Goal: Information Seeking & Learning: Learn about a topic

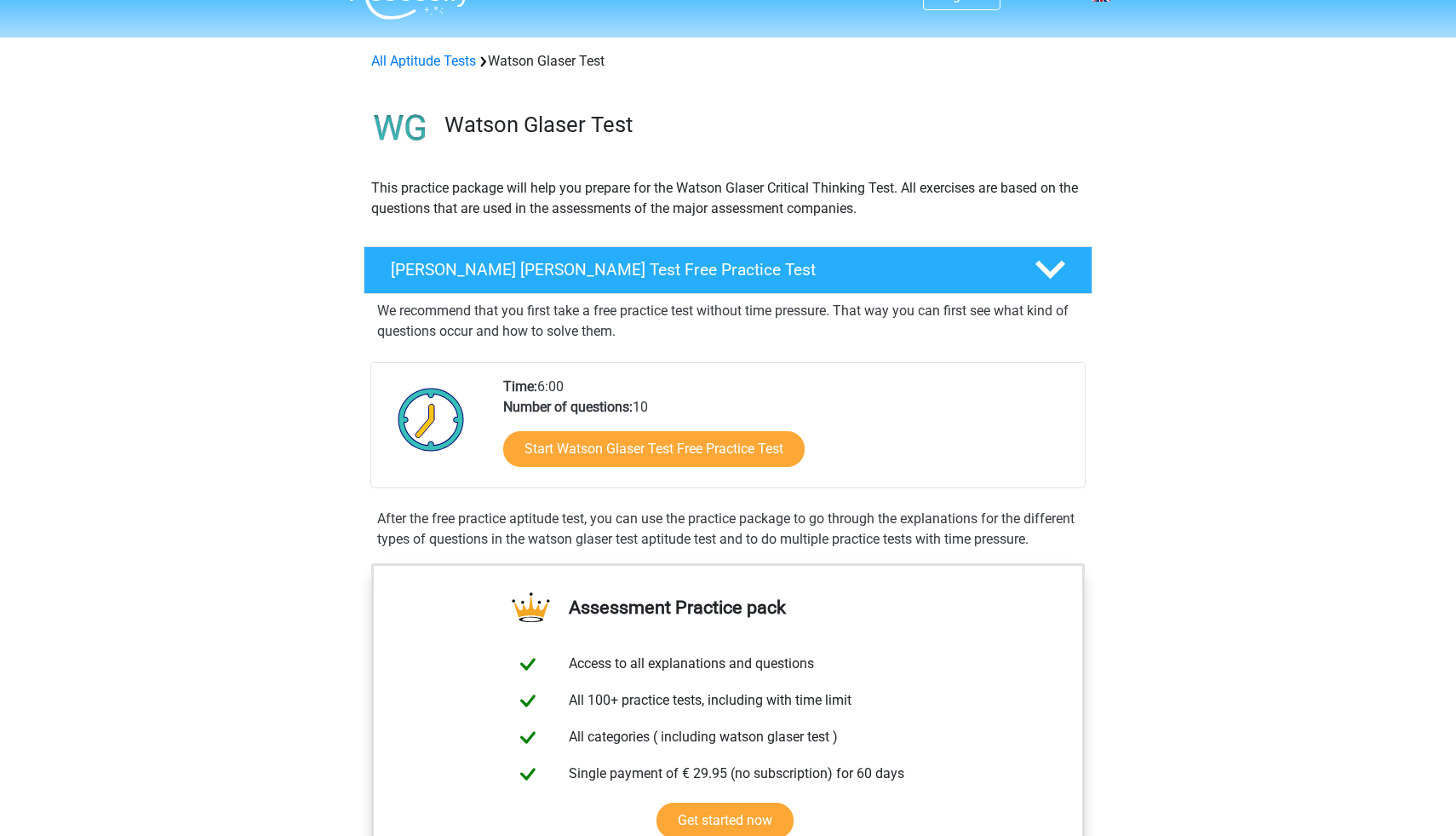
scroll to position [102, 0]
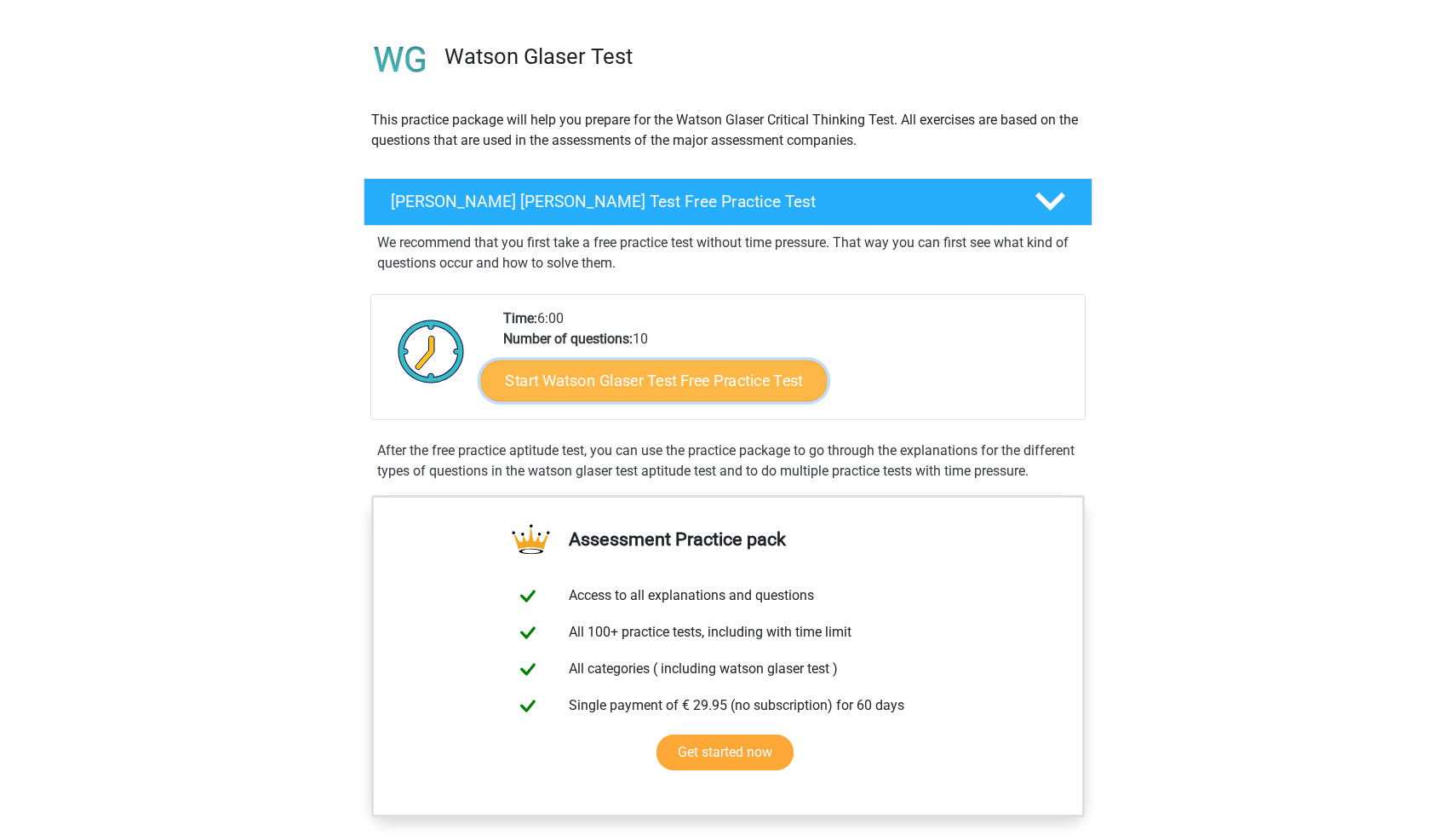
click at [639, 373] on link "Start Watson Glaser Test Free Practice Test" at bounding box center [654, 381] width 346 height 41
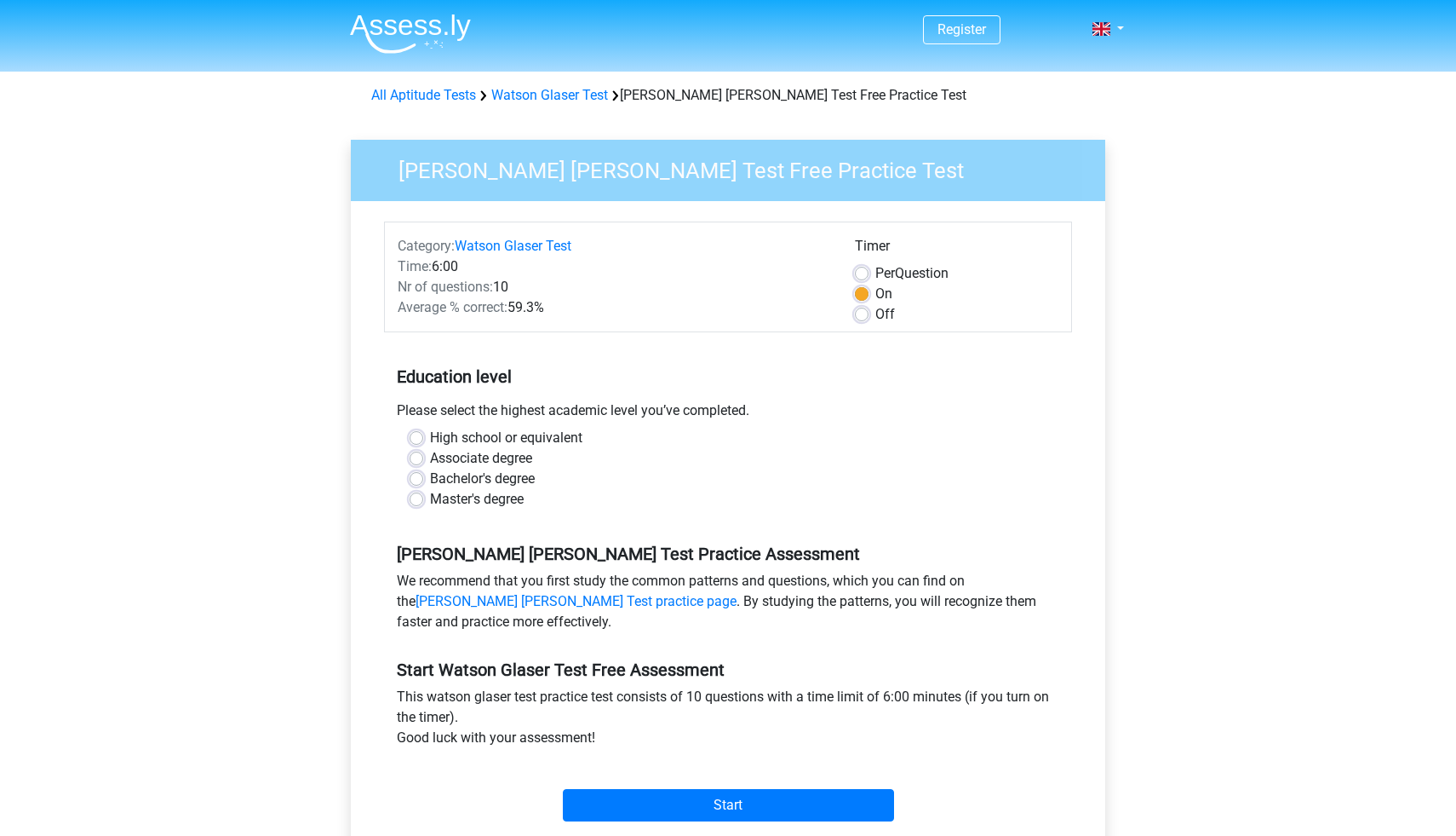
click at [468, 460] on label "Associate degree" at bounding box center [481, 458] width 102 height 21
click at [423, 460] on input "Associate degree" at bounding box center [416, 456] width 13 height 17
radio input "true"
click at [465, 469] on label "Bachelor's degree" at bounding box center [482, 478] width 105 height 21
click at [423, 469] on input "Bachelor's degree" at bounding box center [416, 476] width 13 height 17
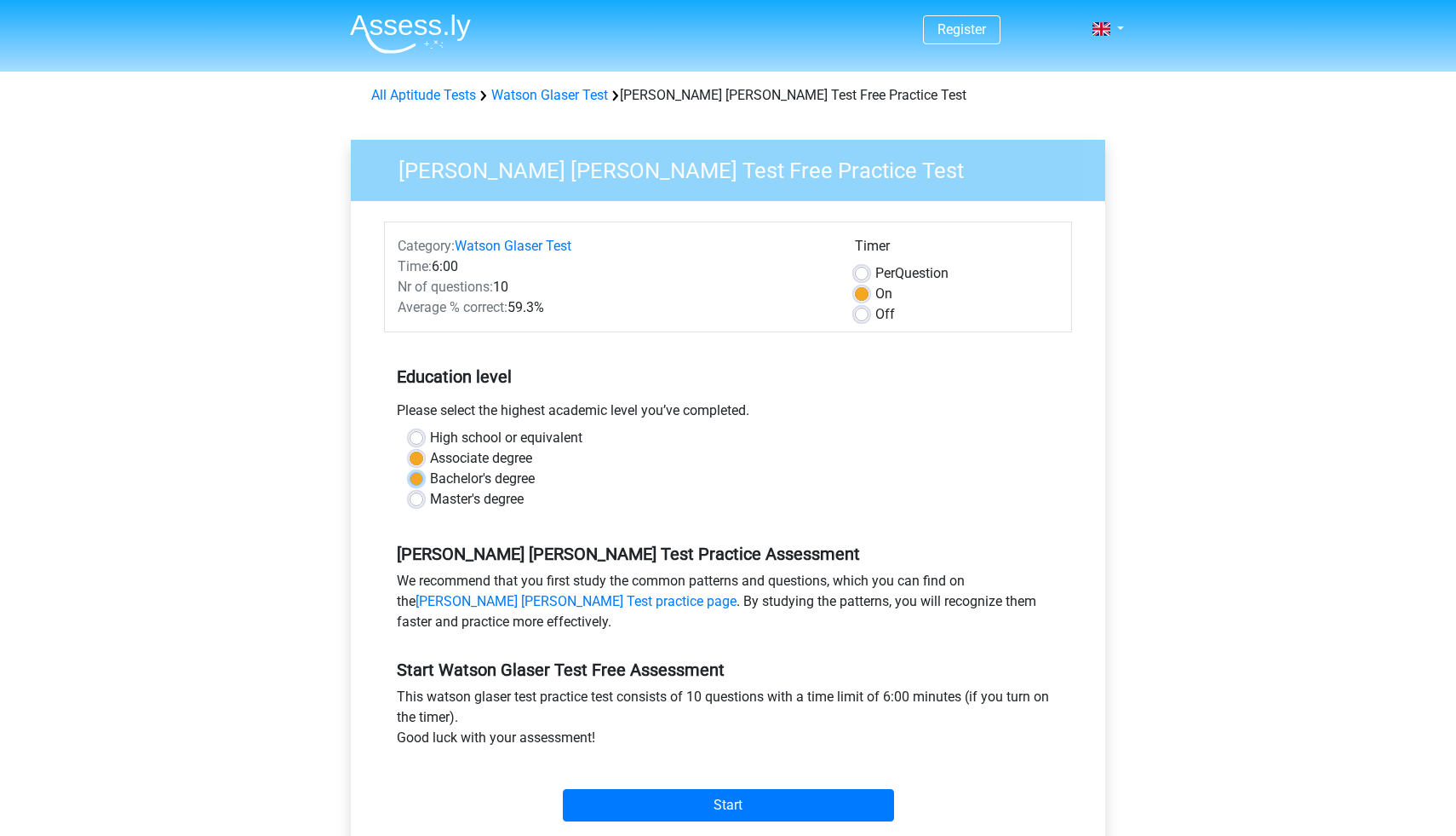
radio input "true"
click at [475, 463] on label "Associate degree" at bounding box center [481, 458] width 102 height 21
click at [423, 463] on input "Associate degree" at bounding box center [416, 456] width 13 height 17
radio input "true"
click at [490, 447] on label "High school or equivalent" at bounding box center [507, 438] width 152 height 21
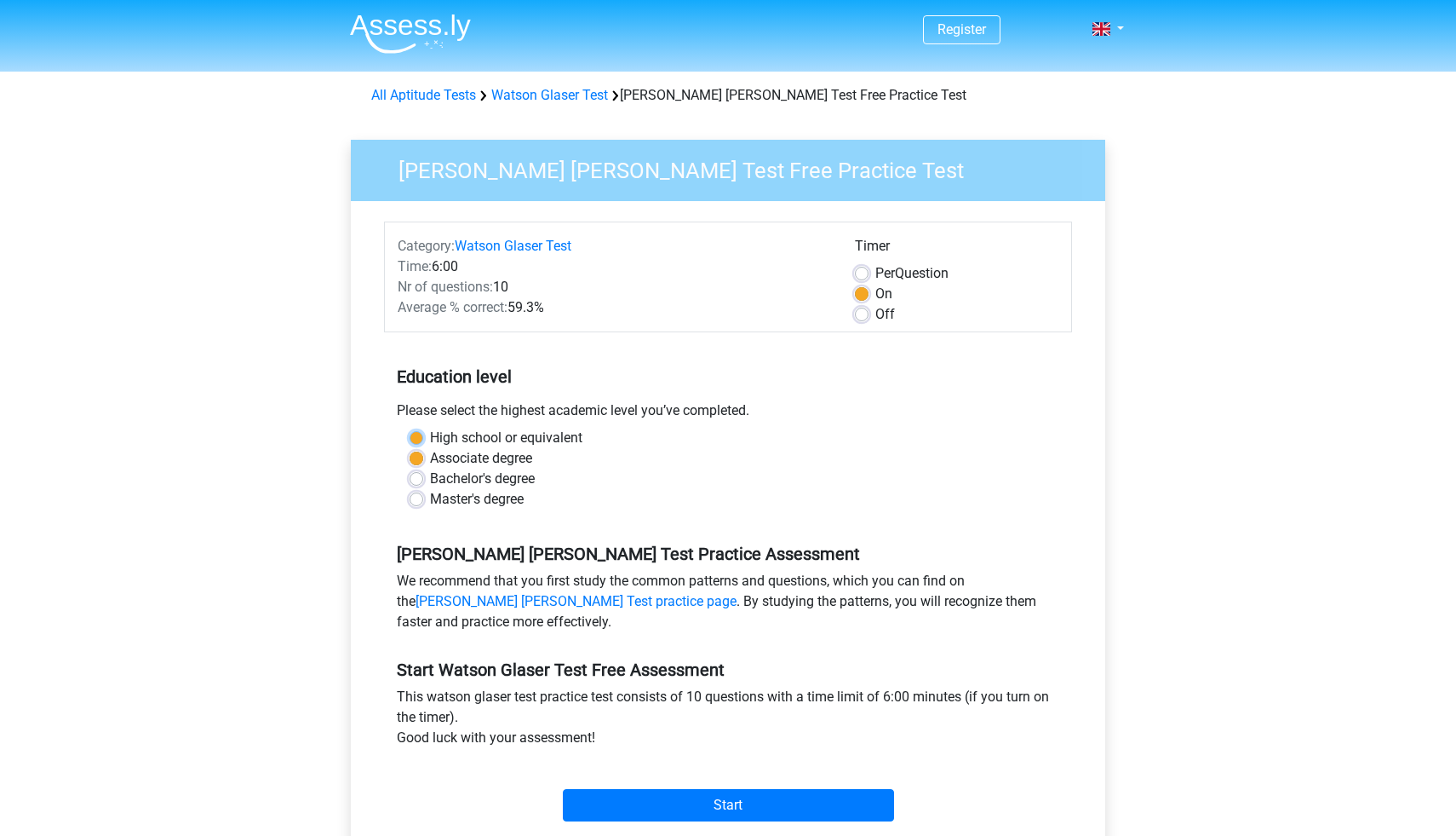
click at [423, 445] on input "High school or equivalent" at bounding box center [416, 436] width 13 height 17
radio input "true"
click at [490, 449] on label "Associate degree" at bounding box center [481, 458] width 102 height 21
click at [423, 449] on input "Associate degree" at bounding box center [416, 456] width 13 height 17
radio input "true"
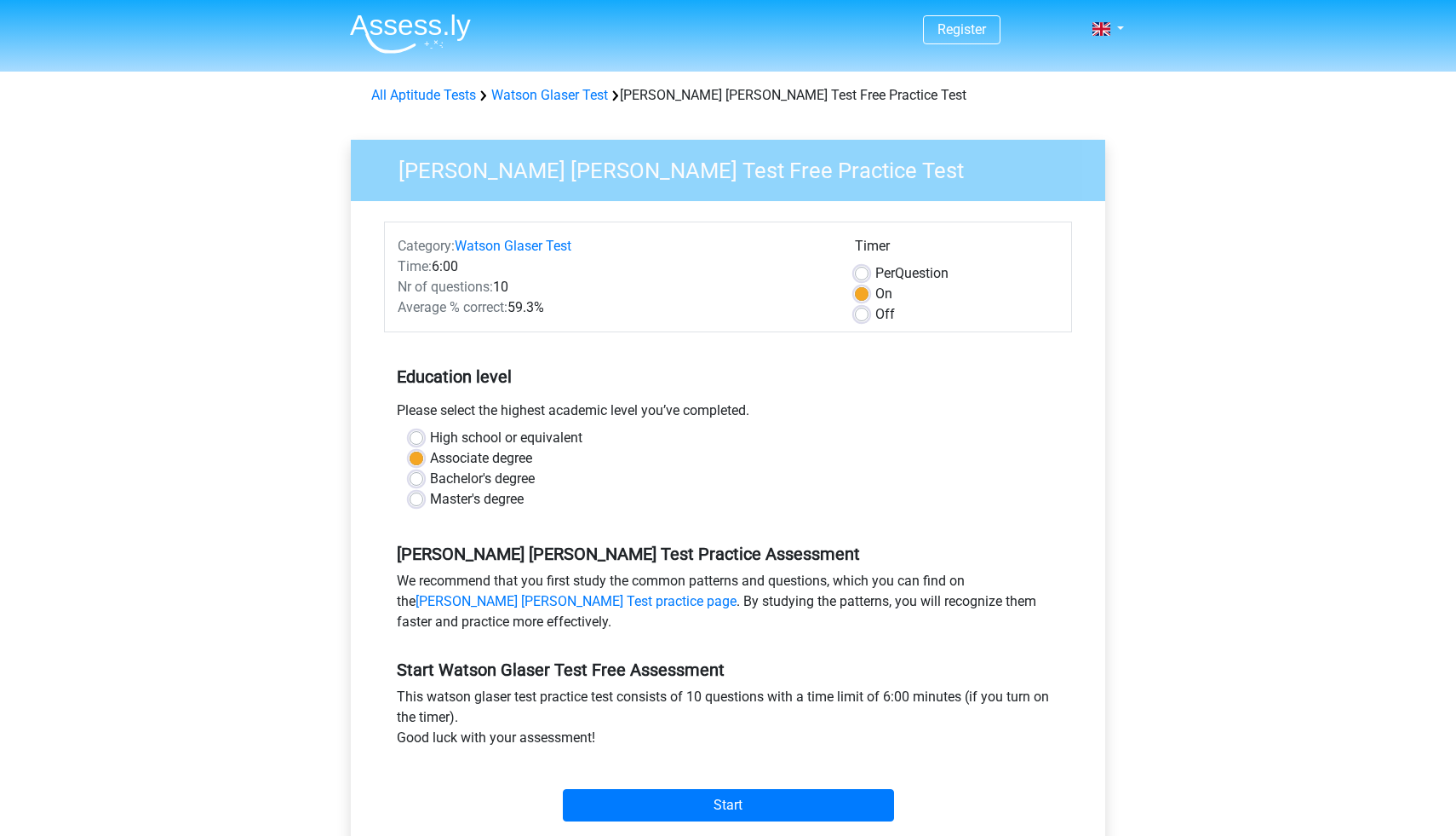
click at [410, 468] on input "Bachelor's degree" at bounding box center [416, 476] width 13 height 17
radio input "true"
click at [410, 448] on input "Associate degree" at bounding box center [416, 456] width 13 height 17
radio input "true"
click at [658, 516] on div "High school or equivalent Associate degree Bachelor's degree Master's degree" at bounding box center [728, 475] width 688 height 96
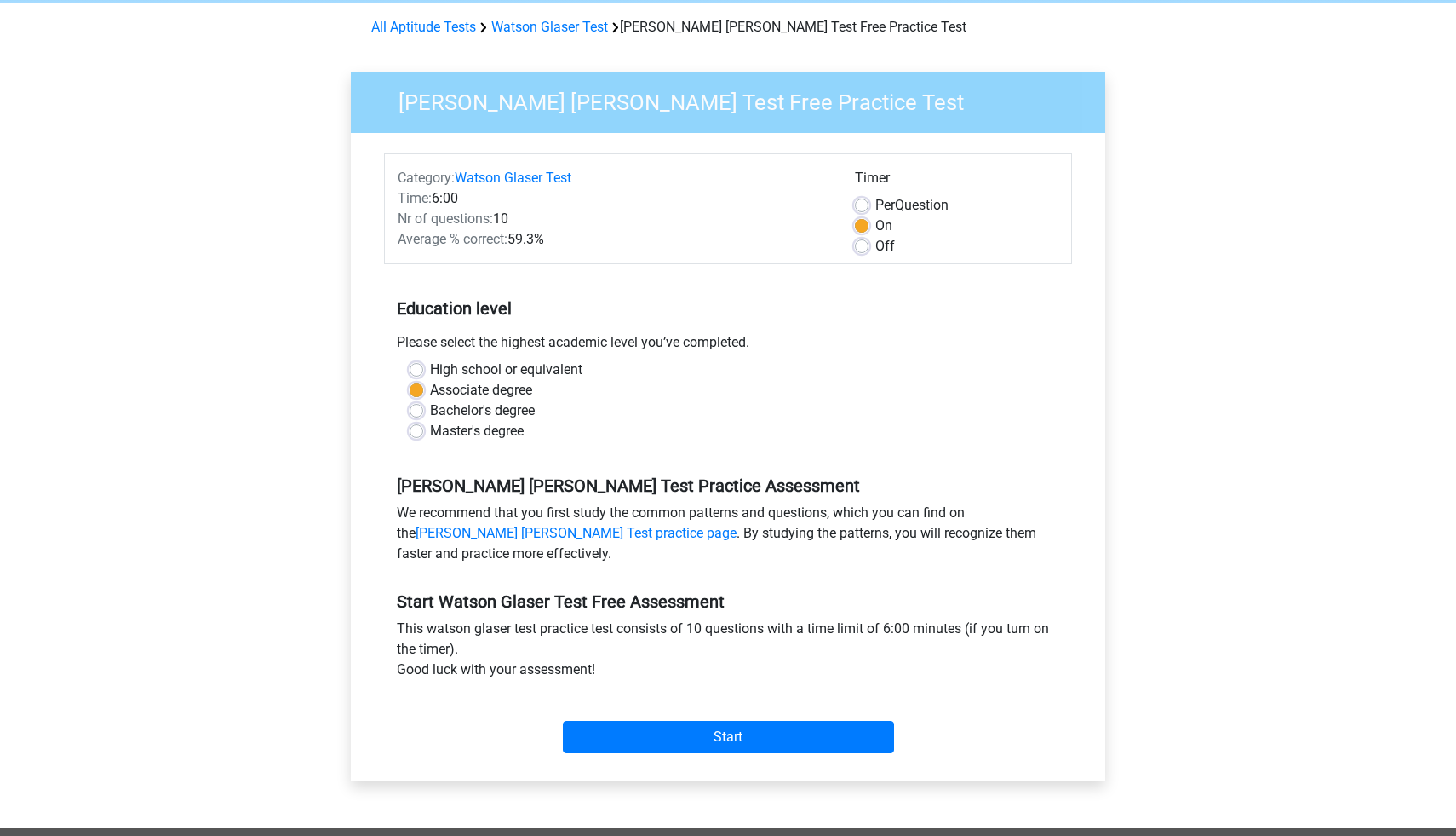
scroll to position [102, 0]
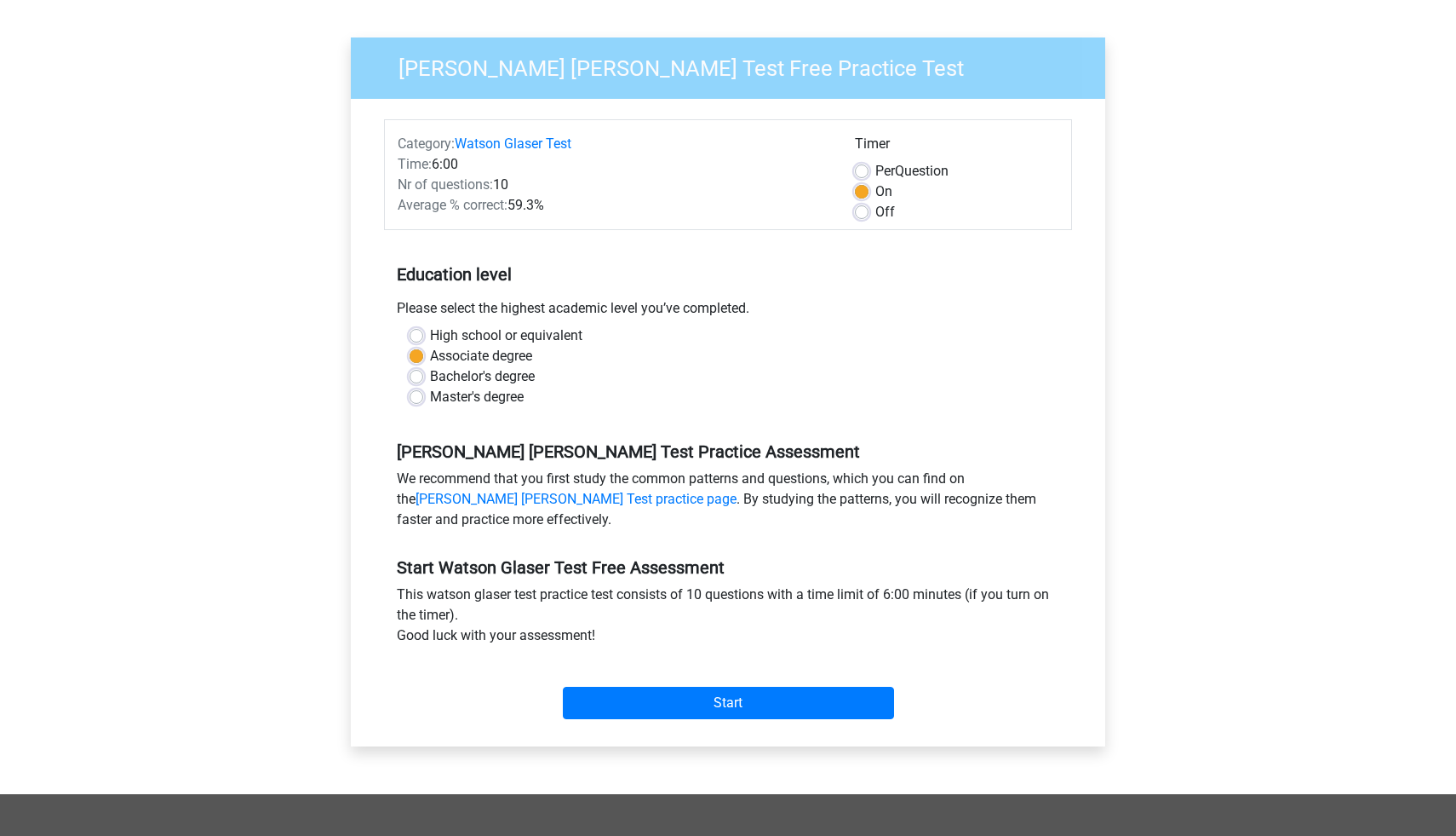
click at [564, 337] on label "High school or equivalent" at bounding box center [507, 336] width 152 height 21
click at [423, 337] on input "High school or equivalent" at bounding box center [416, 334] width 13 height 17
radio input "true"
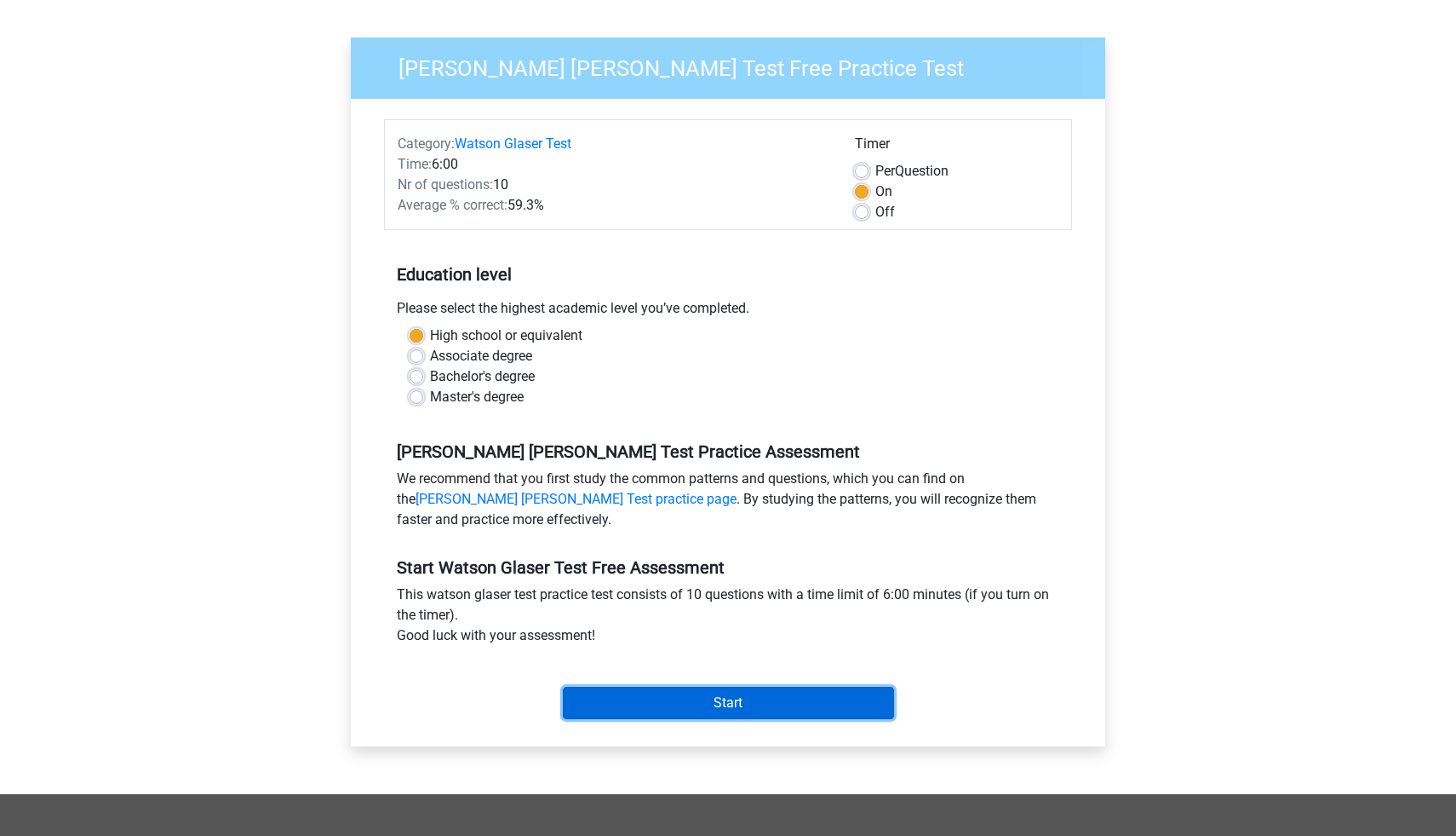
click at [649, 694] on input "Start" at bounding box center [728, 703] width 331 height 32
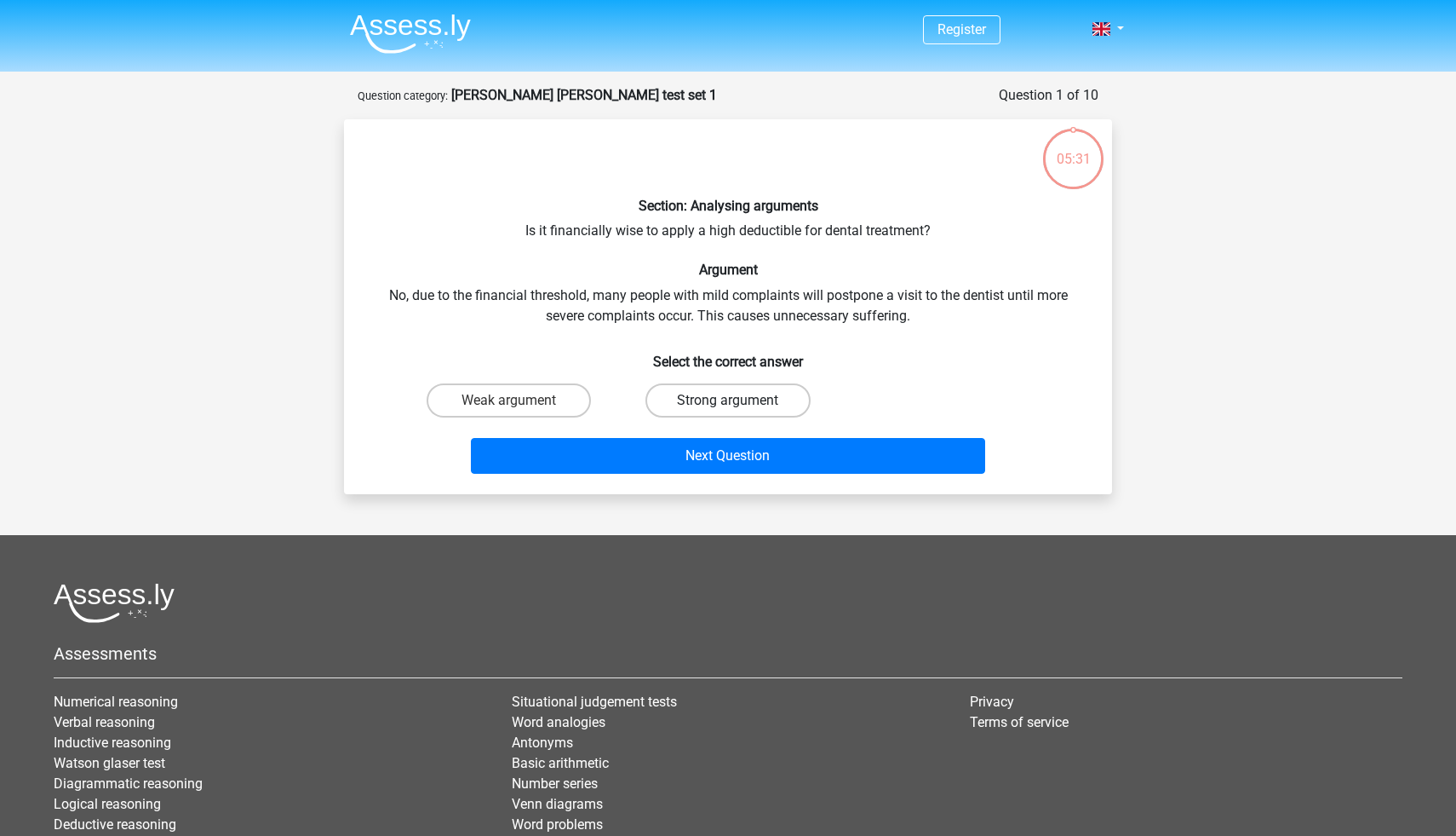
click at [703, 390] on label "Strong argument" at bounding box center [728, 400] width 165 height 34
click at [728, 400] on input "Strong argument" at bounding box center [734, 405] width 11 height 11
radio input "true"
click at [719, 432] on div "Next Question" at bounding box center [728, 452] width 714 height 56
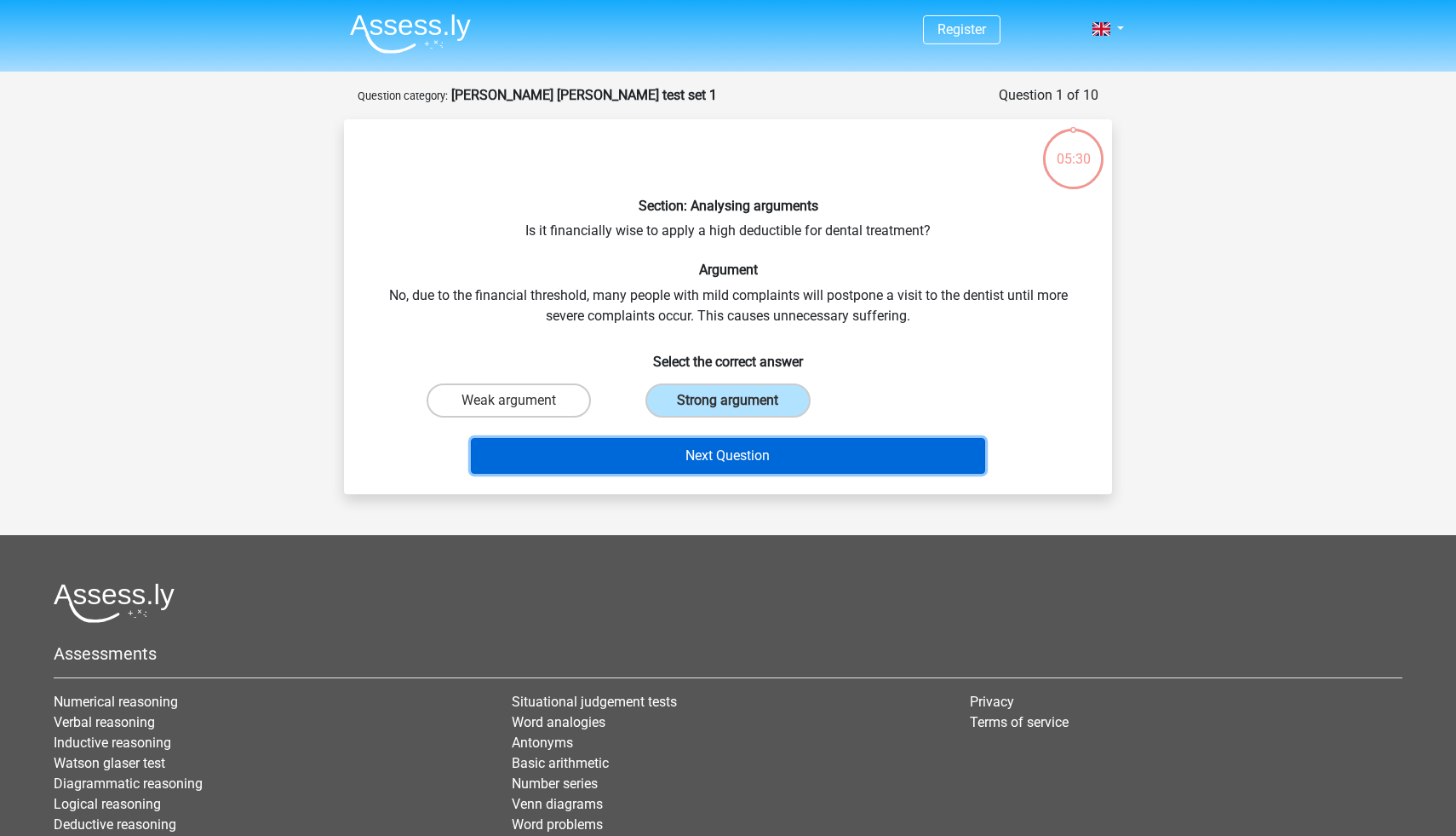
click at [717, 456] on button "Next Question" at bounding box center [728, 456] width 515 height 36
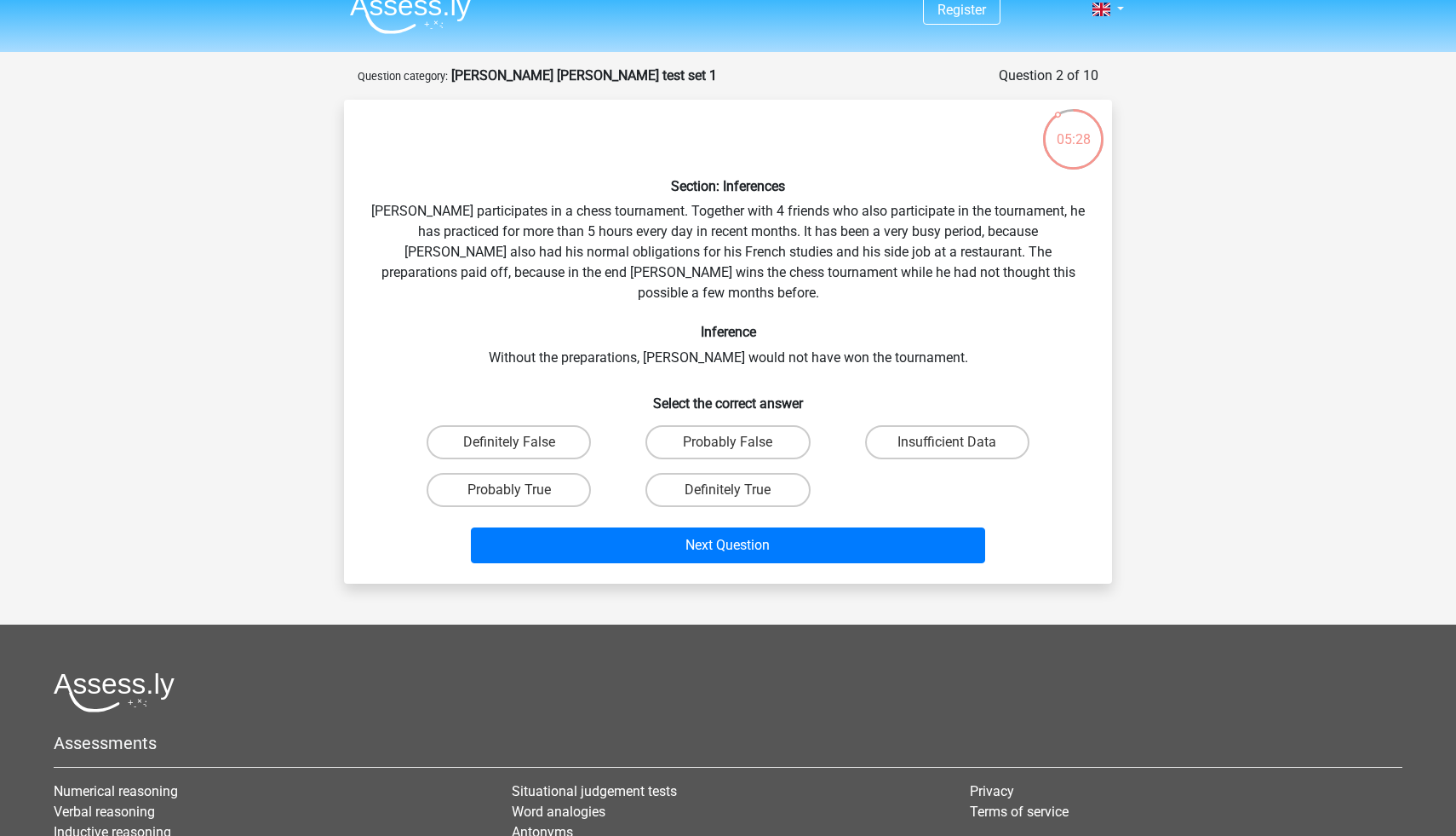
scroll to position [17, 0]
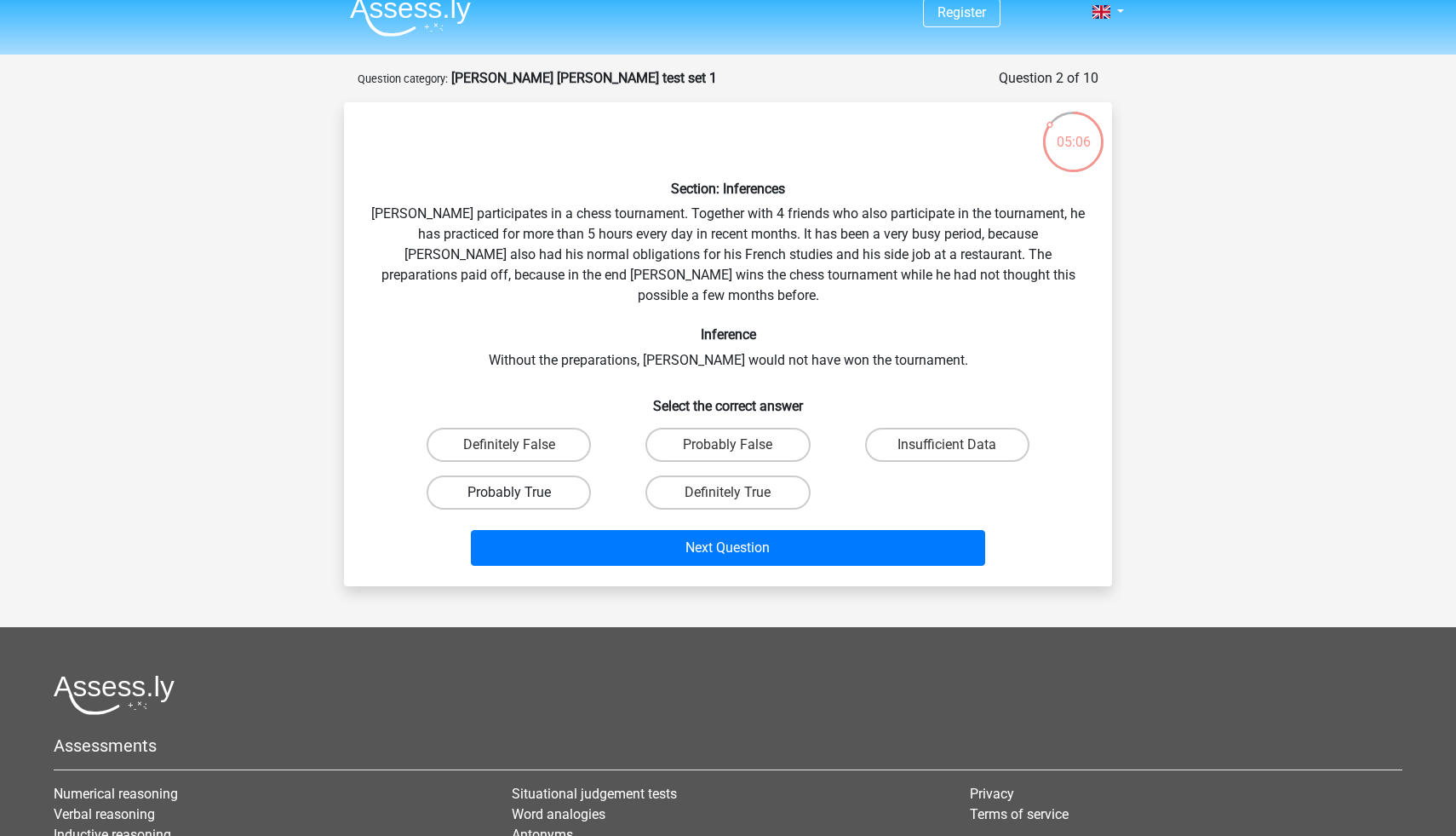
click at [543, 475] on label "Probably True" at bounding box center [509, 492] width 165 height 34
click at [520, 492] on input "Probably True" at bounding box center [515, 498] width 11 height 11
radio input "true"
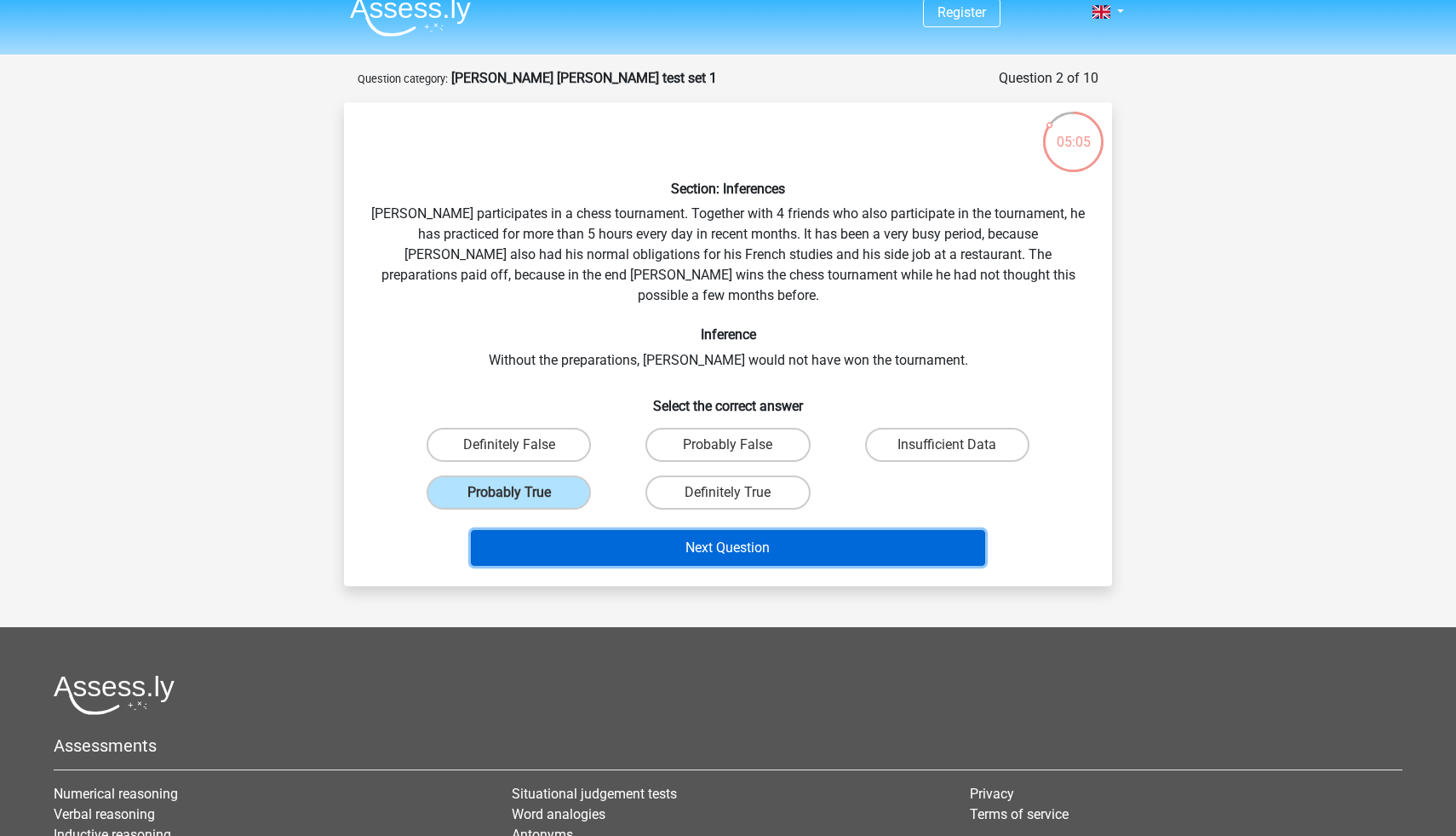
click at [596, 530] on button "Next Question" at bounding box center [728, 548] width 515 height 36
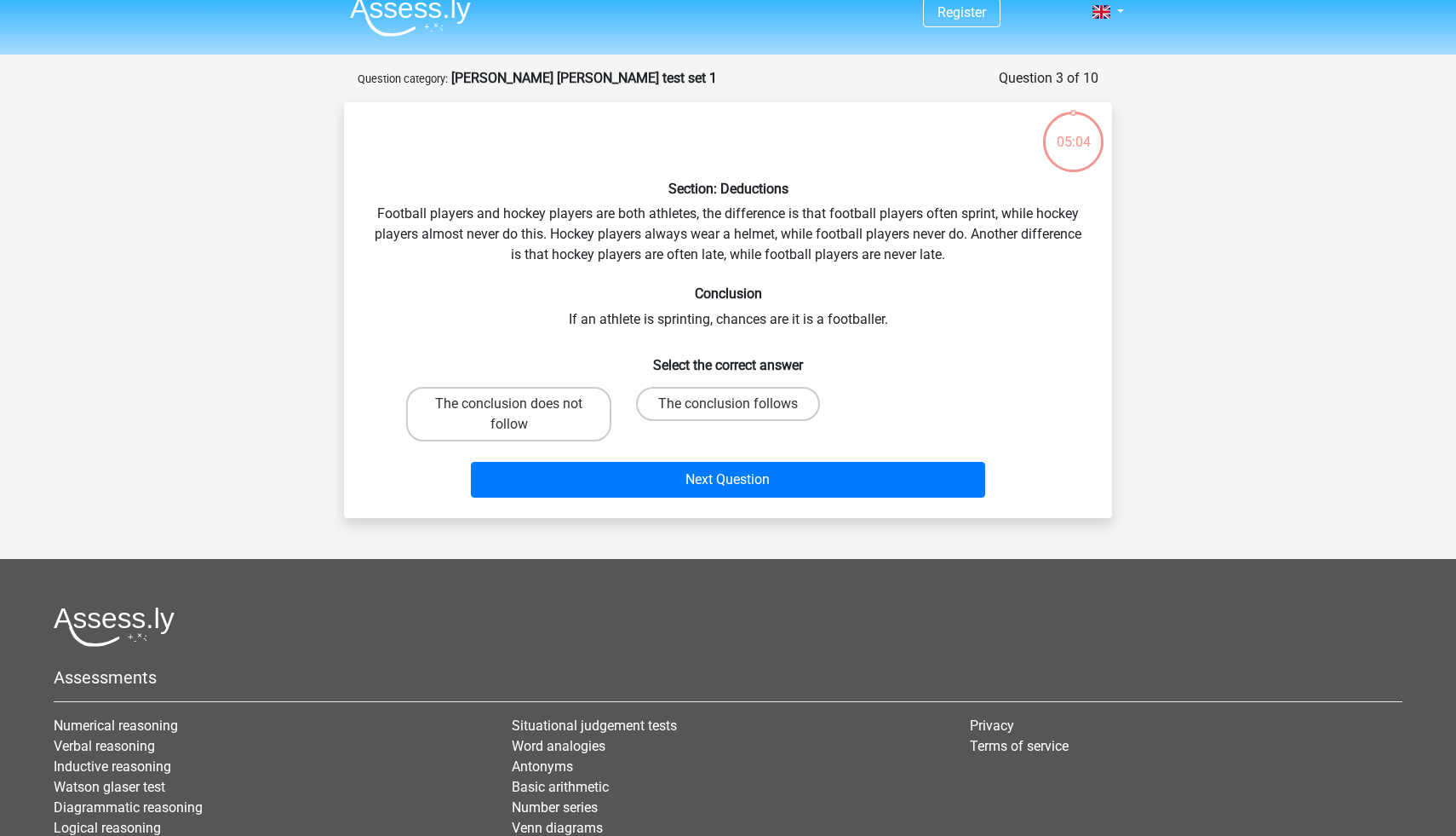
scroll to position [85, 0]
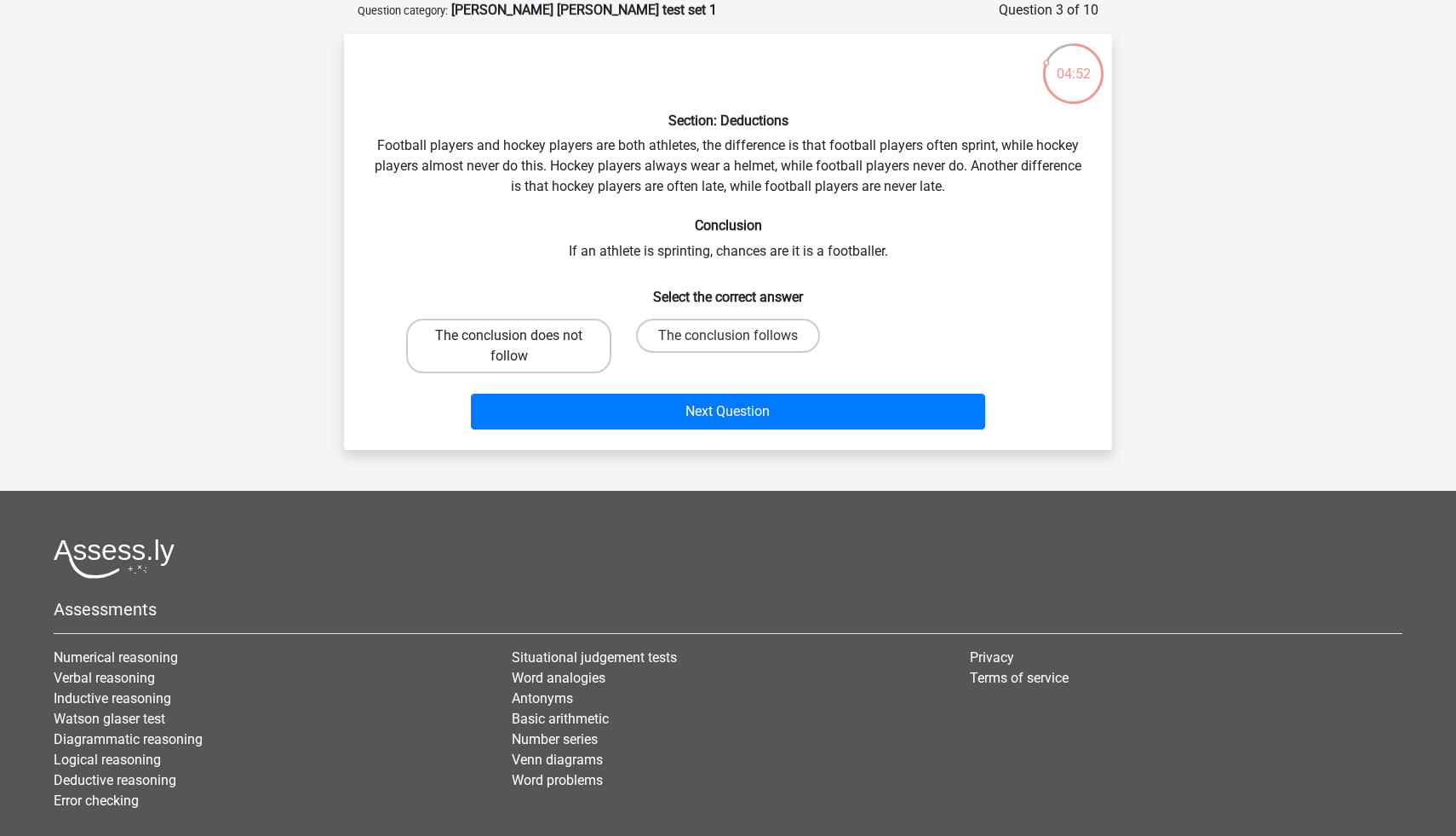
click at [568, 328] on label "The conclusion does not follow" at bounding box center [508, 345] width 205 height 55
click at [520, 336] on input "The conclusion does not follow" at bounding box center [515, 341] width 11 height 11
radio input "true"
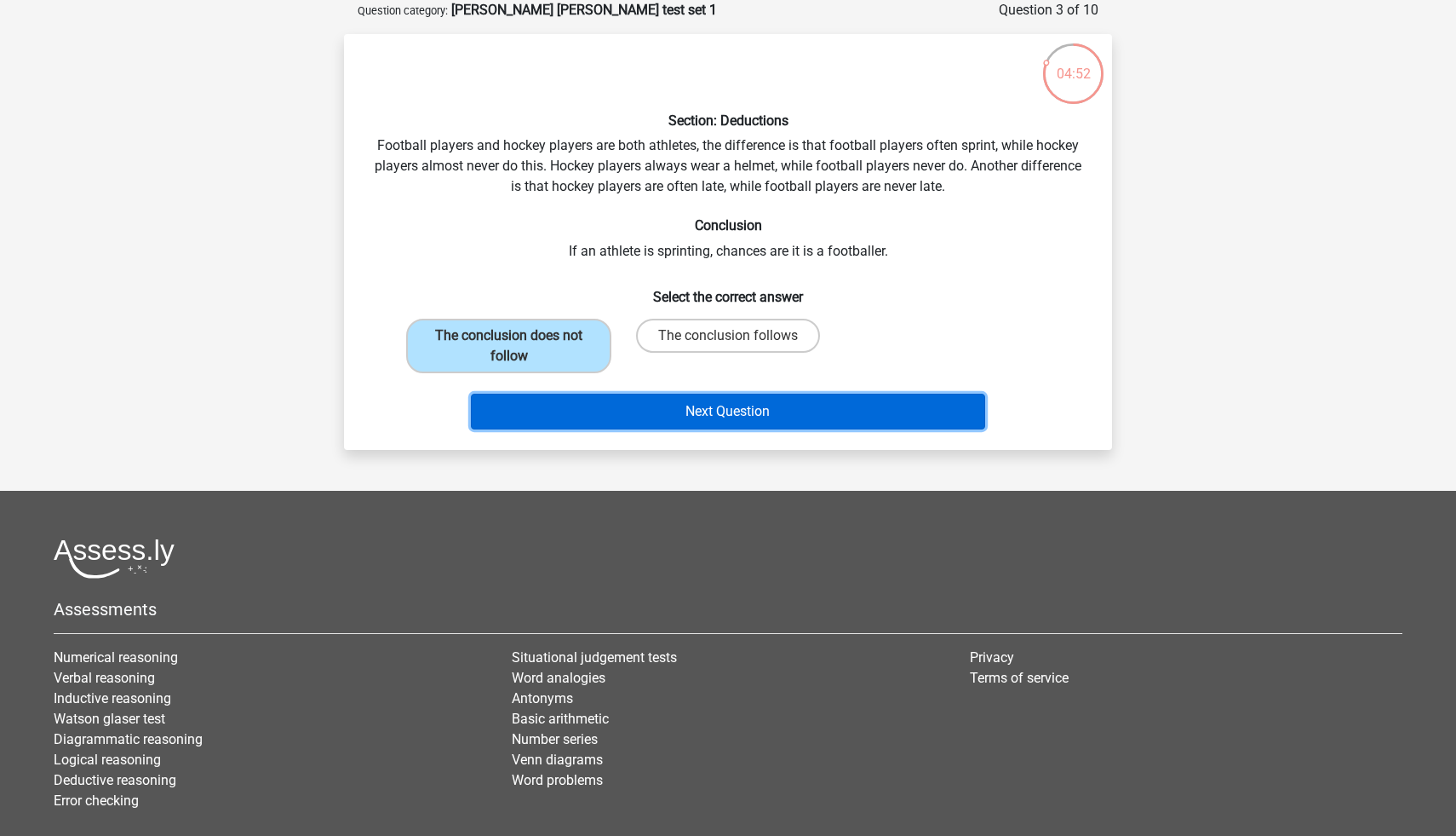
click at [600, 401] on button "Next Question" at bounding box center [728, 412] width 515 height 36
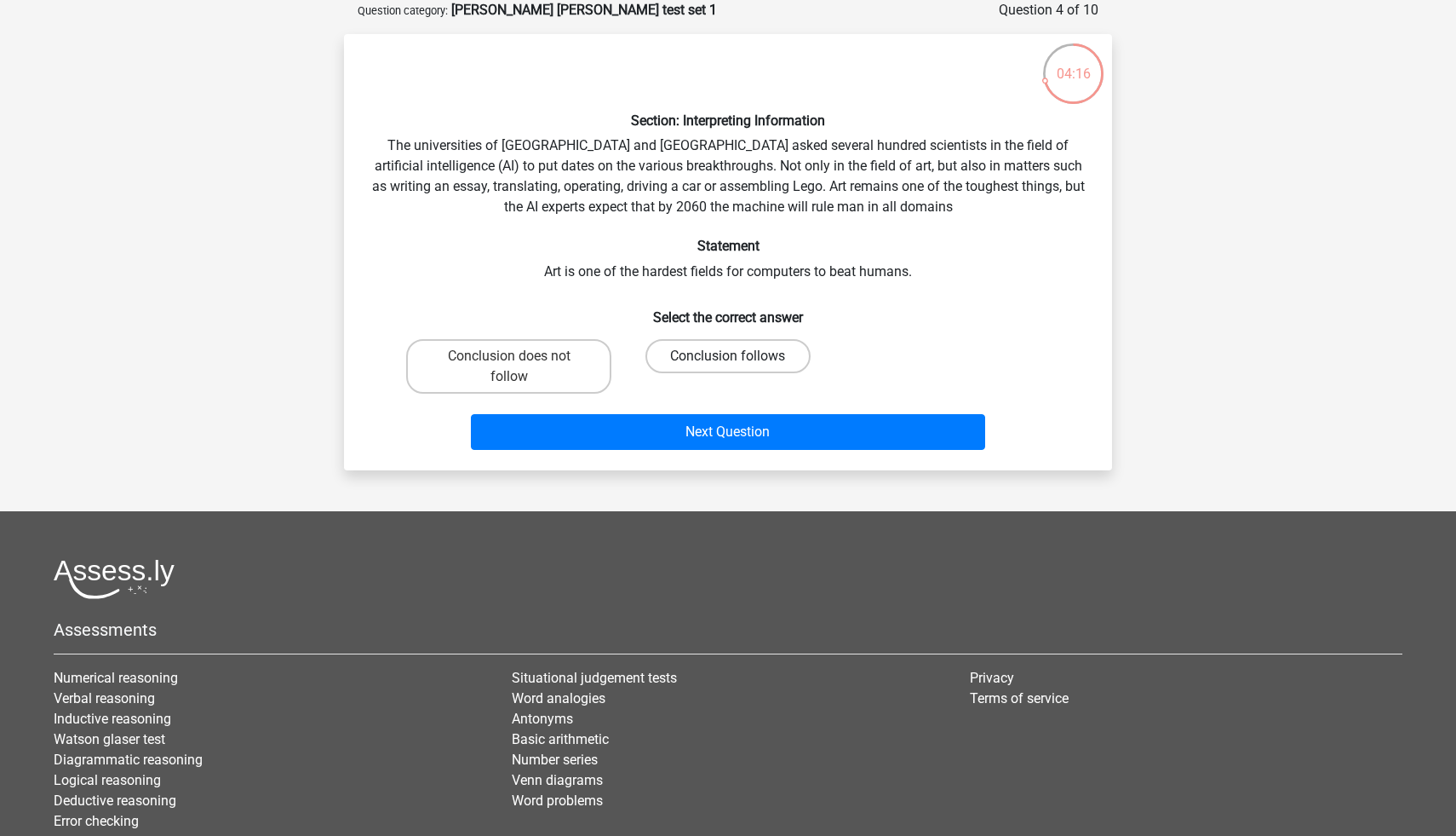
click at [685, 349] on label "Conclusion follows" at bounding box center [728, 356] width 165 height 34
click at [728, 356] on input "Conclusion follows" at bounding box center [734, 362] width 11 height 11
radio input "true"
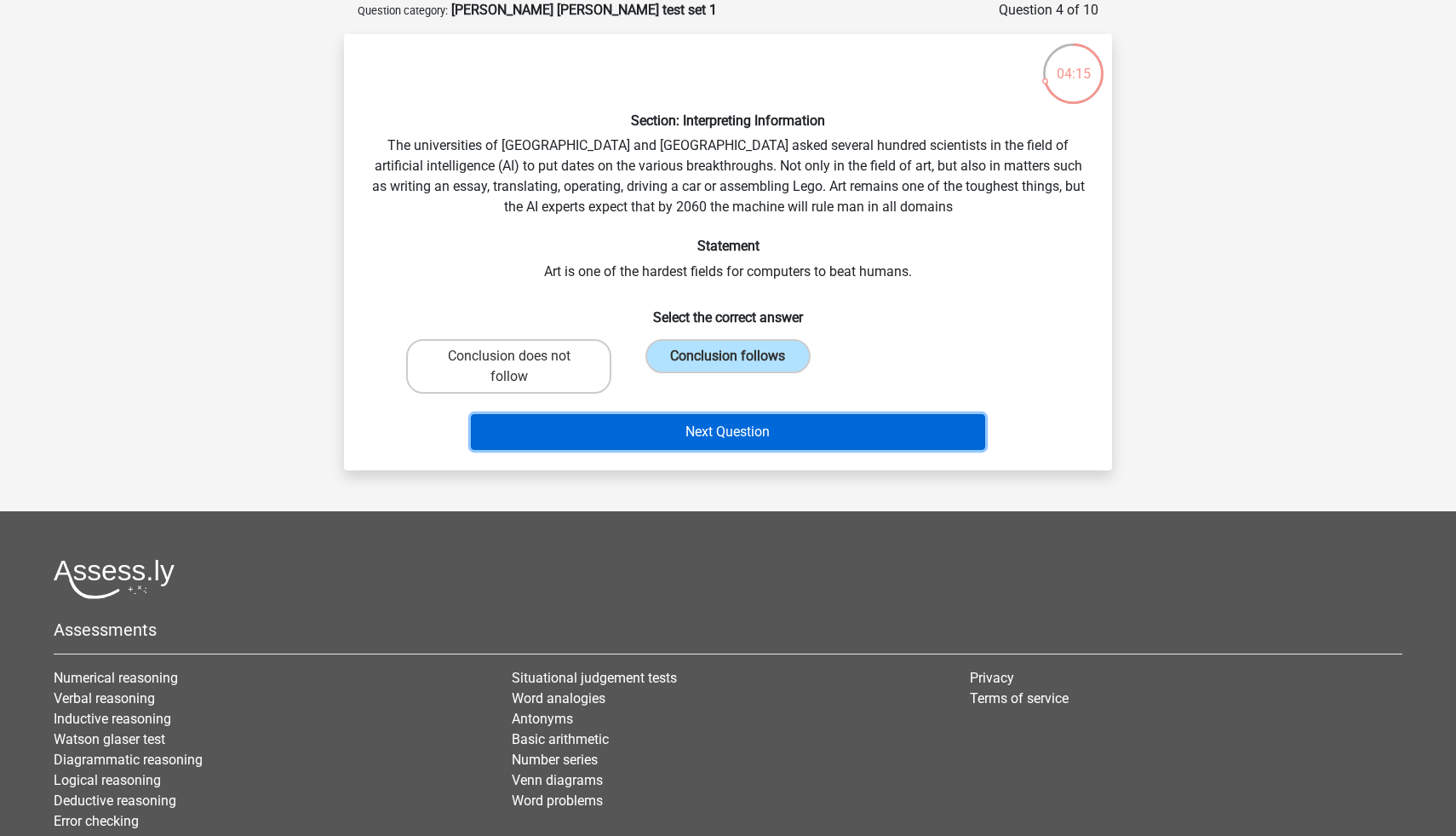
click at [688, 436] on button "Next Question" at bounding box center [728, 432] width 515 height 36
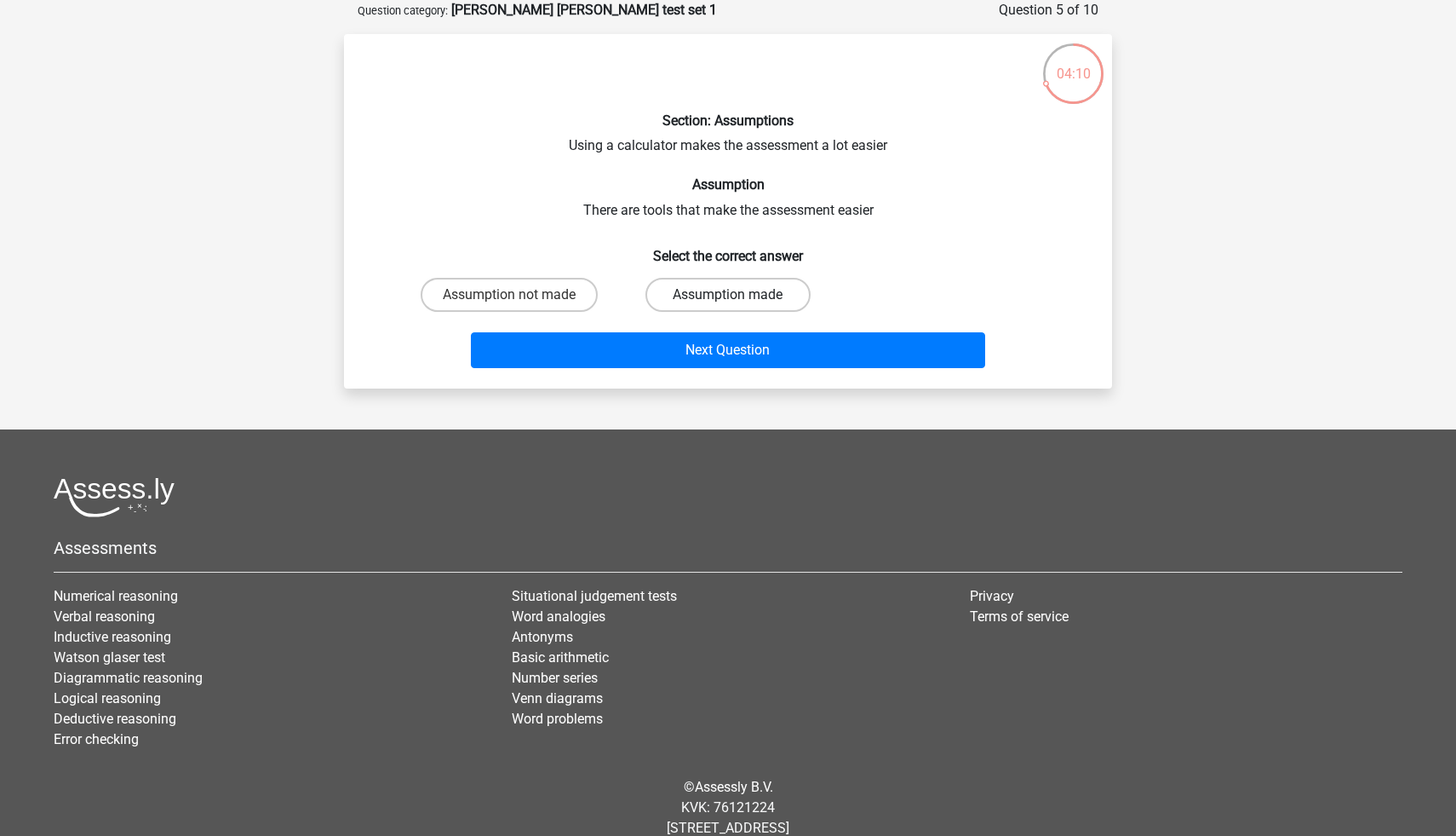
click at [671, 299] on label "Assumption made" at bounding box center [728, 294] width 165 height 34
click at [728, 299] on input "Assumption made" at bounding box center [734, 300] width 11 height 11
radio input "true"
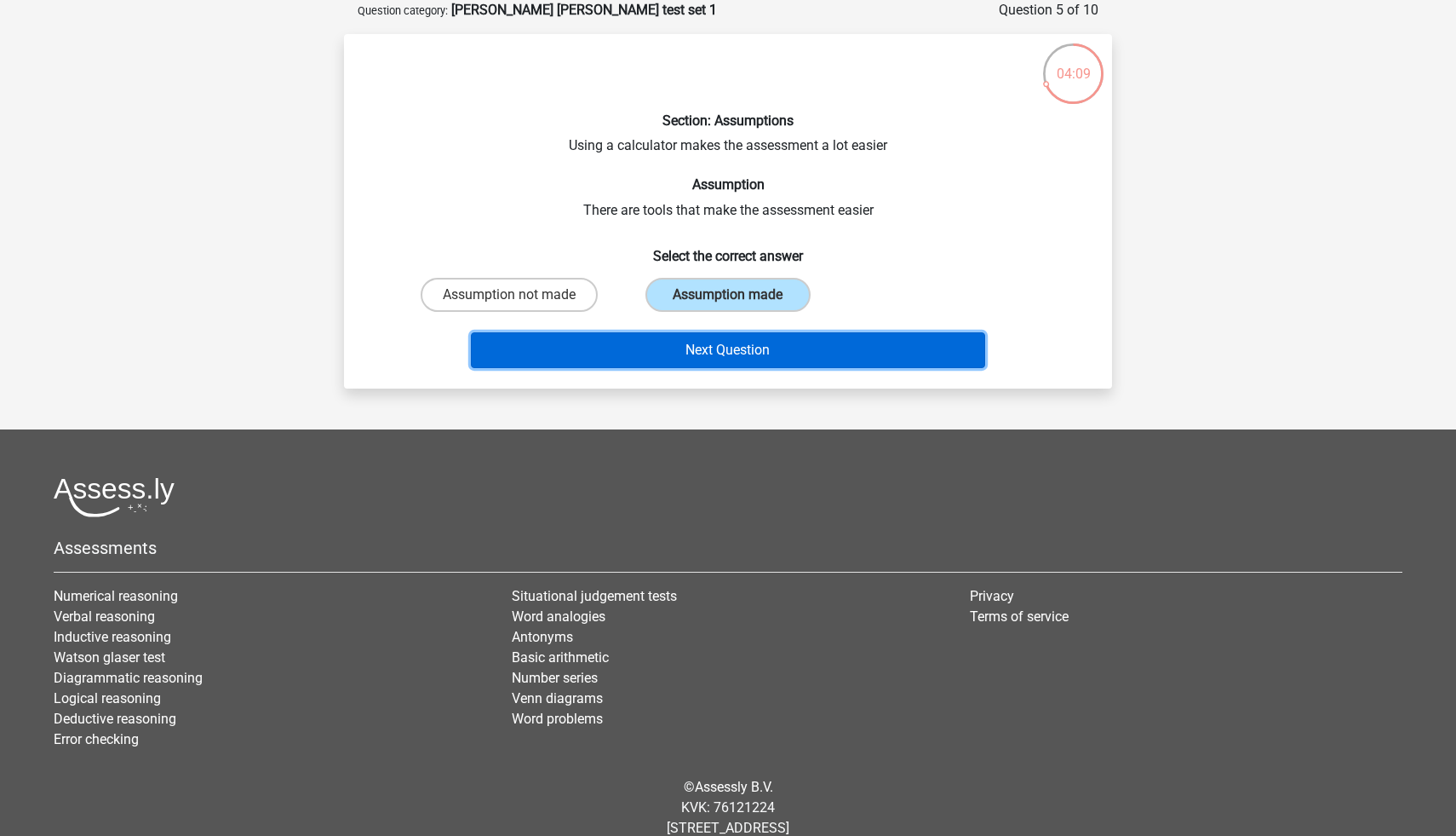
click at [659, 350] on button "Next Question" at bounding box center [728, 350] width 515 height 36
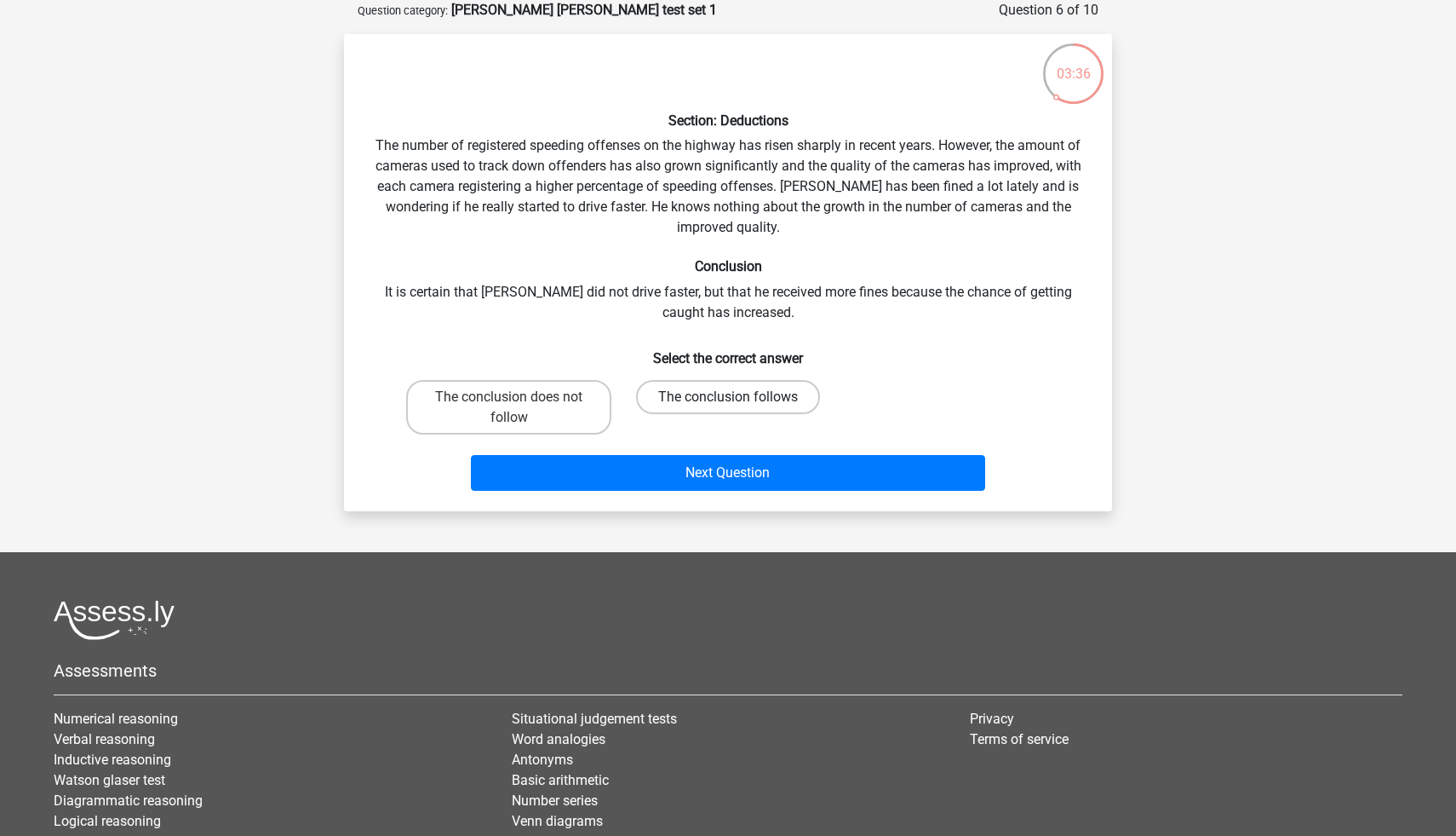
click at [726, 397] on label "The conclusion follows" at bounding box center [728, 397] width 184 height 34
click at [728, 397] on input "The conclusion follows" at bounding box center [734, 402] width 11 height 11
radio input "true"
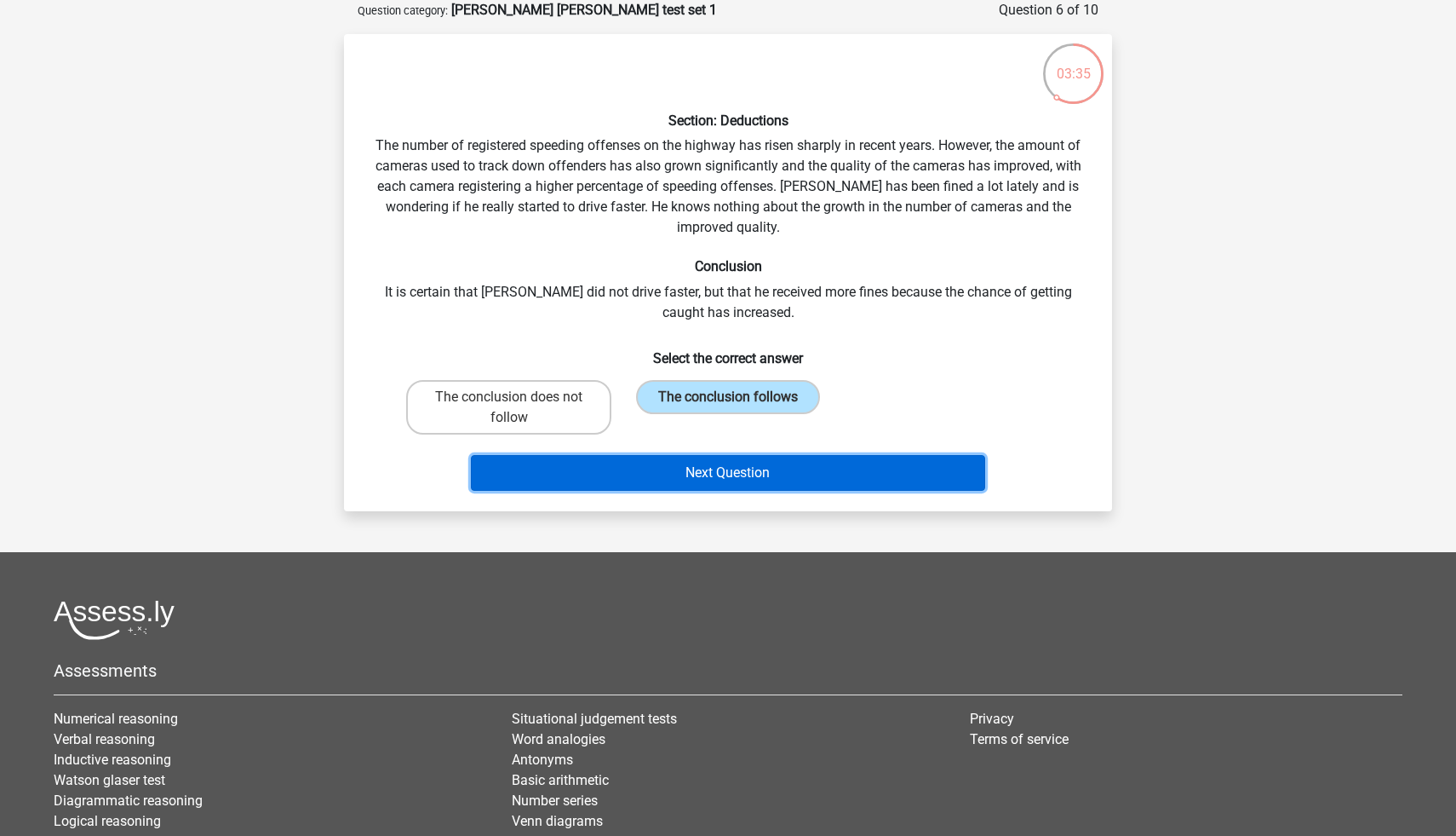
click at [753, 479] on button "Next Question" at bounding box center [728, 473] width 515 height 36
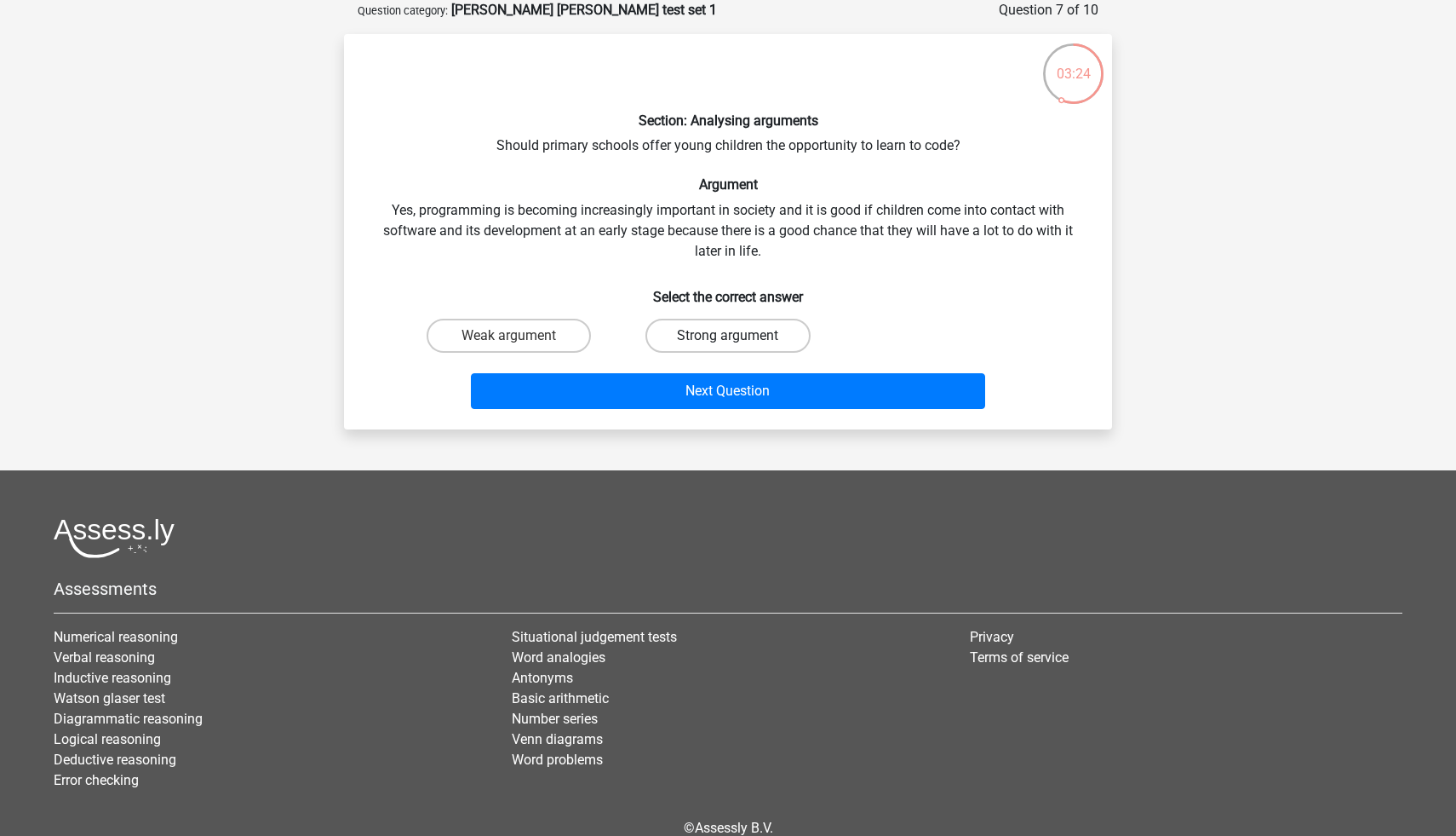
click at [734, 351] on label "Strong argument" at bounding box center [728, 336] width 165 height 34
click at [734, 346] on input "Strong argument" at bounding box center [734, 341] width 11 height 11
radio input "true"
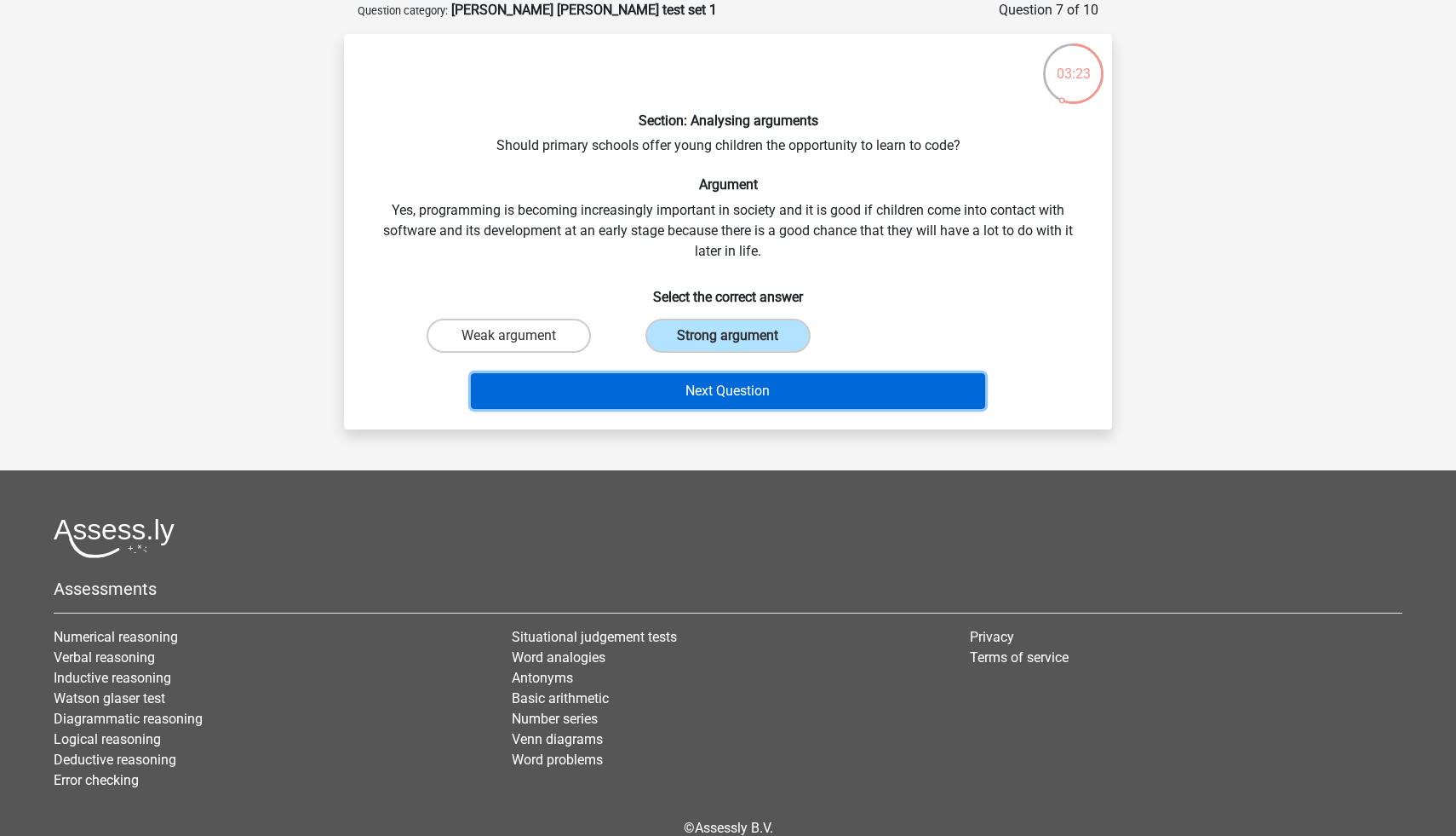
click at [742, 395] on button "Next Question" at bounding box center [728, 391] width 515 height 36
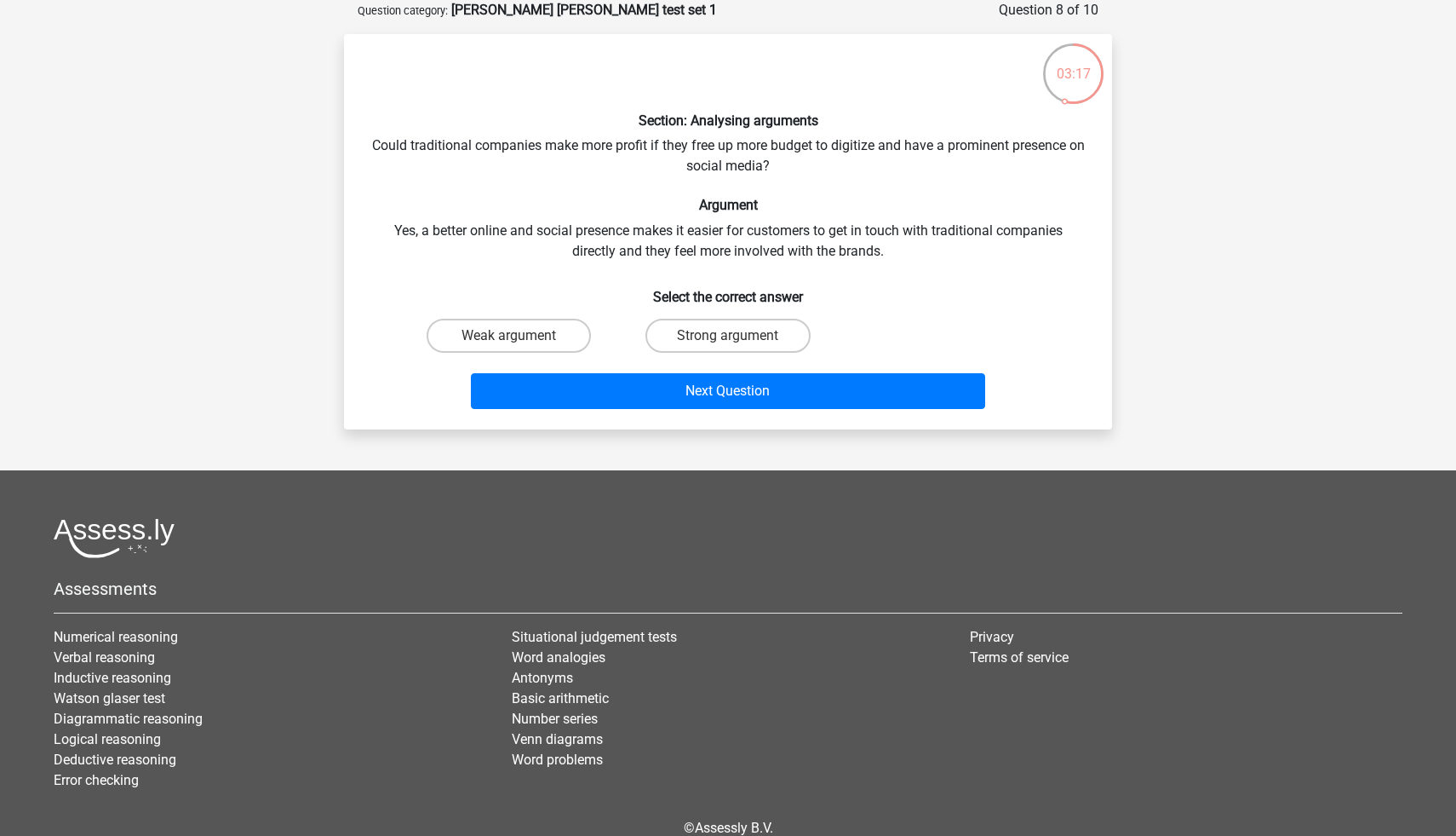
click at [735, 344] on input "Strong argument" at bounding box center [734, 341] width 11 height 11
radio input "true"
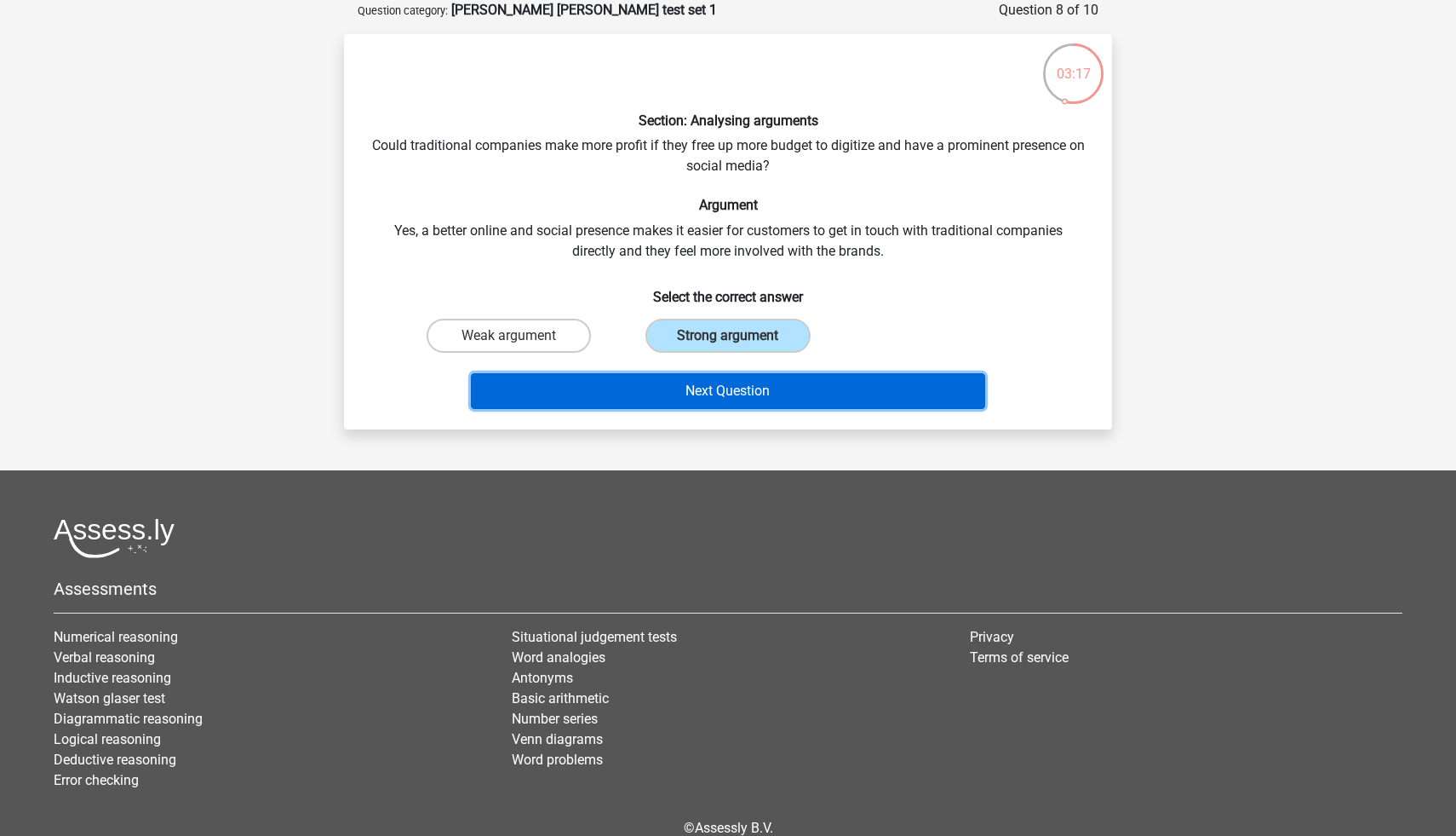
click at [737, 394] on button "Next Question" at bounding box center [728, 391] width 515 height 36
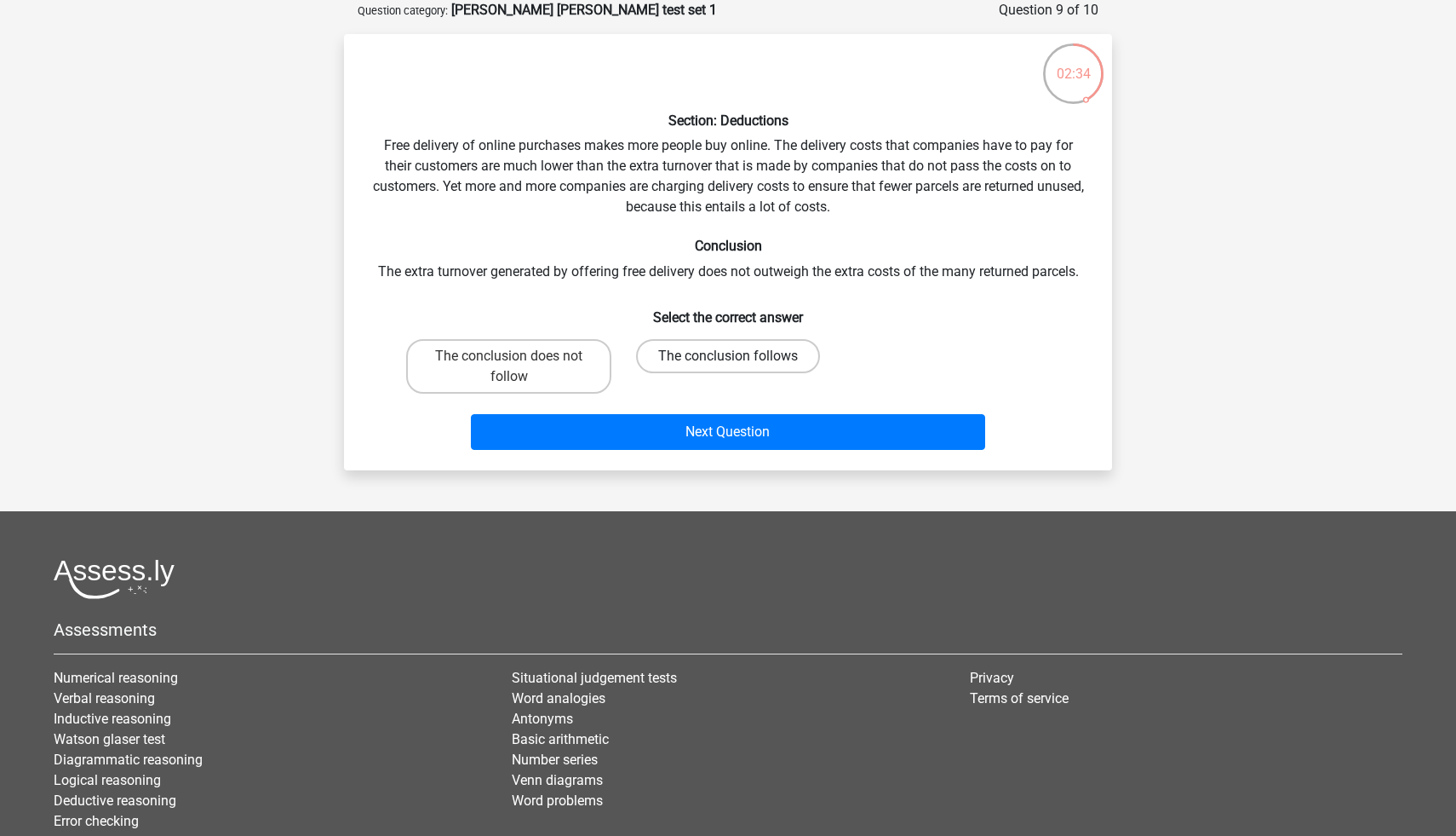
click at [719, 364] on label "The conclusion follows" at bounding box center [728, 356] width 184 height 34
click at [728, 364] on input "The conclusion follows" at bounding box center [734, 362] width 11 height 11
radio input "true"
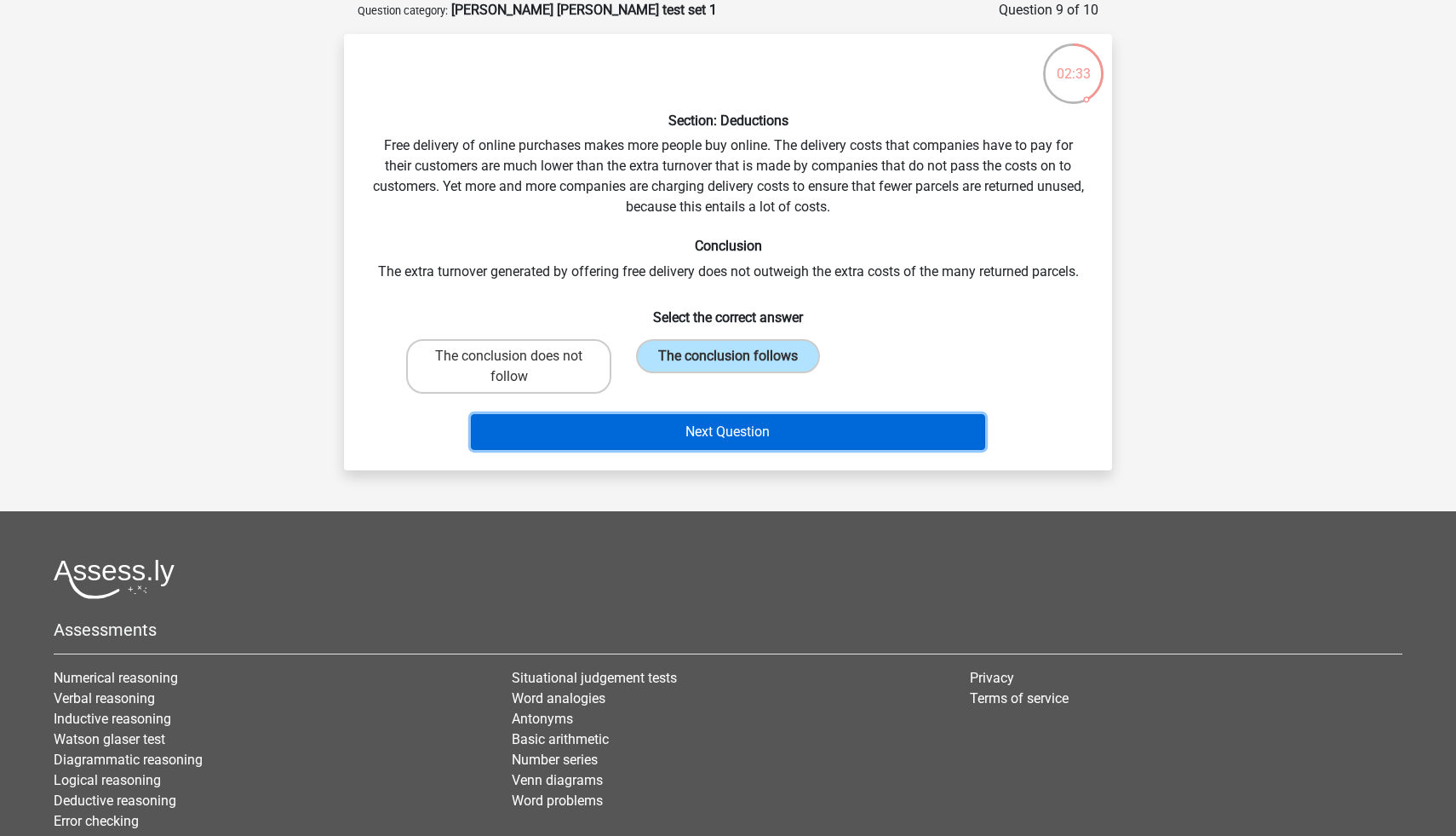
click at [712, 431] on button "Next Question" at bounding box center [728, 432] width 515 height 36
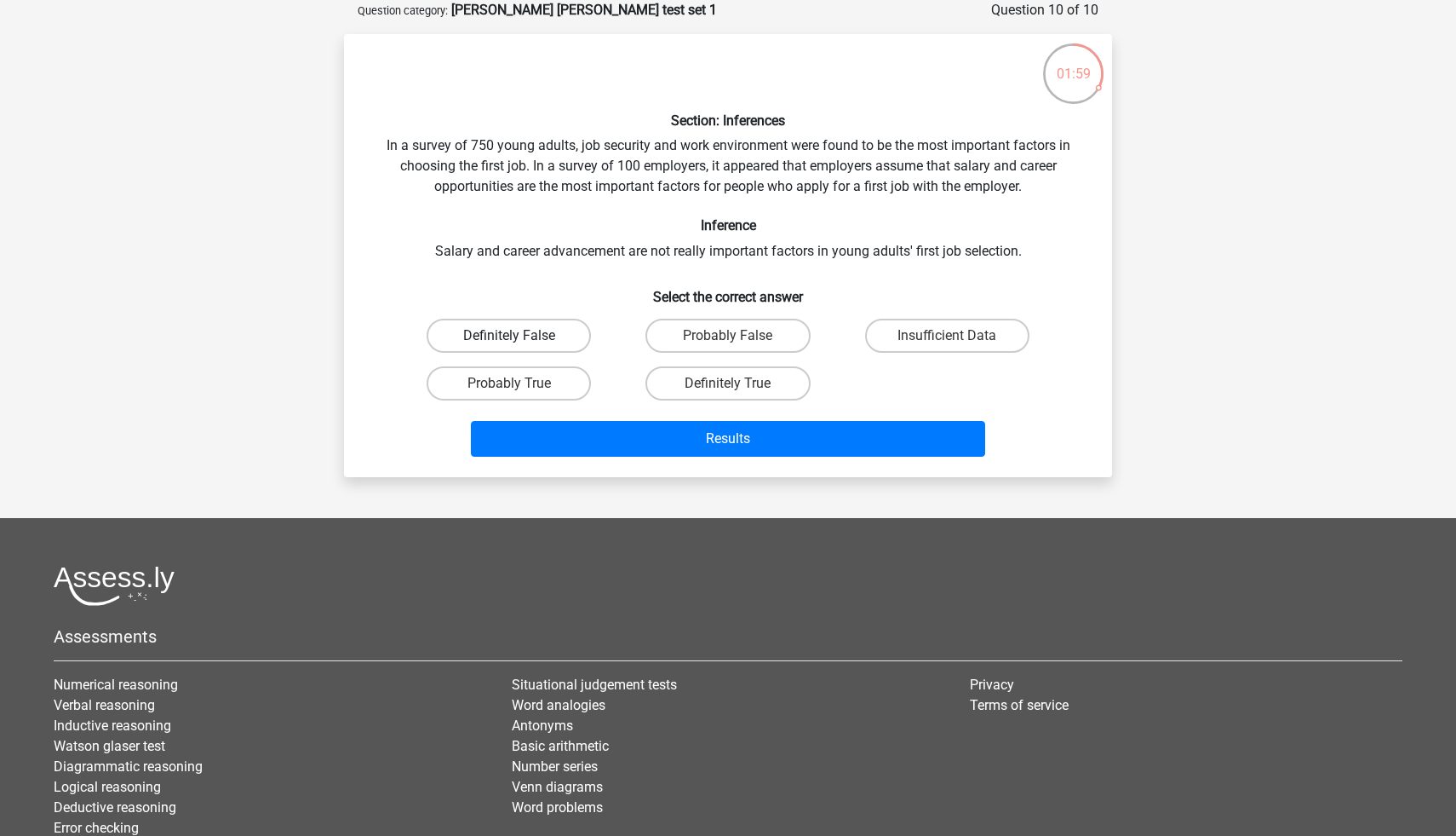
click at [566, 341] on label "Definitely False" at bounding box center [509, 336] width 165 height 34
click at [520, 341] on input "Definitely False" at bounding box center [515, 341] width 11 height 11
radio input "true"
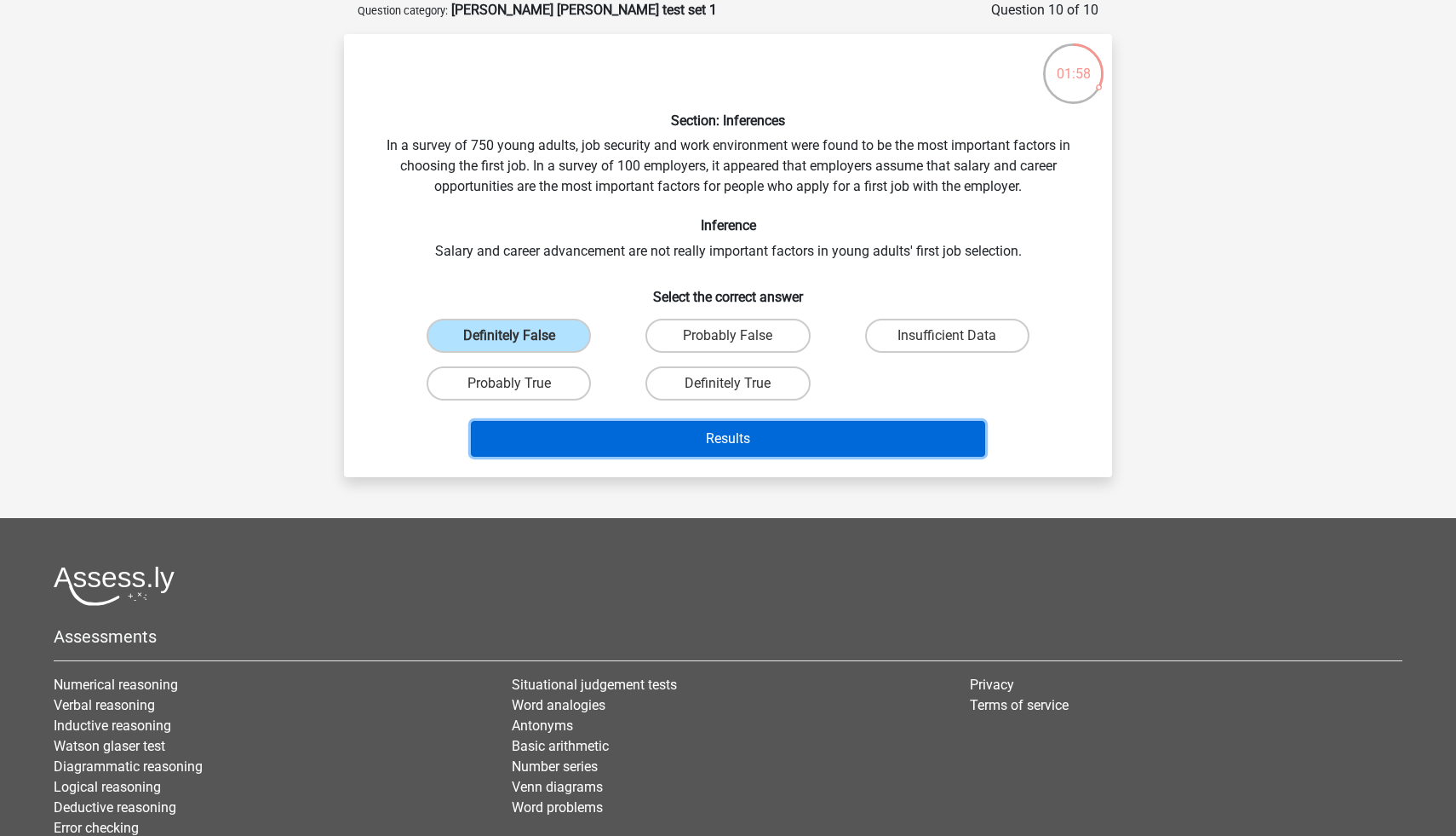
click at [615, 445] on button "Results" at bounding box center [728, 439] width 515 height 36
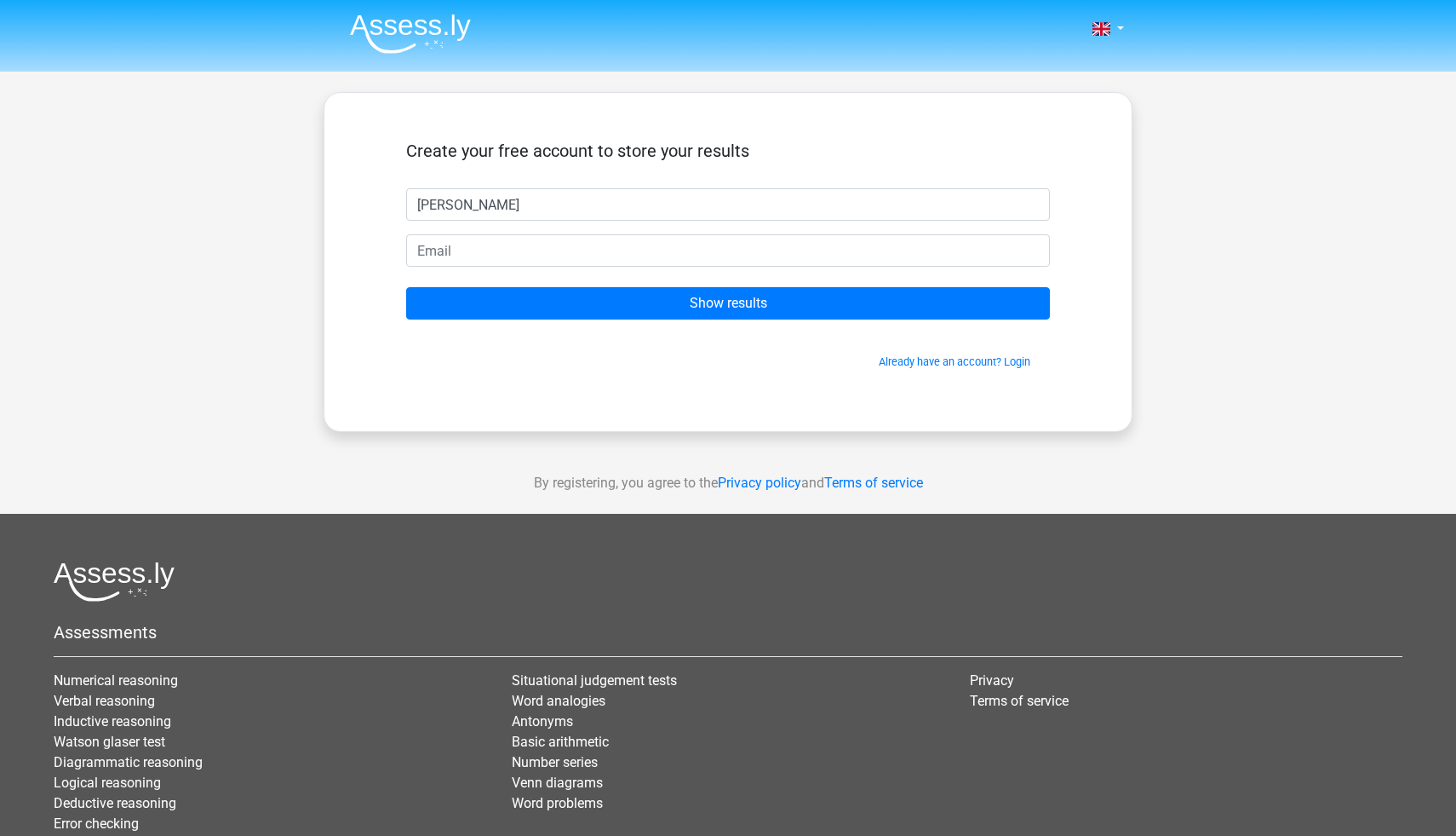
type input "Griffin"
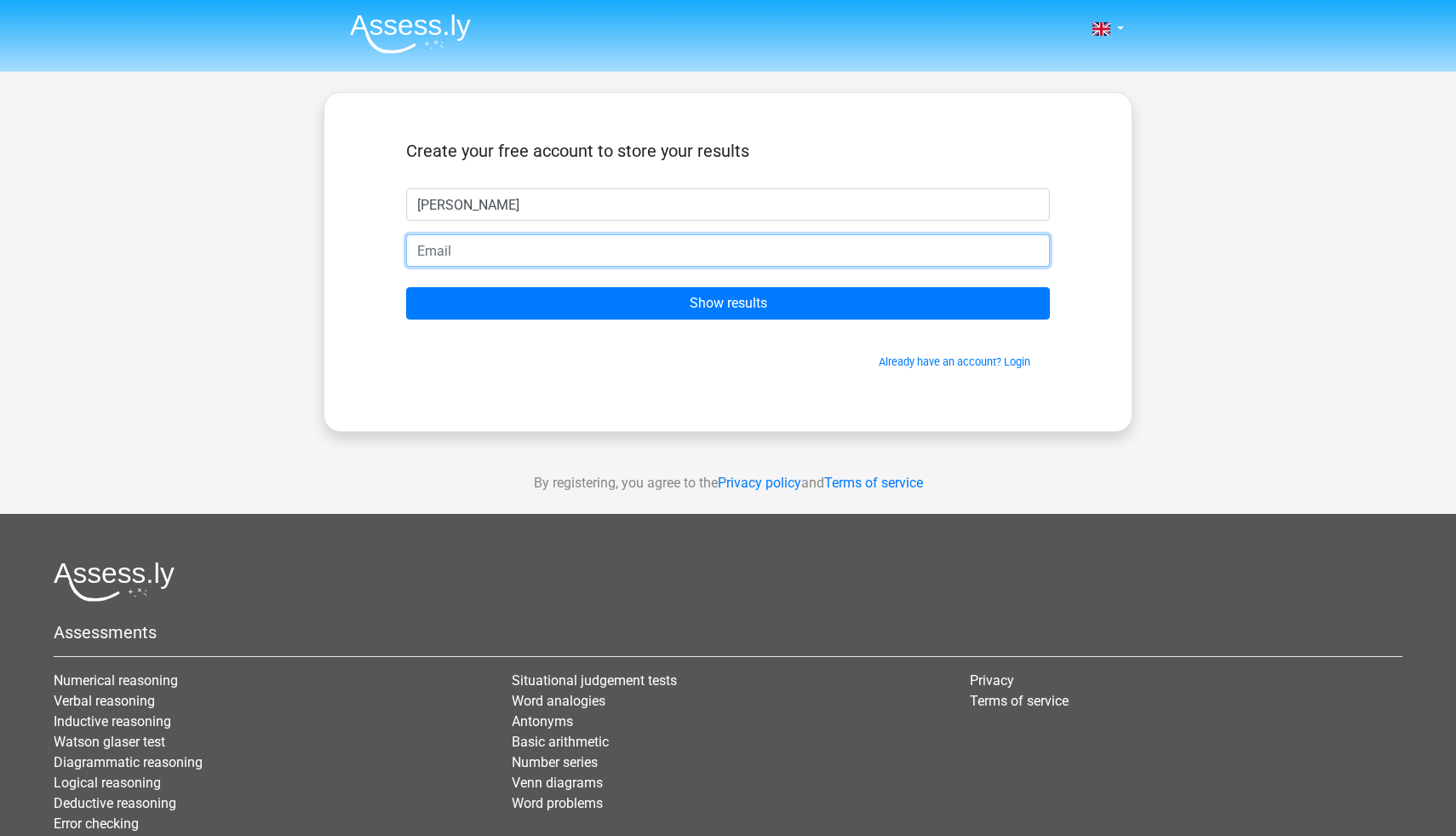
type input "G"
type input "griffman59@gmail.com"
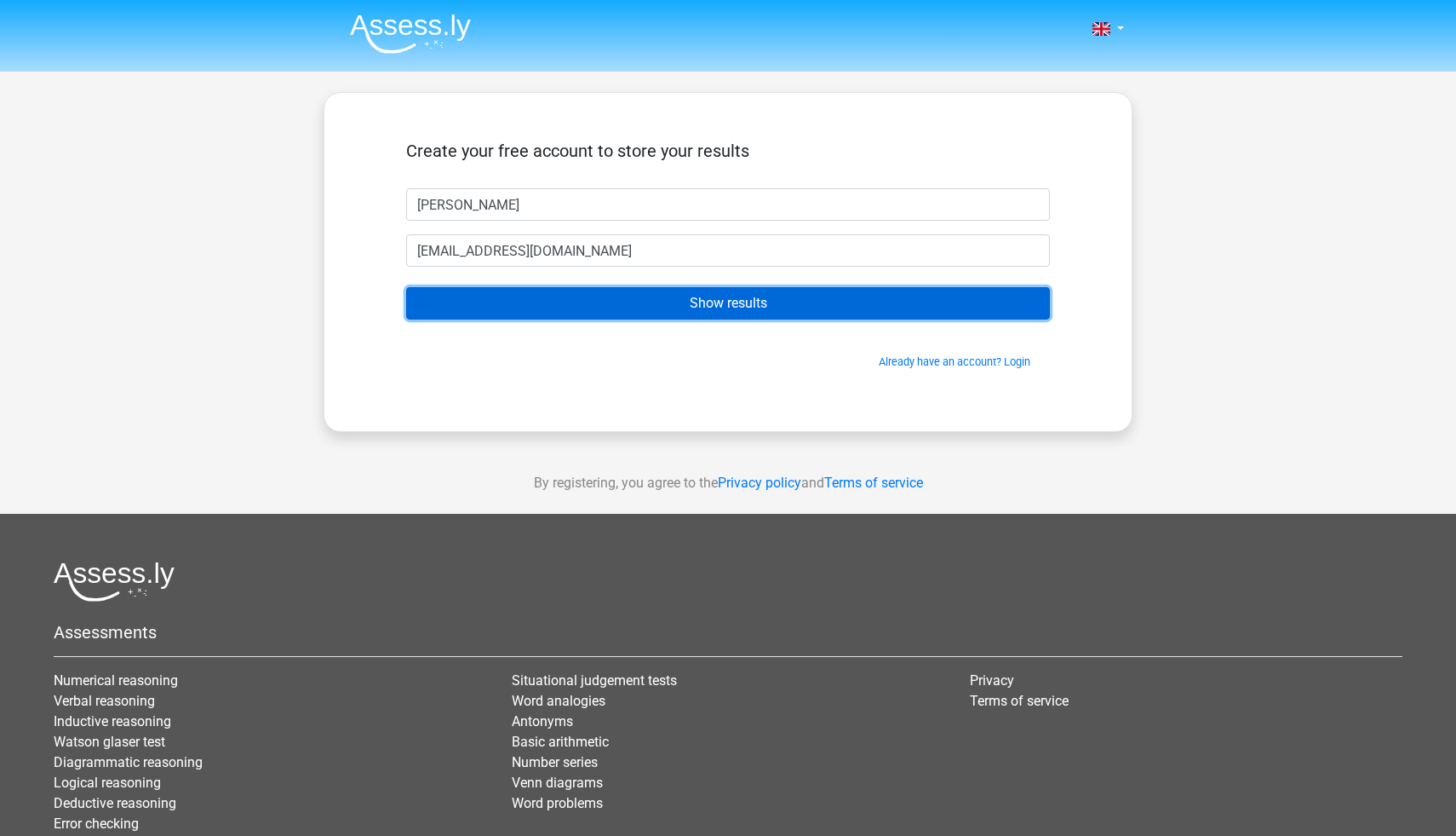
click at [617, 302] on input "Show results" at bounding box center [728, 303] width 643 height 32
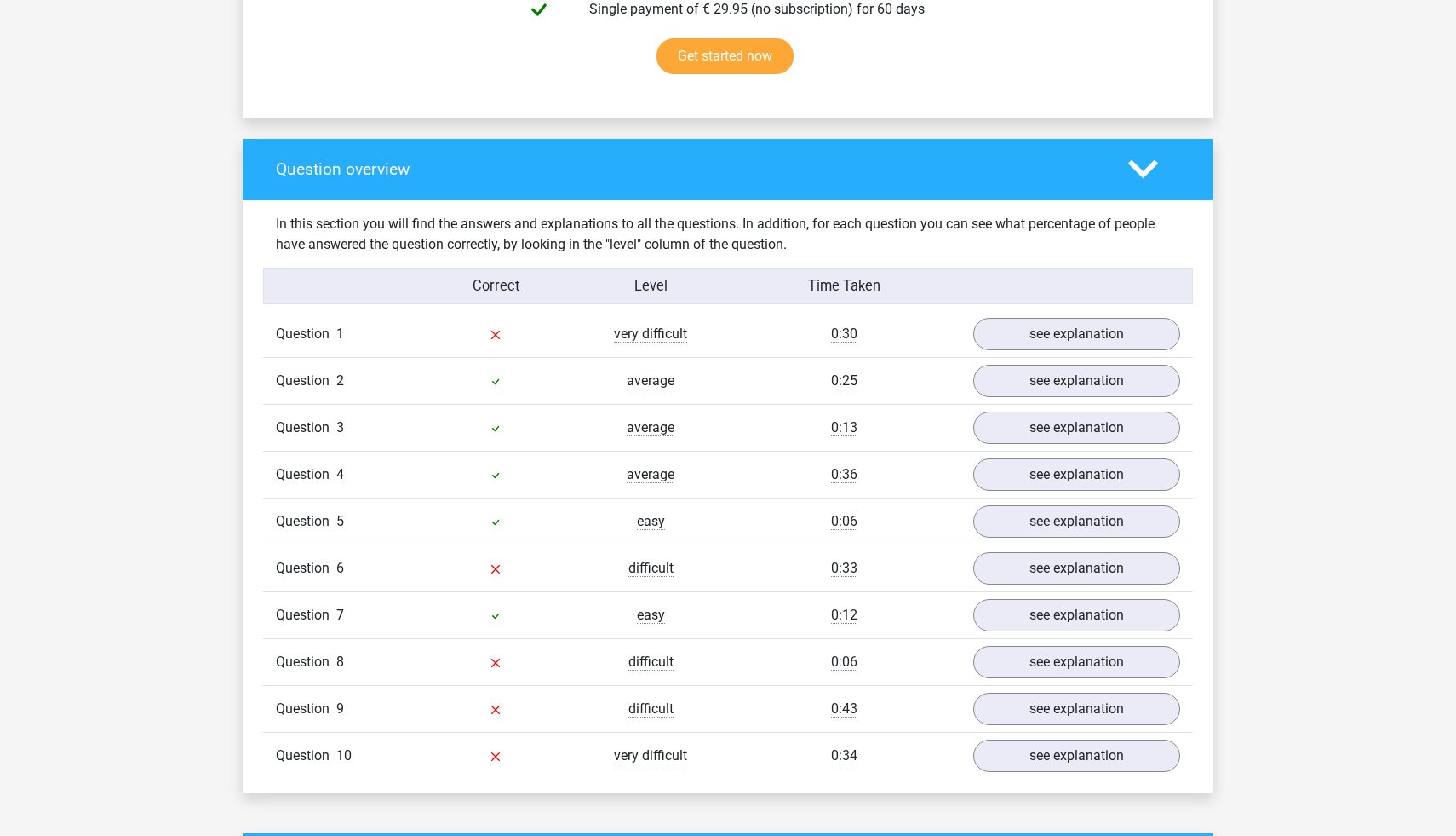
scroll to position [1158, 0]
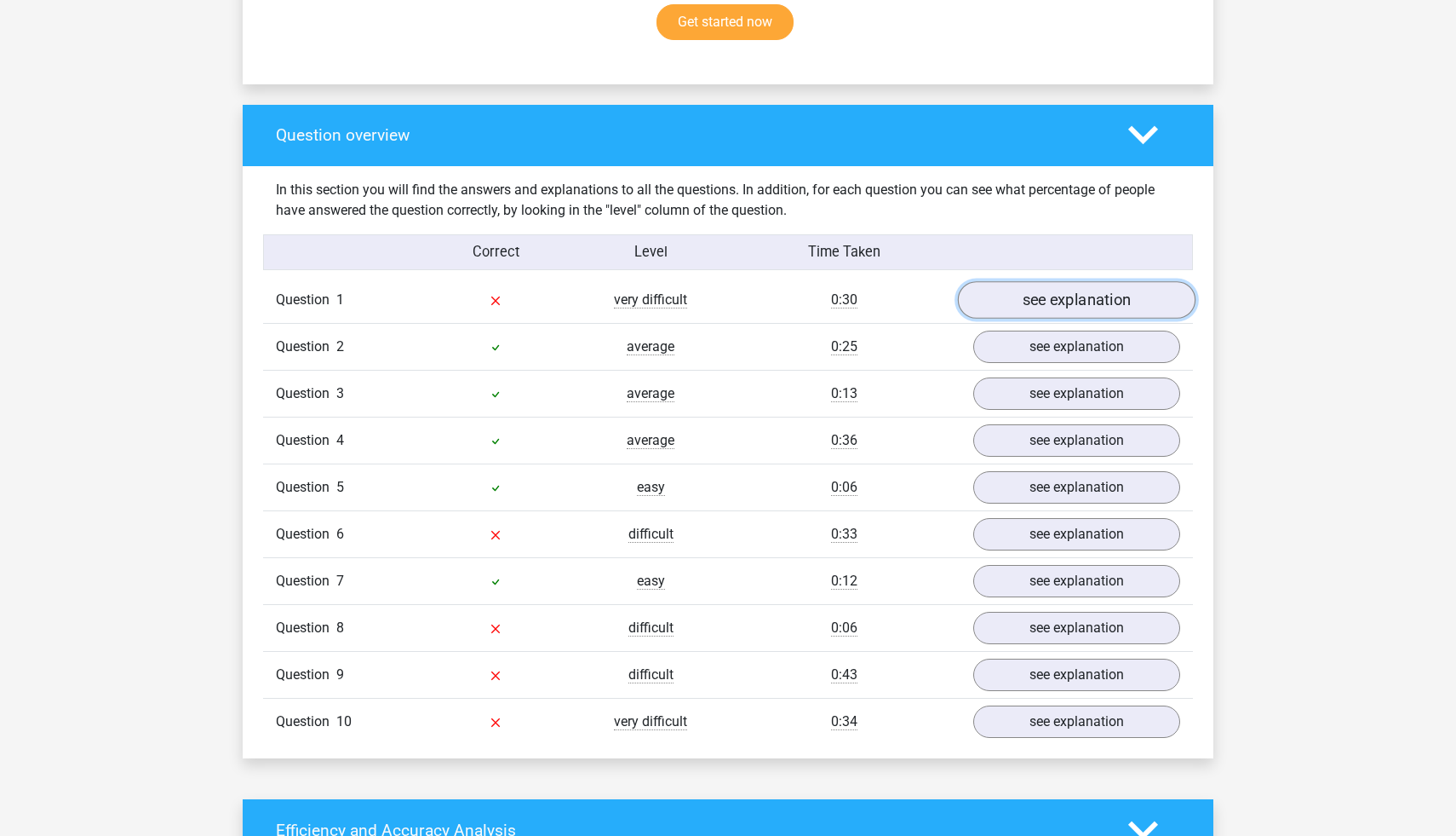
click at [1088, 307] on link "see explanation" at bounding box center [1077, 300] width 238 height 38
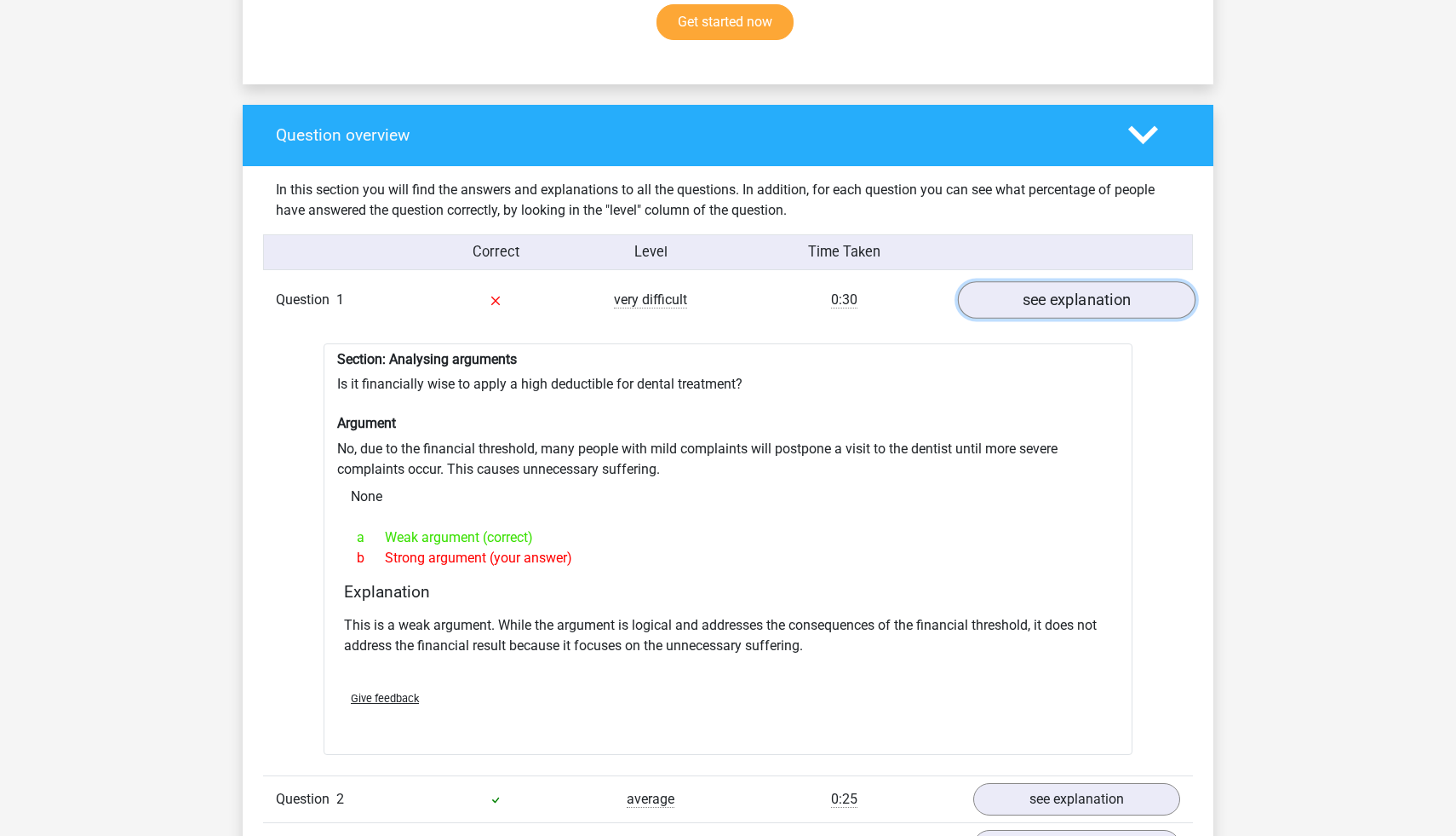
click at [1088, 307] on link "see explanation" at bounding box center [1077, 300] width 238 height 38
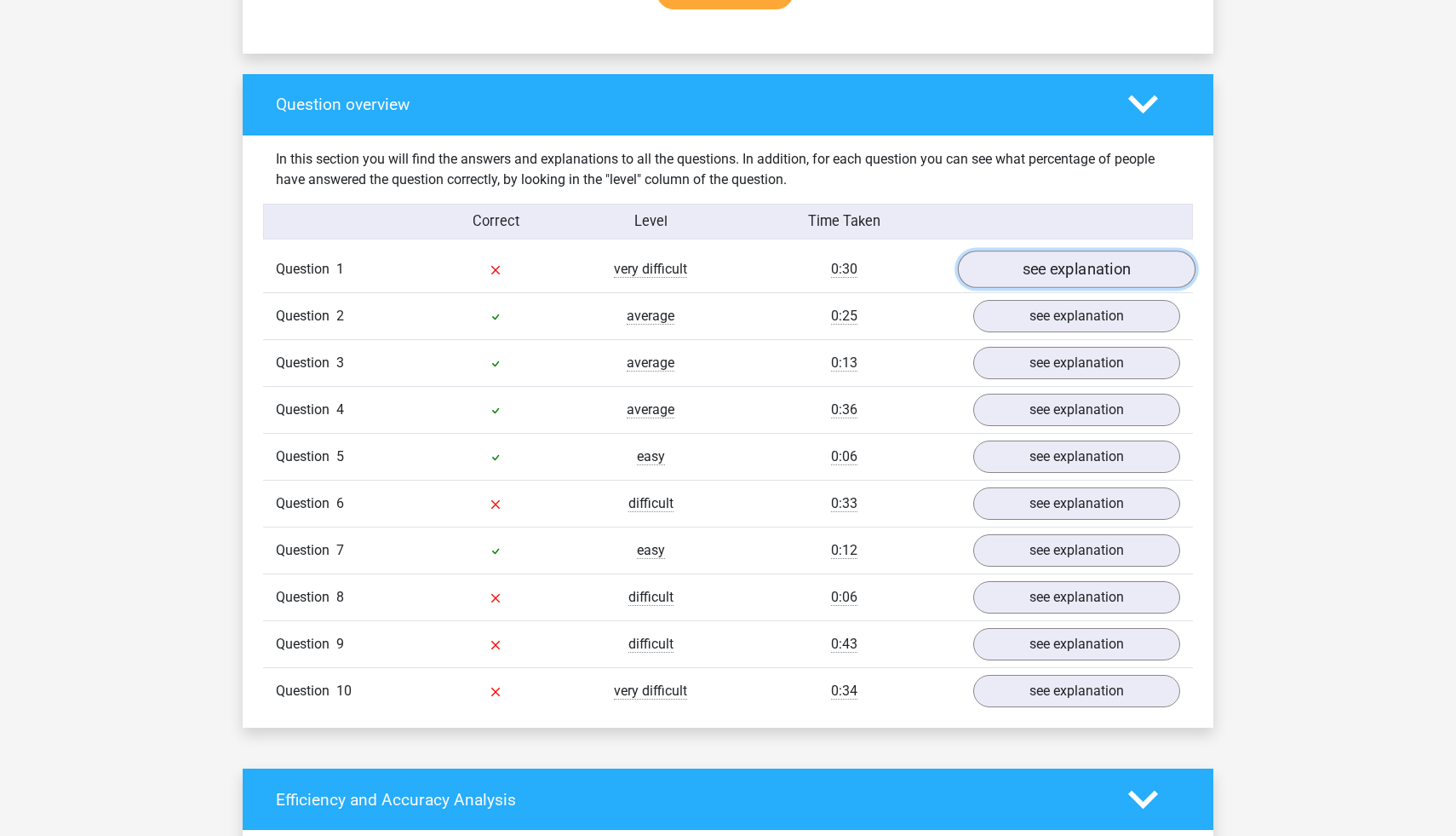
scroll to position [1192, 0]
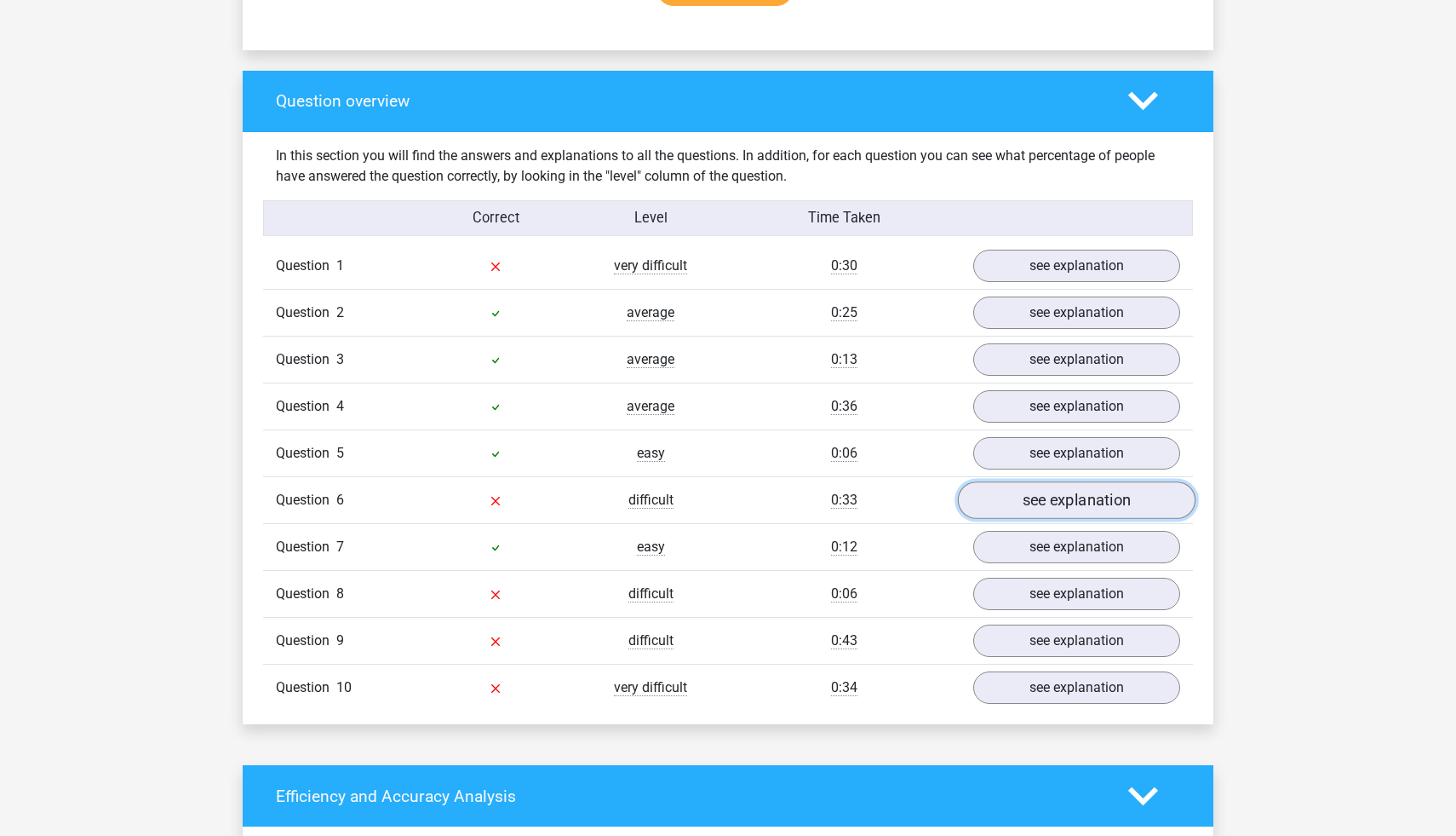
click at [1077, 508] on link "see explanation" at bounding box center [1077, 500] width 238 height 38
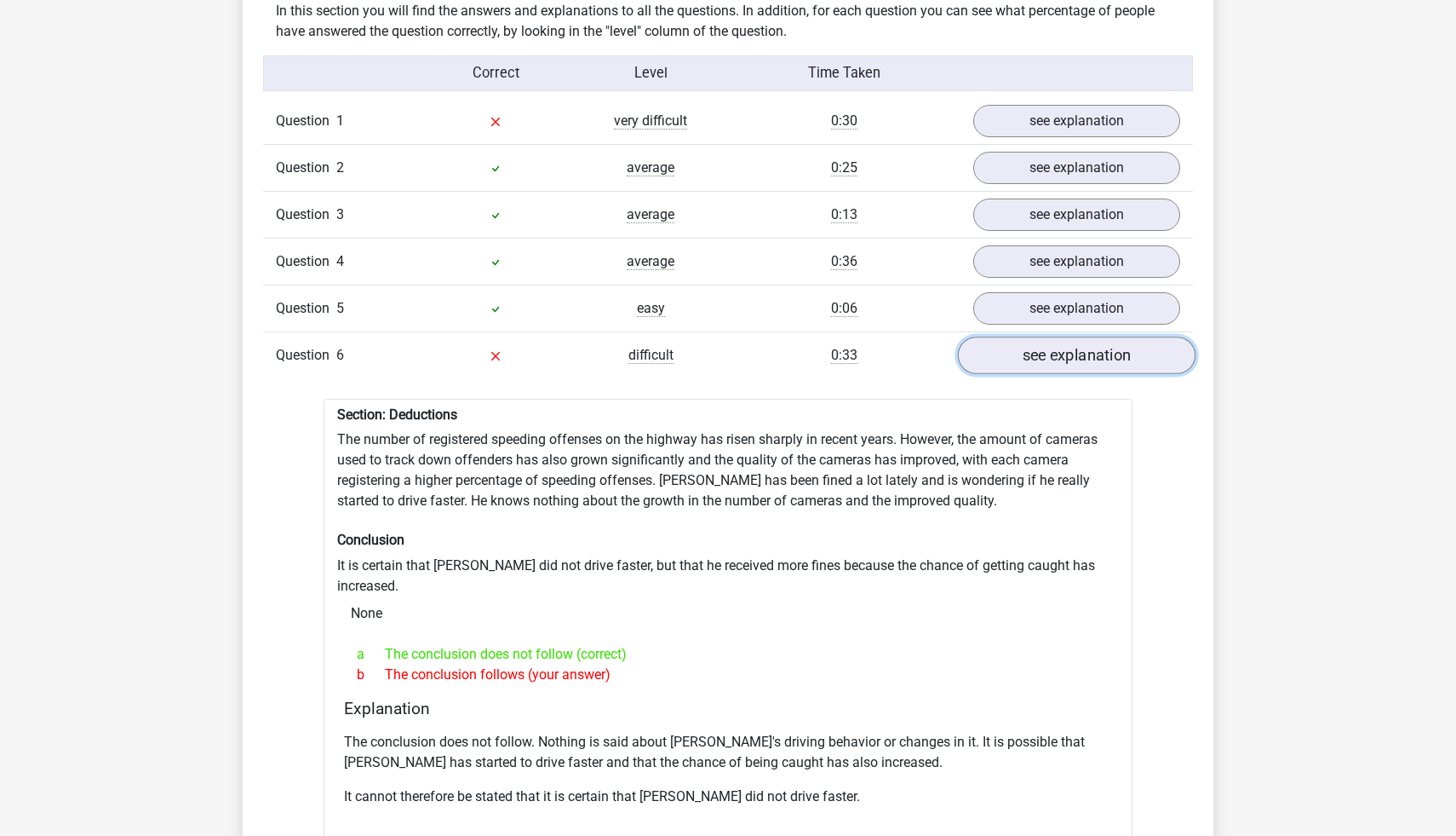
scroll to position [1363, 0]
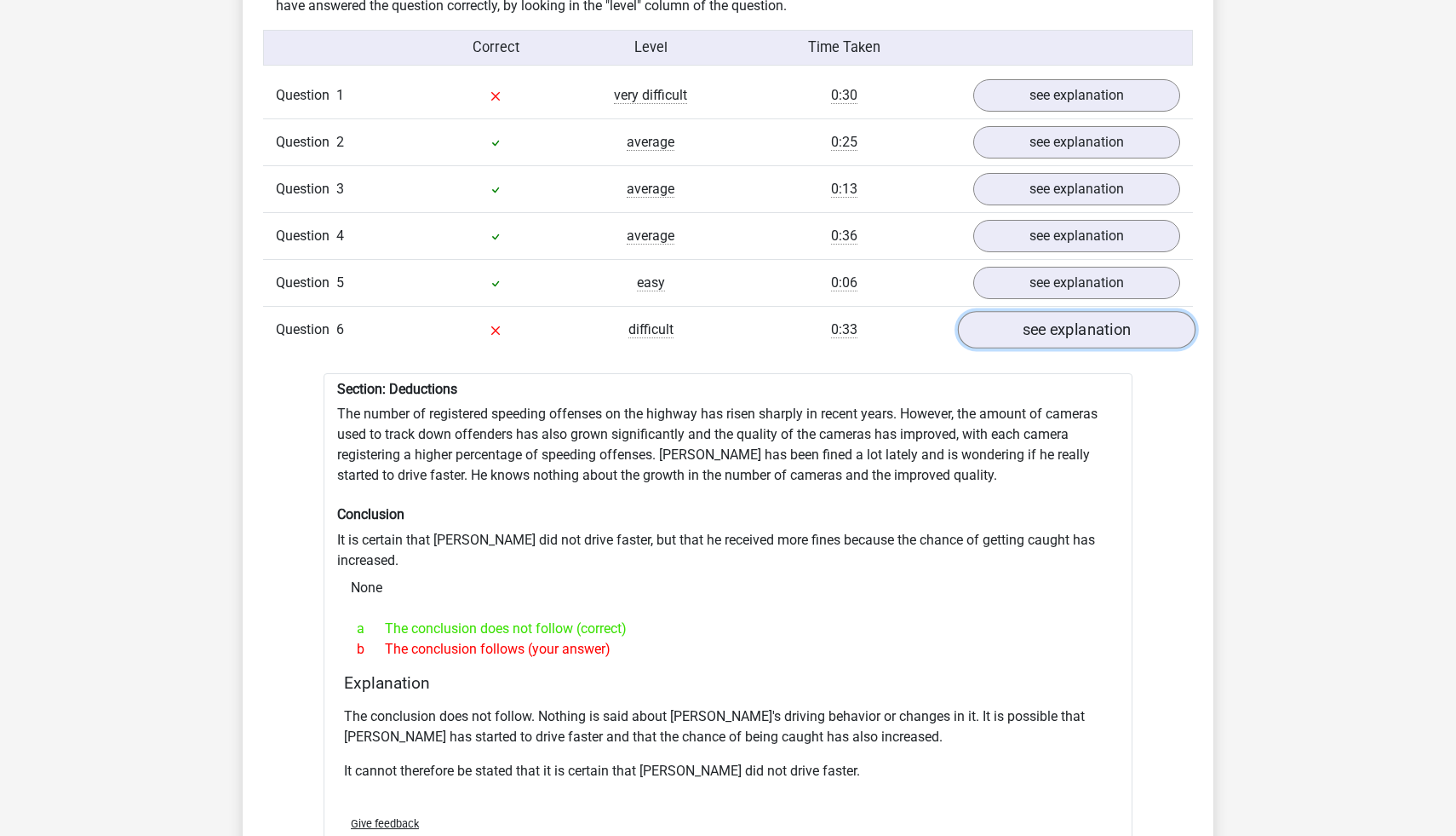
click at [1051, 343] on link "see explanation" at bounding box center [1077, 329] width 238 height 38
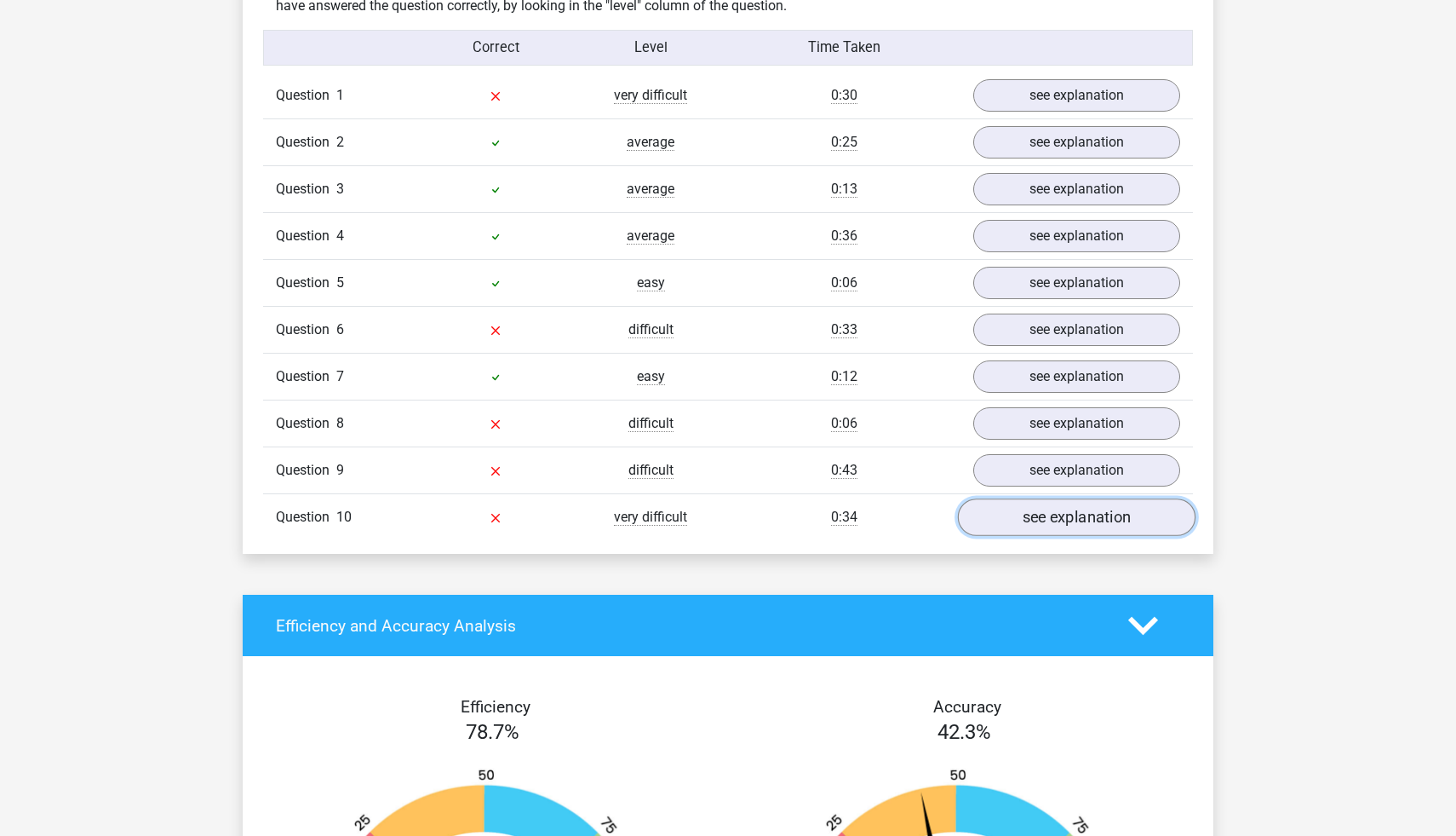
click at [1069, 524] on link "see explanation" at bounding box center [1077, 517] width 238 height 38
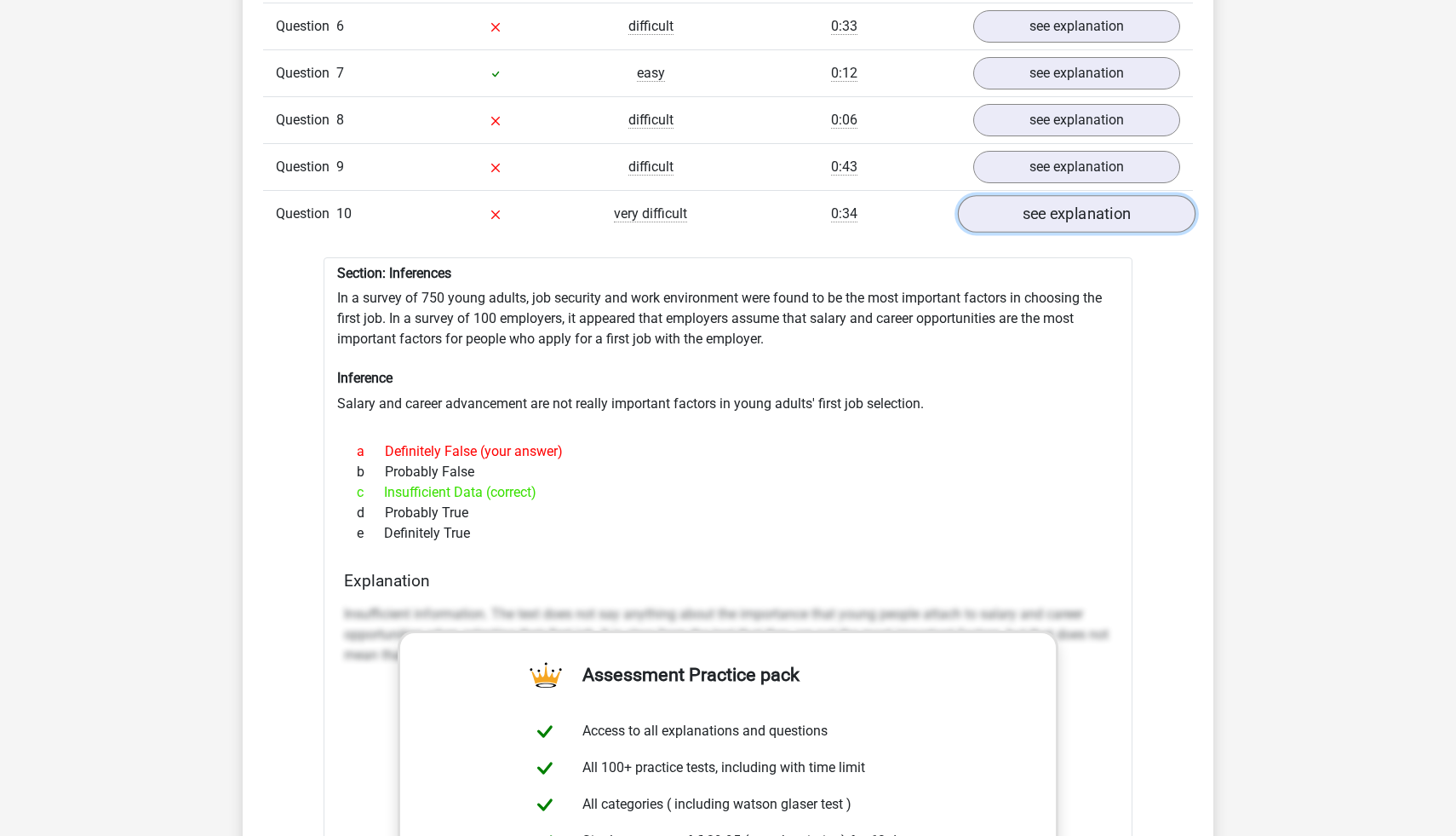
scroll to position [1669, 0]
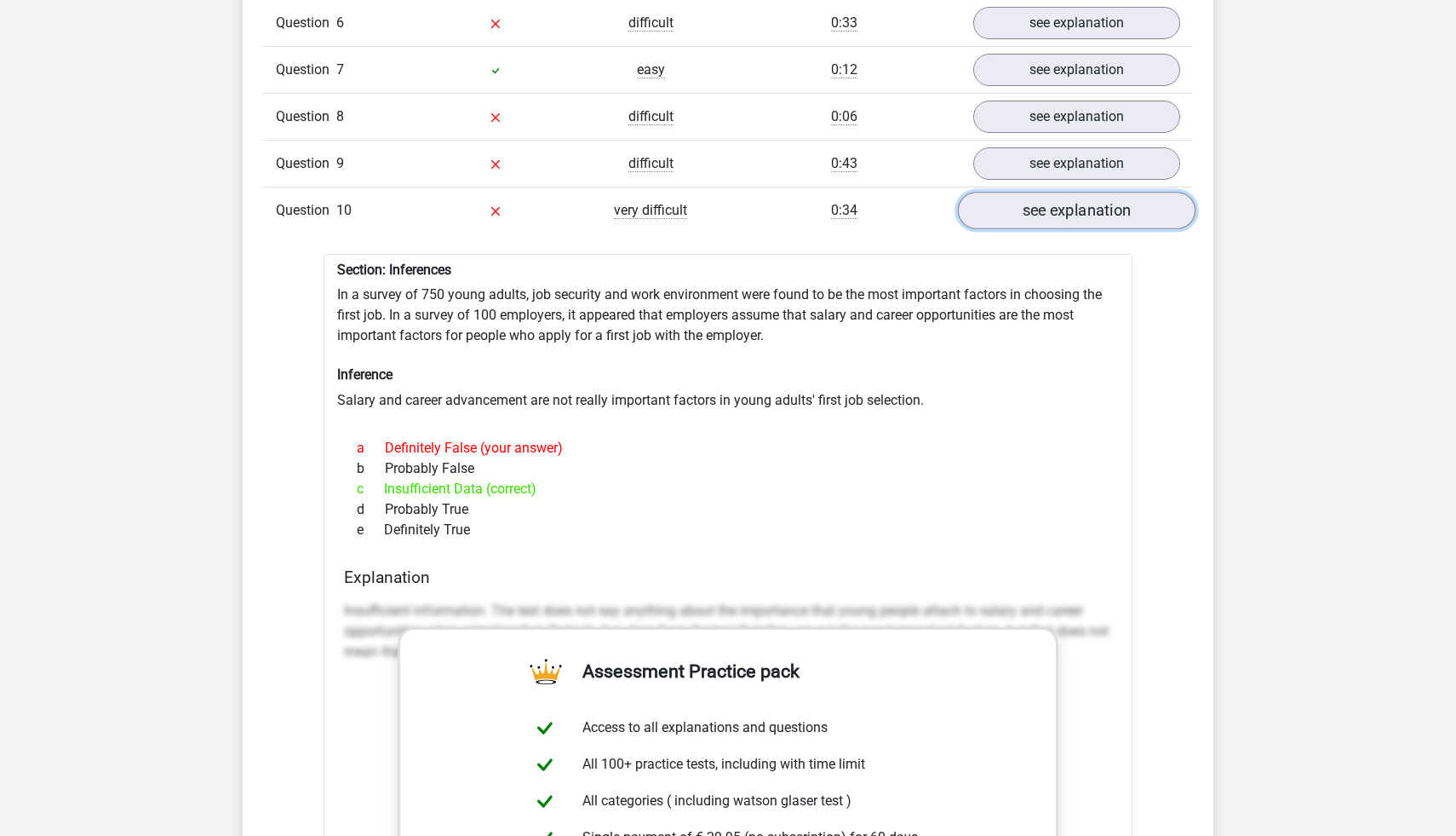
click at [1145, 216] on link "see explanation" at bounding box center [1077, 210] width 238 height 38
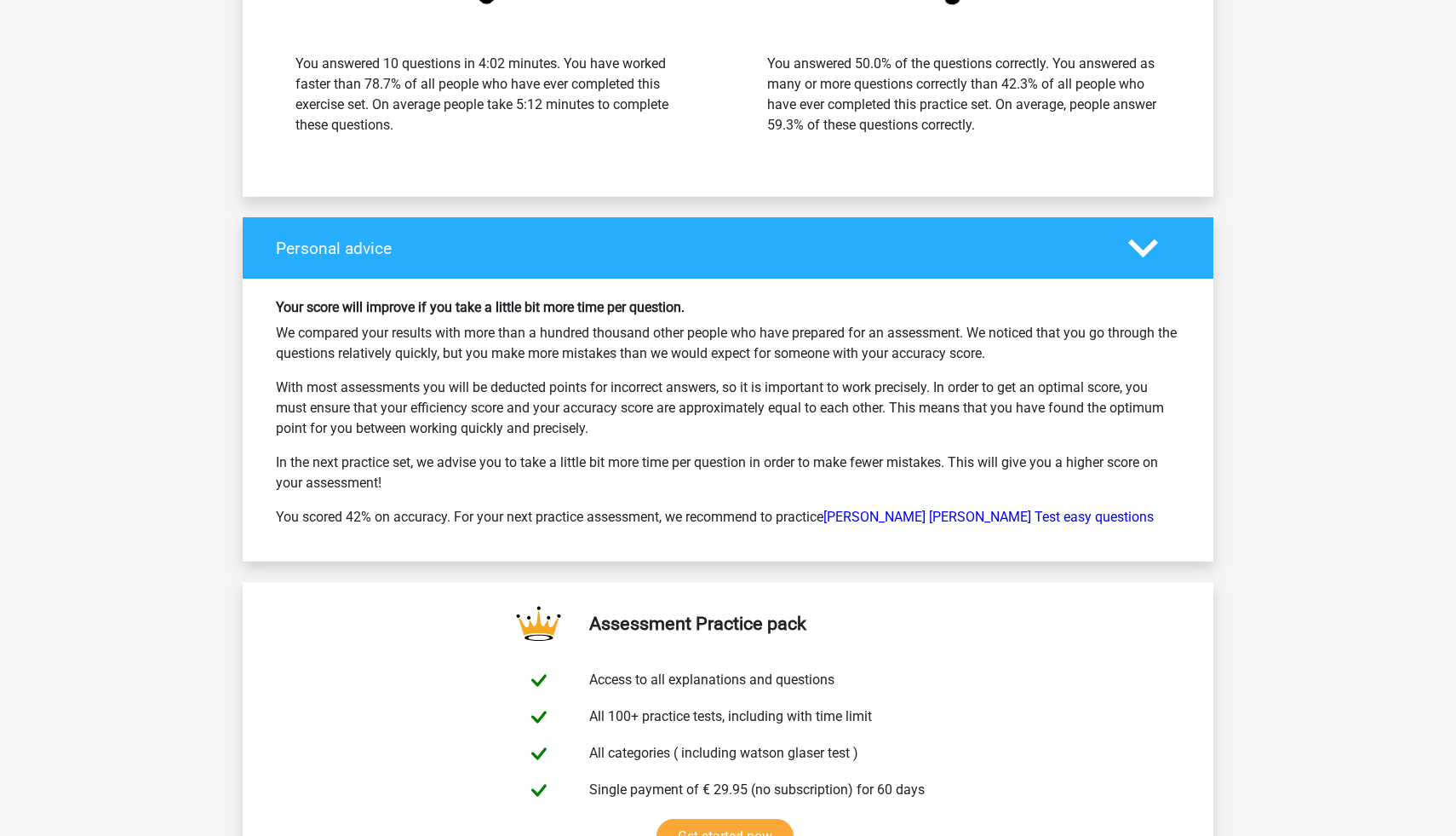
scroll to position [2317, 0]
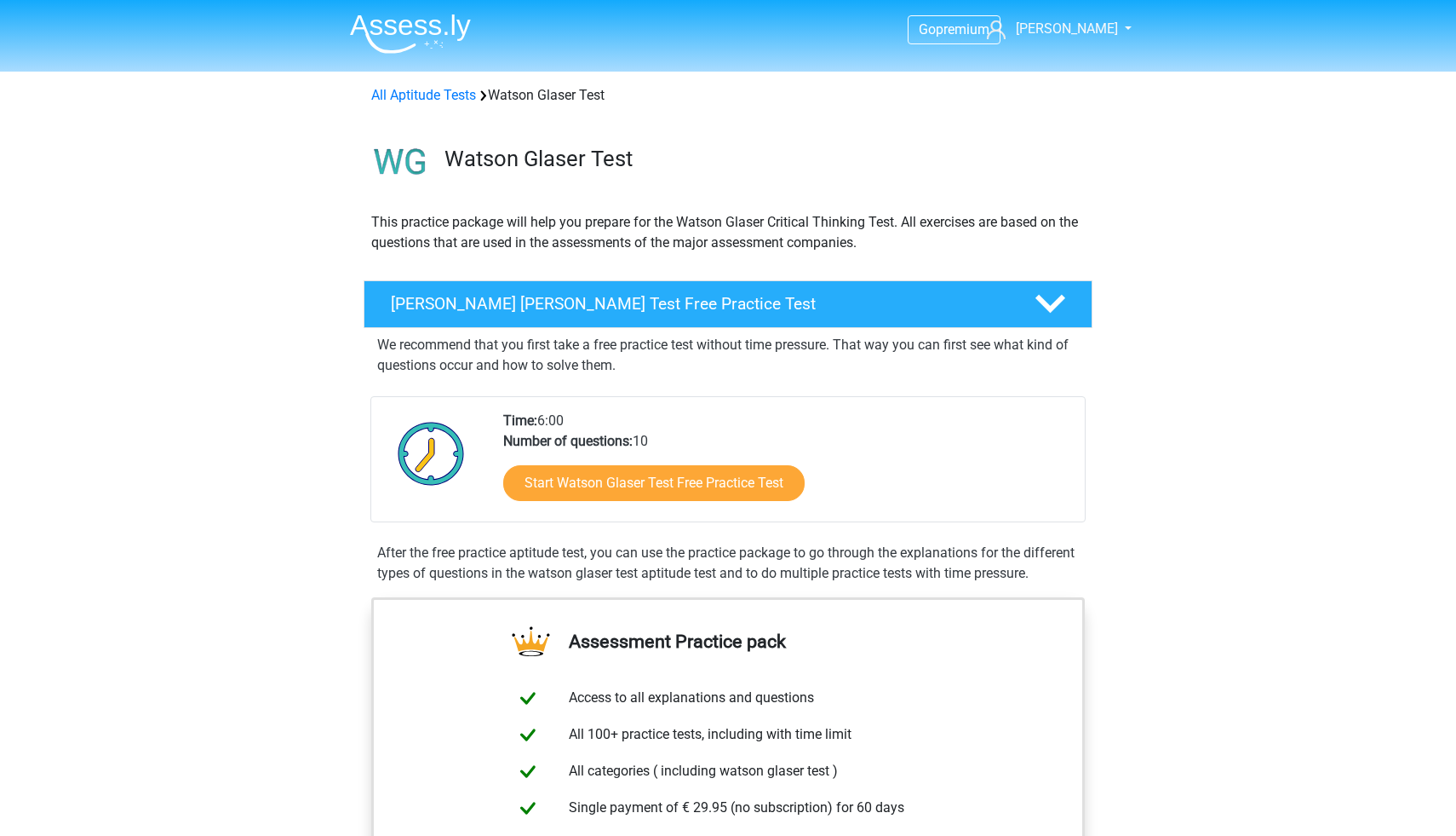
click at [662, 463] on div "Start Watson Glaser Test Free Practice Test" at bounding box center [787, 486] width 568 height 70
click at [661, 473] on link "Start Watson Glaser Test Free Practice Test" at bounding box center [654, 483] width 346 height 41
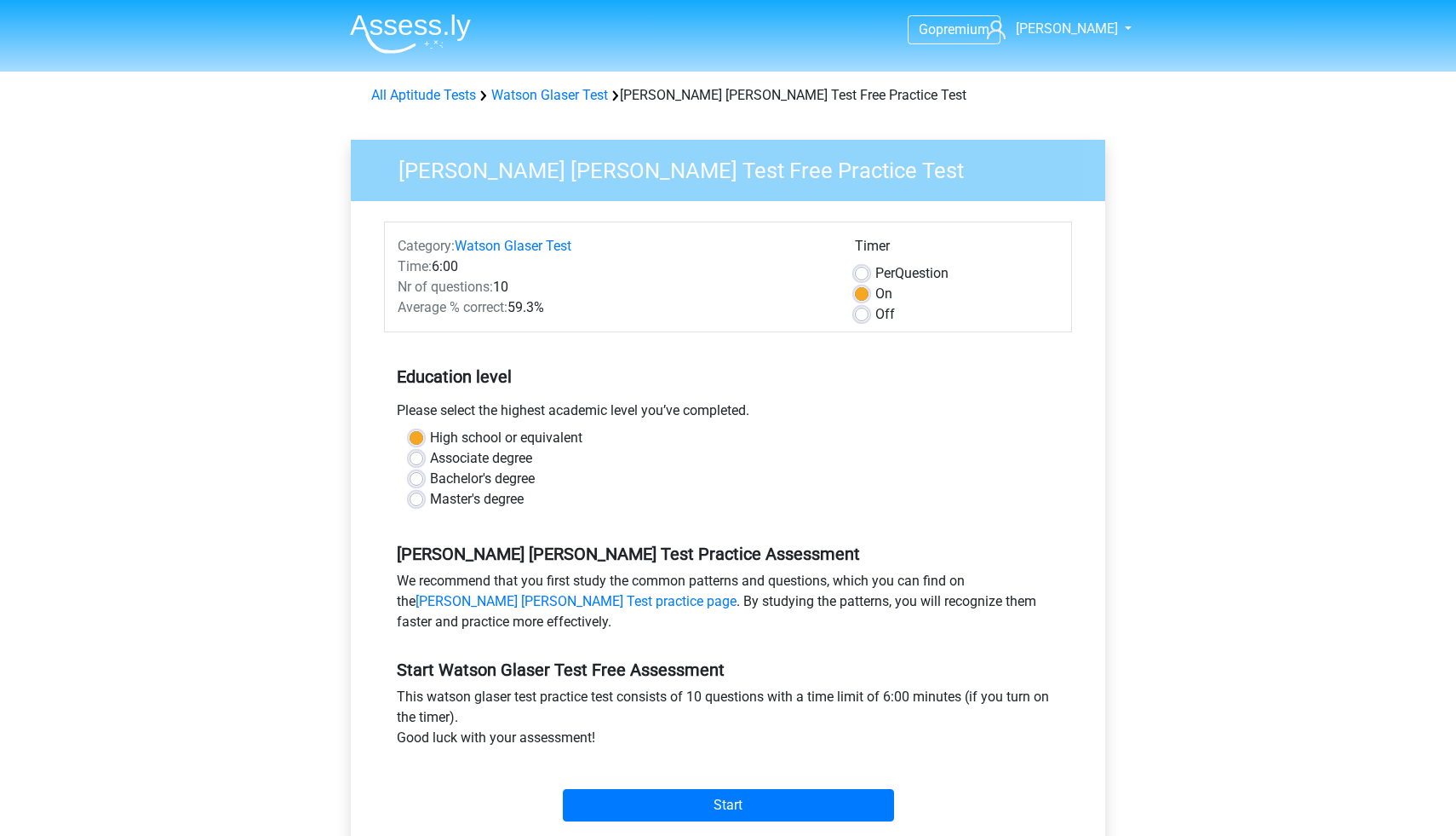
click at [499, 466] on label "Associate degree" at bounding box center [481, 458] width 102 height 21
click at [423, 465] on input "Associate degree" at bounding box center [416, 456] width 13 height 17
radio input "true"
click at [410, 468] on input "Bachelor's degree" at bounding box center [416, 476] width 13 height 17
radio input "true"
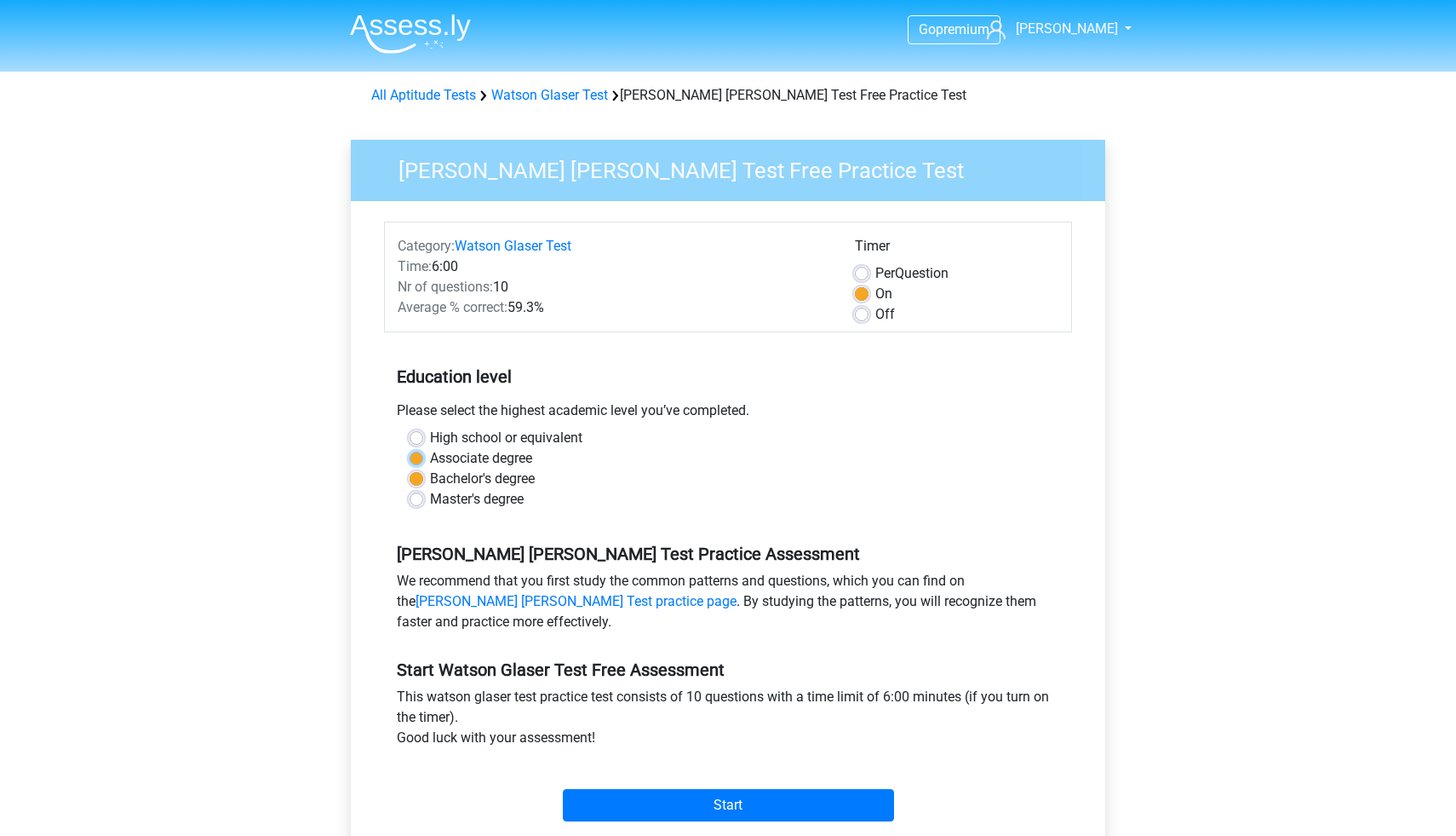
click at [410, 448] on input "Associate degree" at bounding box center [416, 456] width 13 height 17
radio input "true"
click at [1096, 612] on div "Watson Glaser Test Free Practice Test Category: Watson Glaser Test Time: 6:00 N…" at bounding box center [728, 494] width 754 height 709
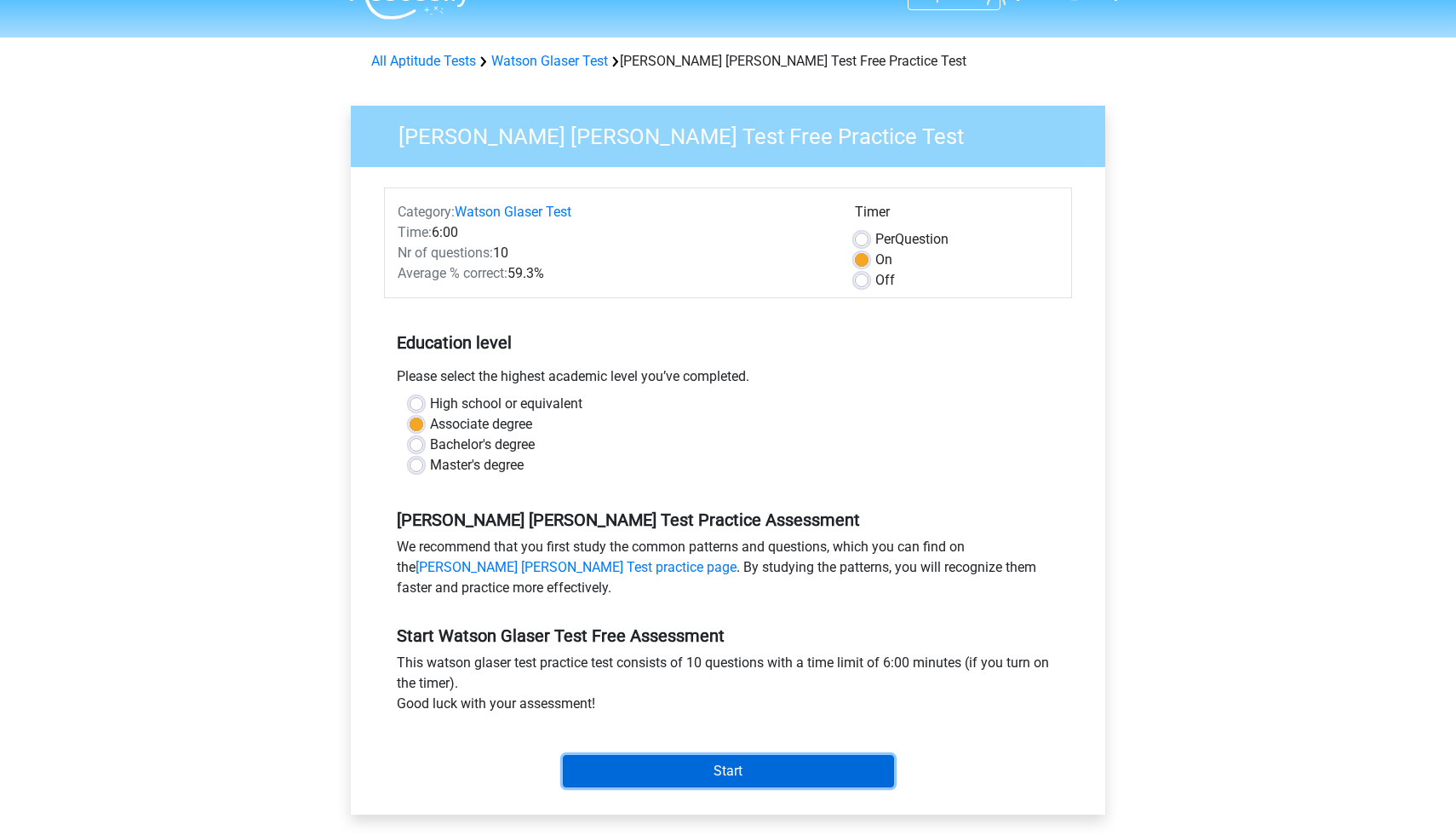
click at [762, 774] on input "Start" at bounding box center [728, 771] width 331 height 32
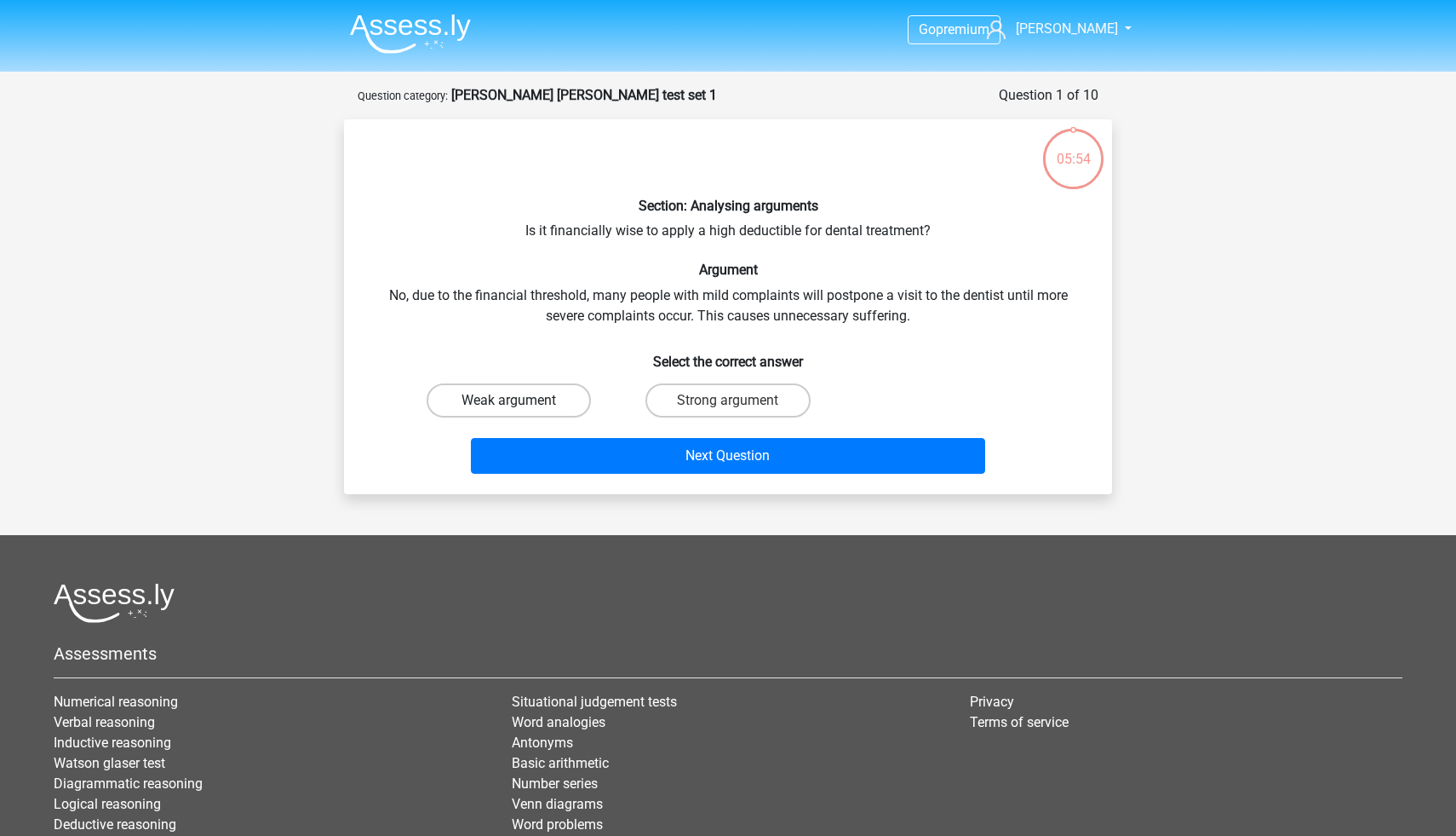
click at [562, 409] on label "Weak argument" at bounding box center [509, 400] width 165 height 34
click at [520, 409] on input "Weak argument" at bounding box center [515, 405] width 11 height 11
radio input "true"
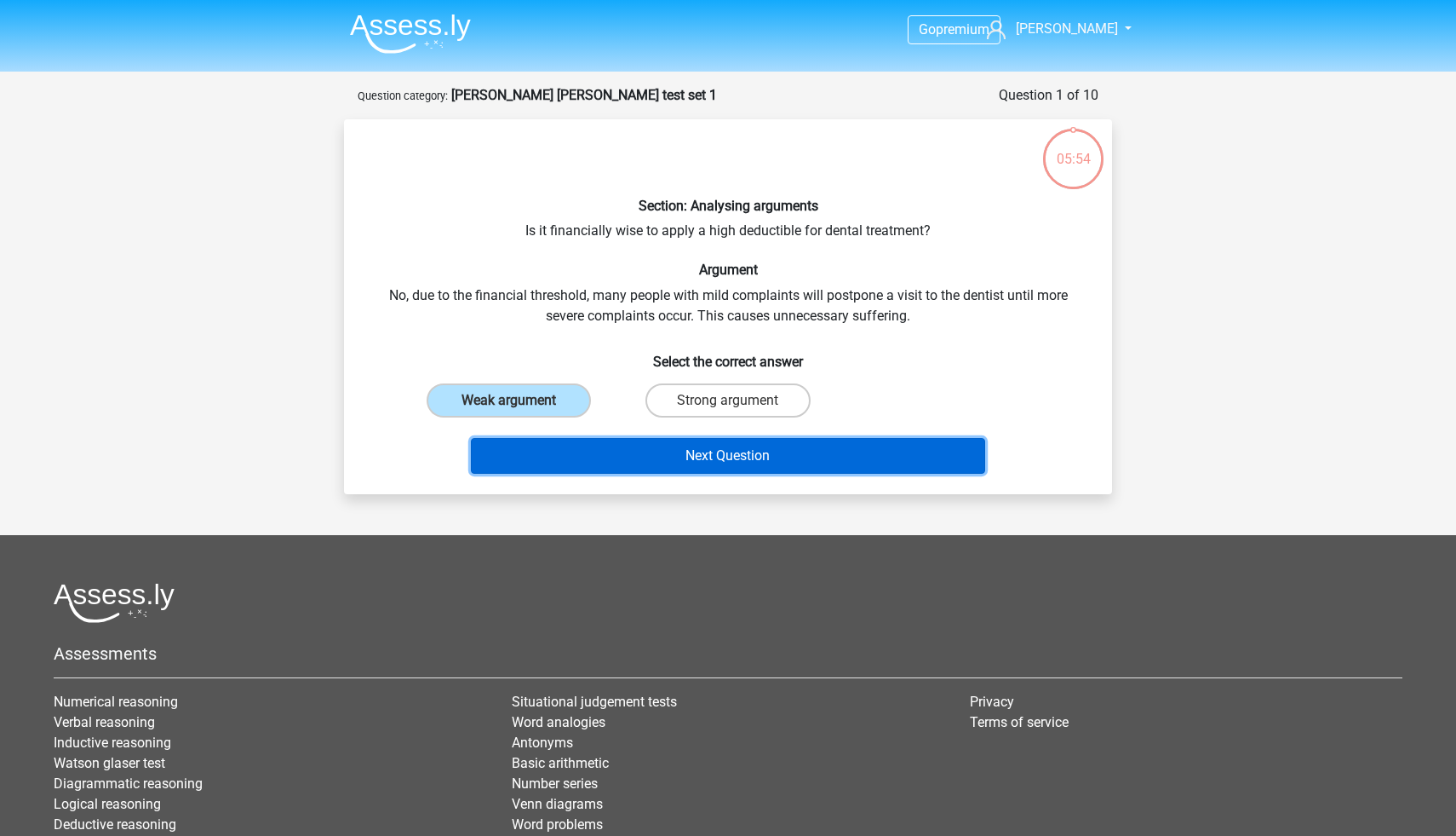
click at [598, 448] on button "Next Question" at bounding box center [728, 456] width 515 height 36
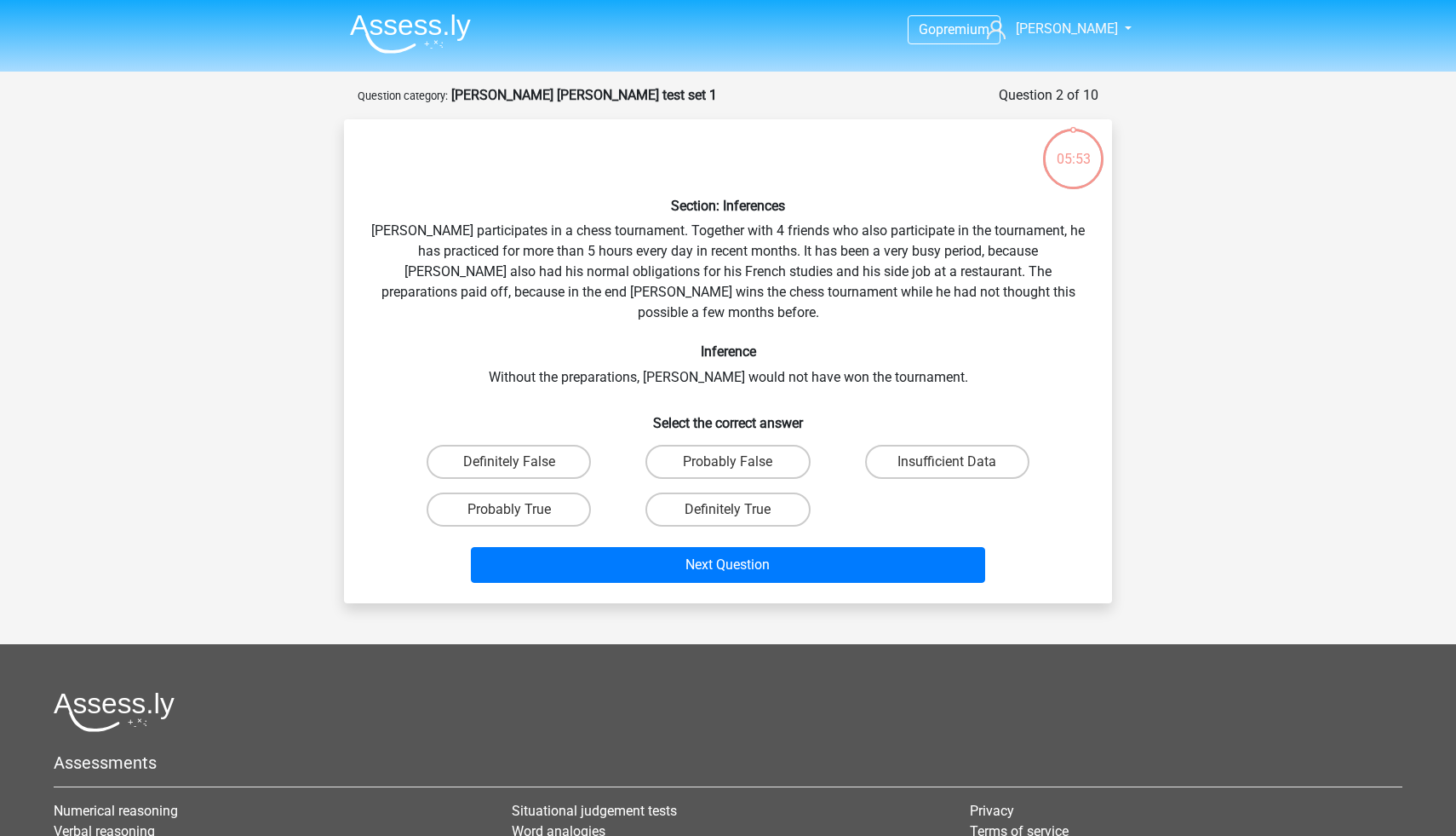
scroll to position [85, 0]
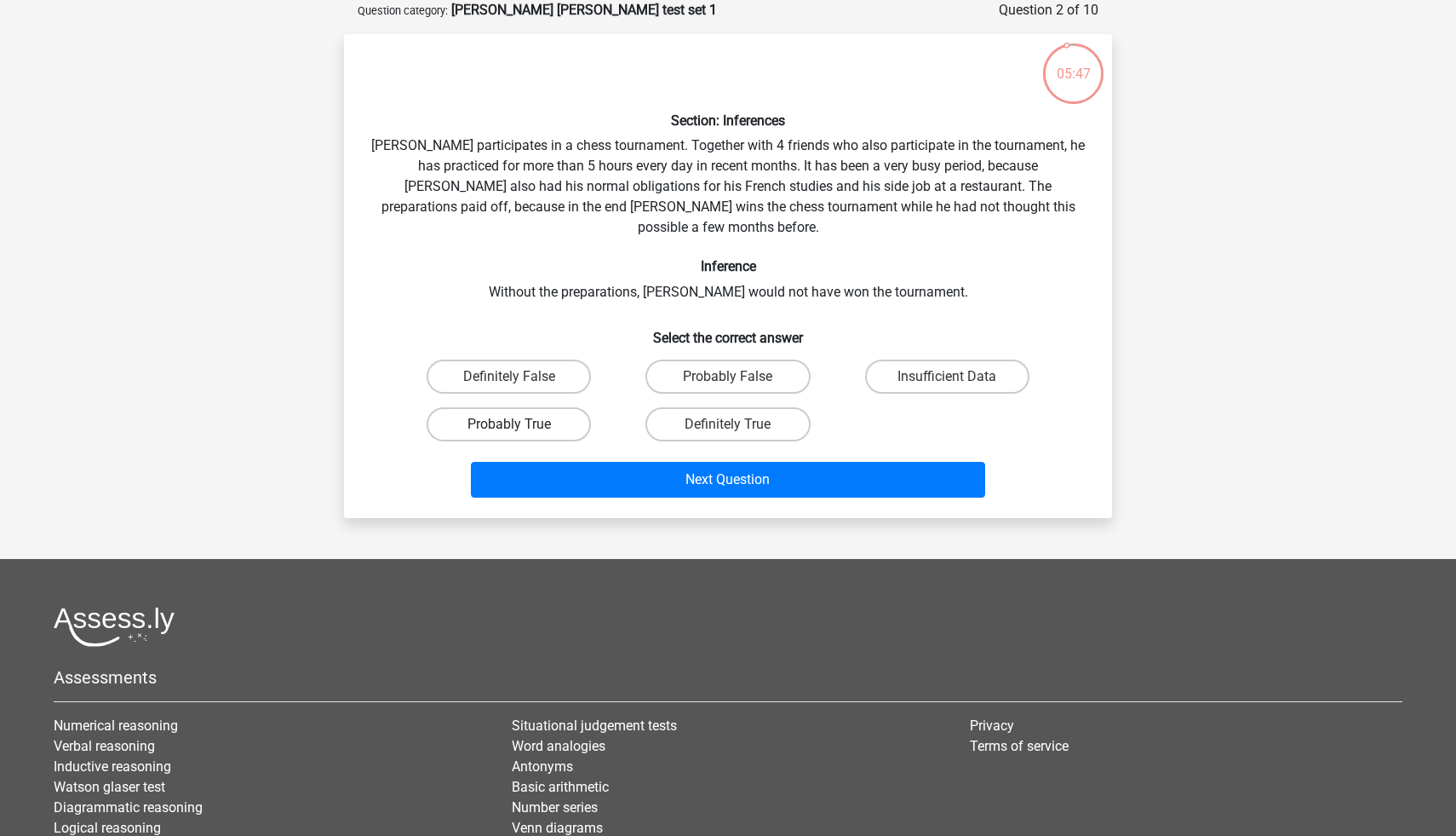
click at [539, 407] on label "Probably True" at bounding box center [509, 424] width 165 height 34
click at [520, 424] on input "Probably True" at bounding box center [515, 430] width 11 height 11
radio input "true"
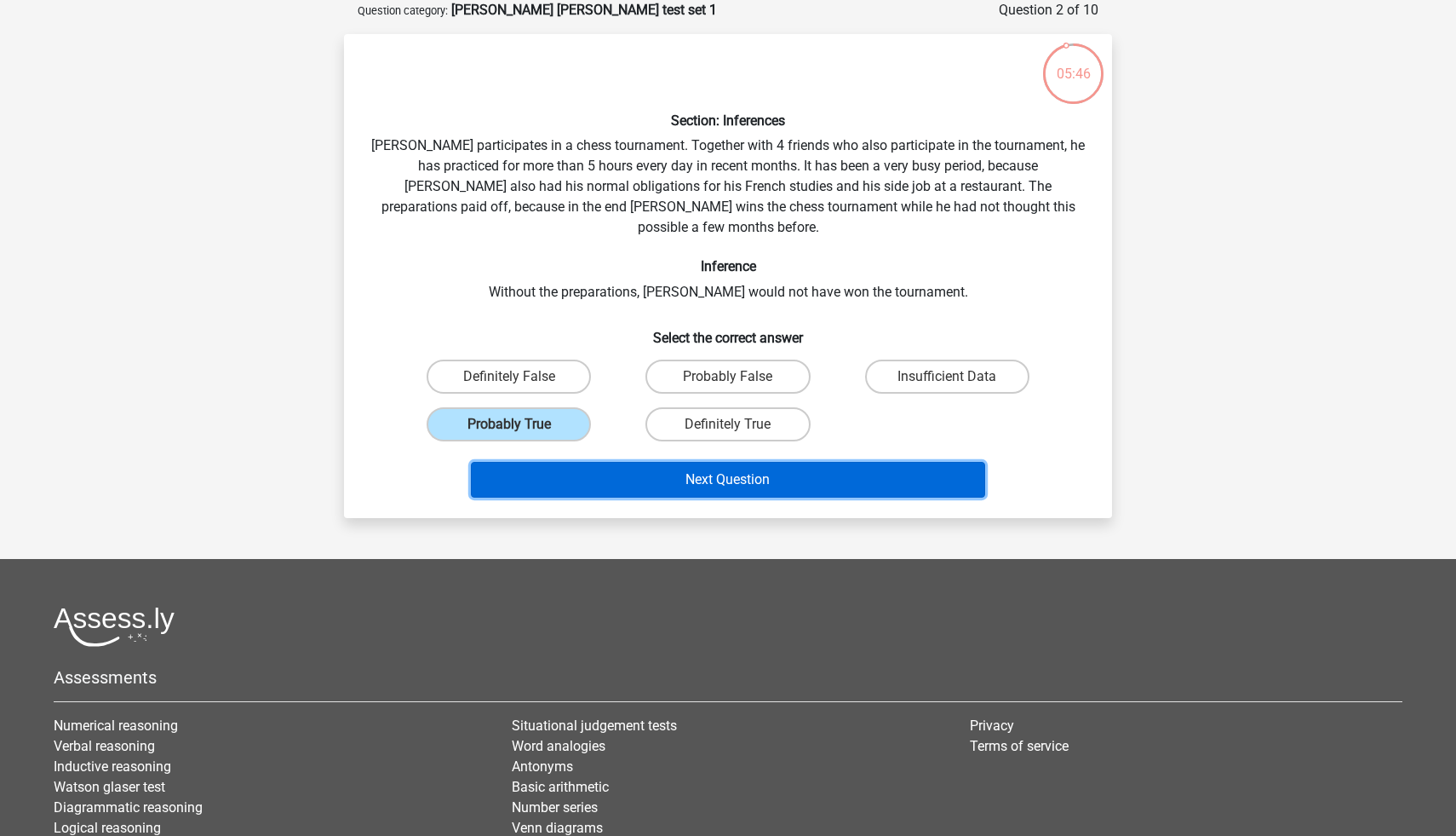
click at [566, 462] on button "Next Question" at bounding box center [728, 480] width 515 height 36
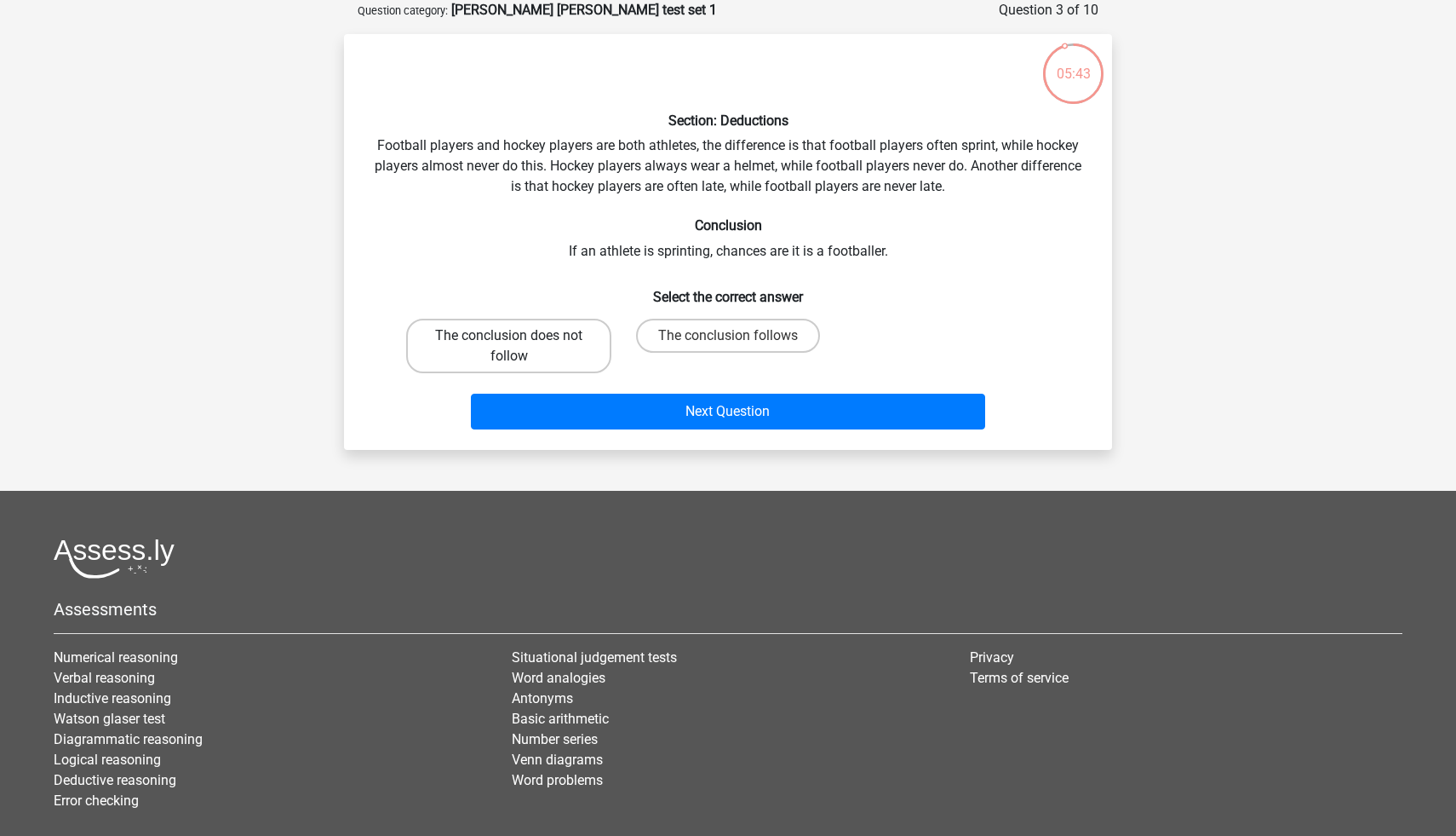
click at [553, 337] on label "The conclusion does not follow" at bounding box center [508, 345] width 205 height 55
click at [520, 337] on input "The conclusion does not follow" at bounding box center [515, 341] width 11 height 11
radio input "true"
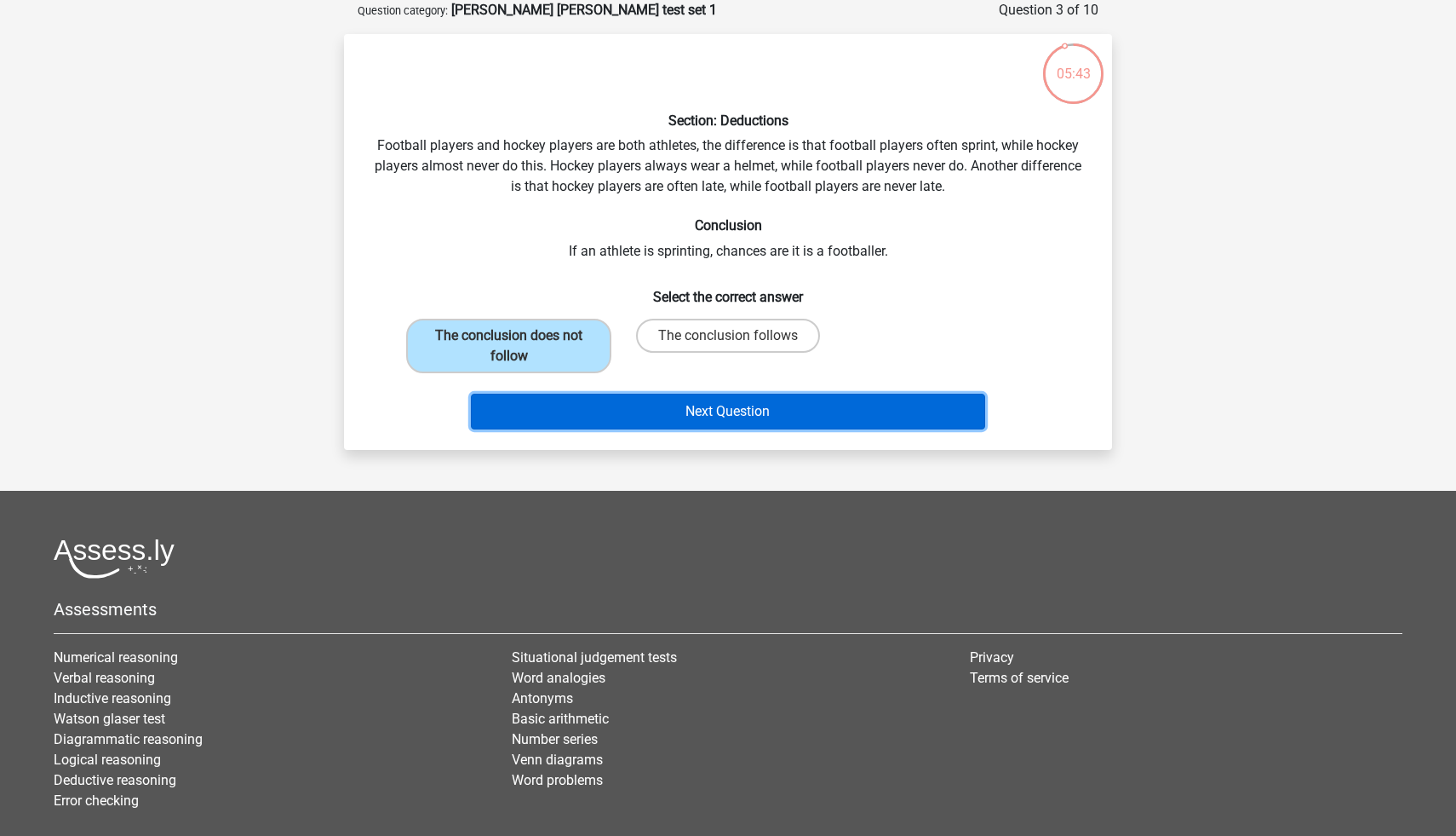
click at [609, 410] on button "Next Question" at bounding box center [728, 412] width 515 height 36
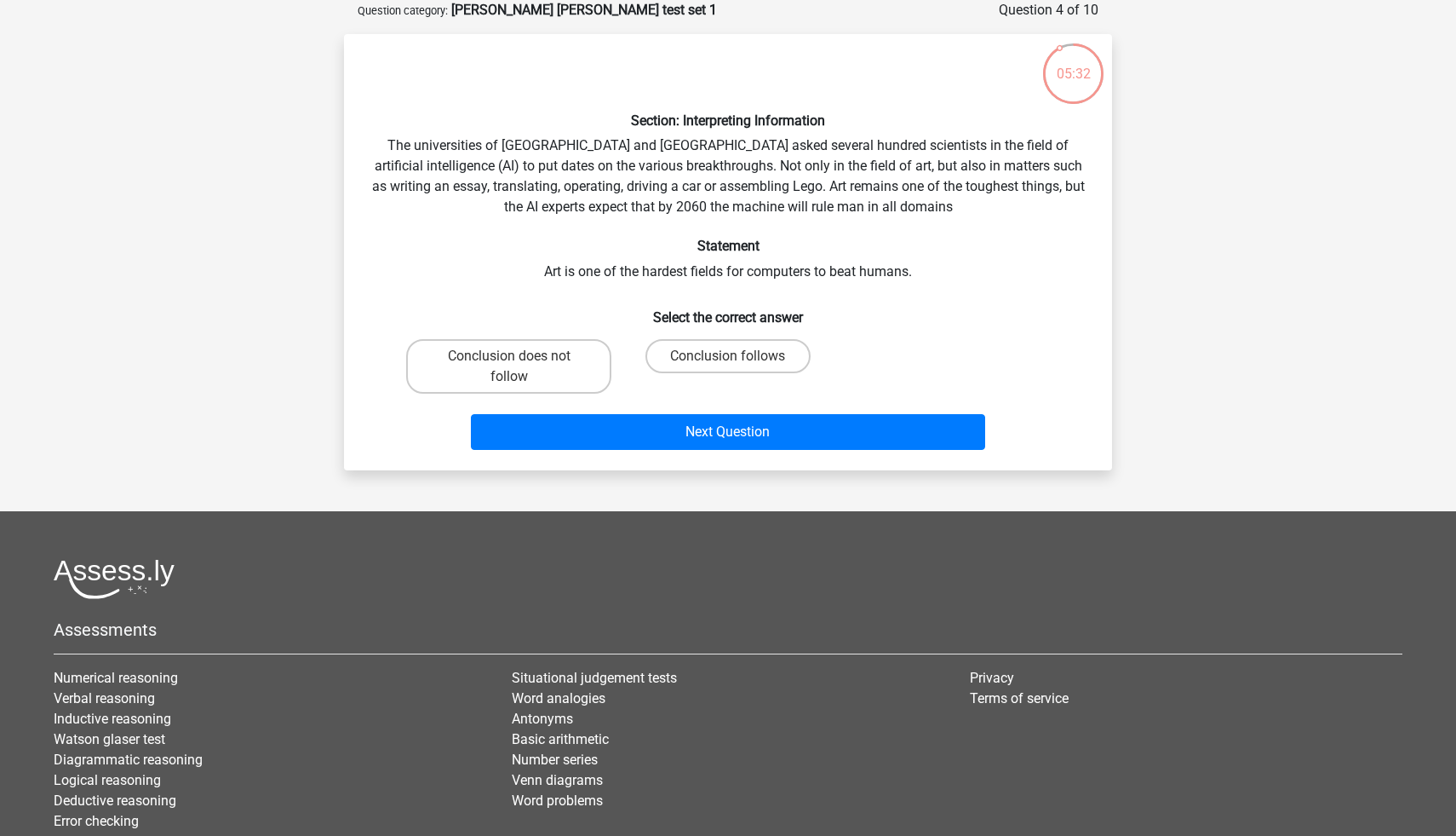
click at [729, 378] on div "Conclusion follows" at bounding box center [728, 366] width 205 height 55
click at [729, 366] on input "Conclusion follows" at bounding box center [734, 362] width 11 height 11
radio input "true"
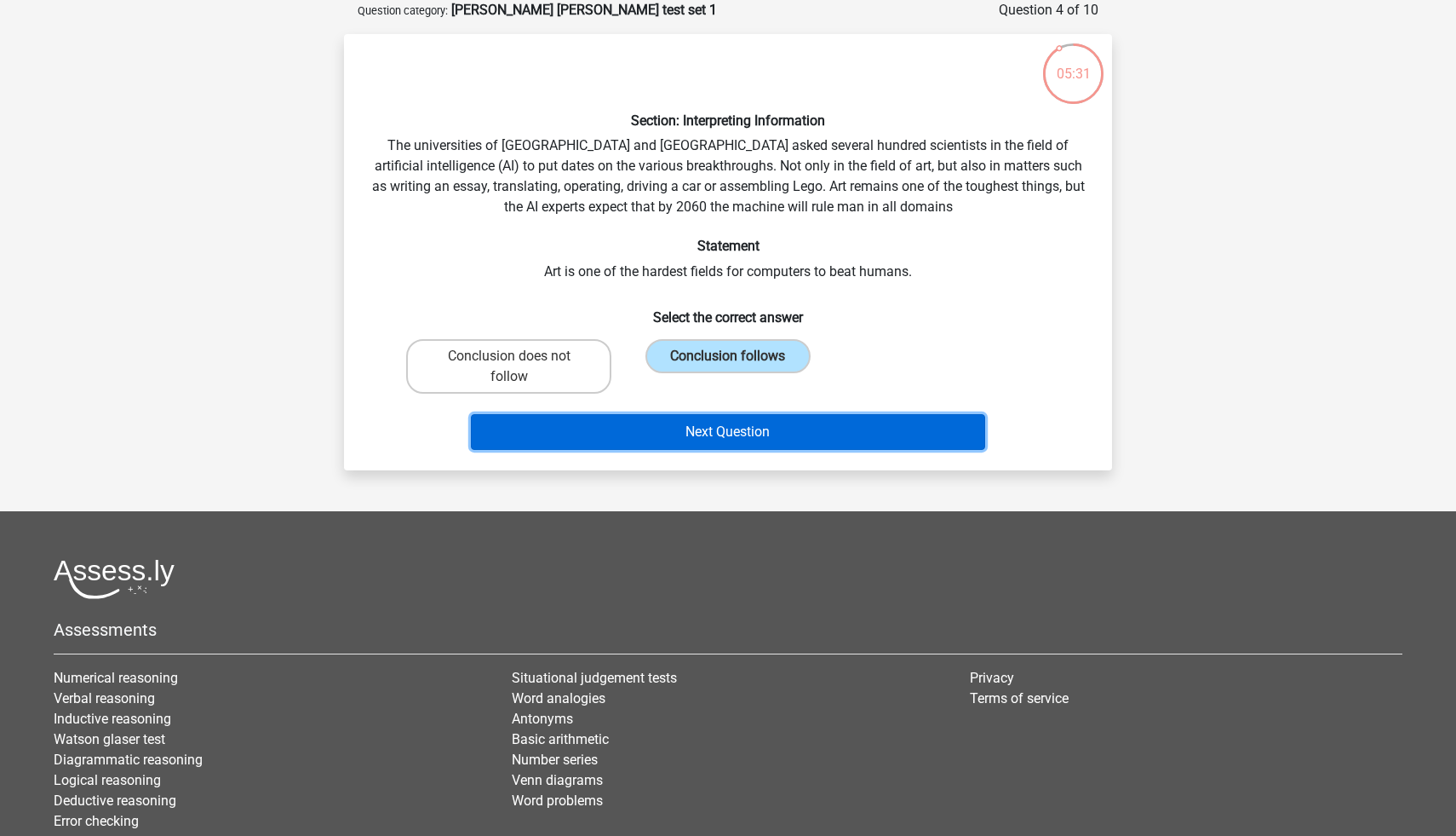
click at [713, 433] on button "Next Question" at bounding box center [728, 432] width 515 height 36
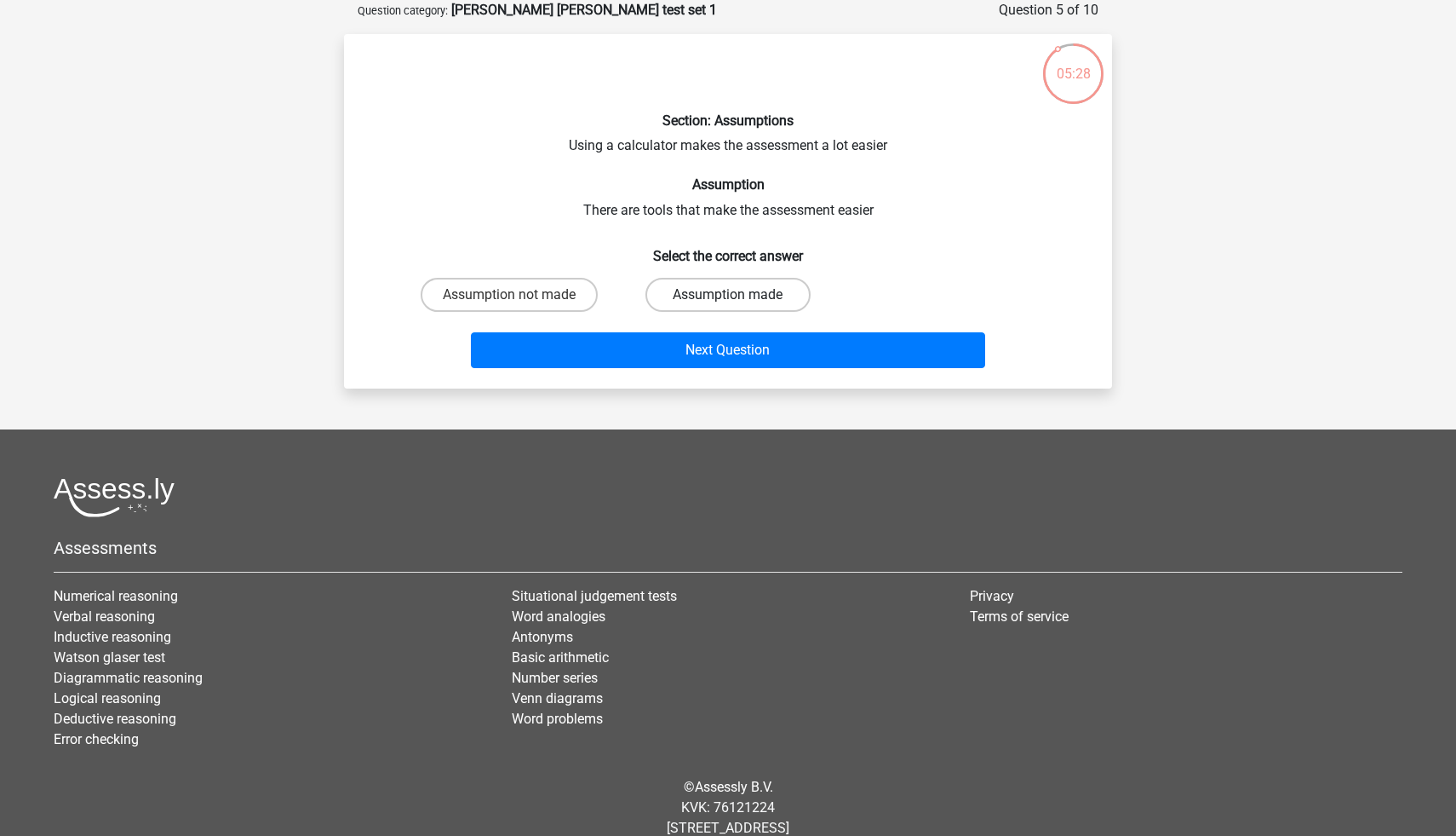
click at [674, 293] on label "Assumption made" at bounding box center [728, 294] width 165 height 34
click at [728, 294] on input "Assumption made" at bounding box center [734, 300] width 11 height 11
radio input "true"
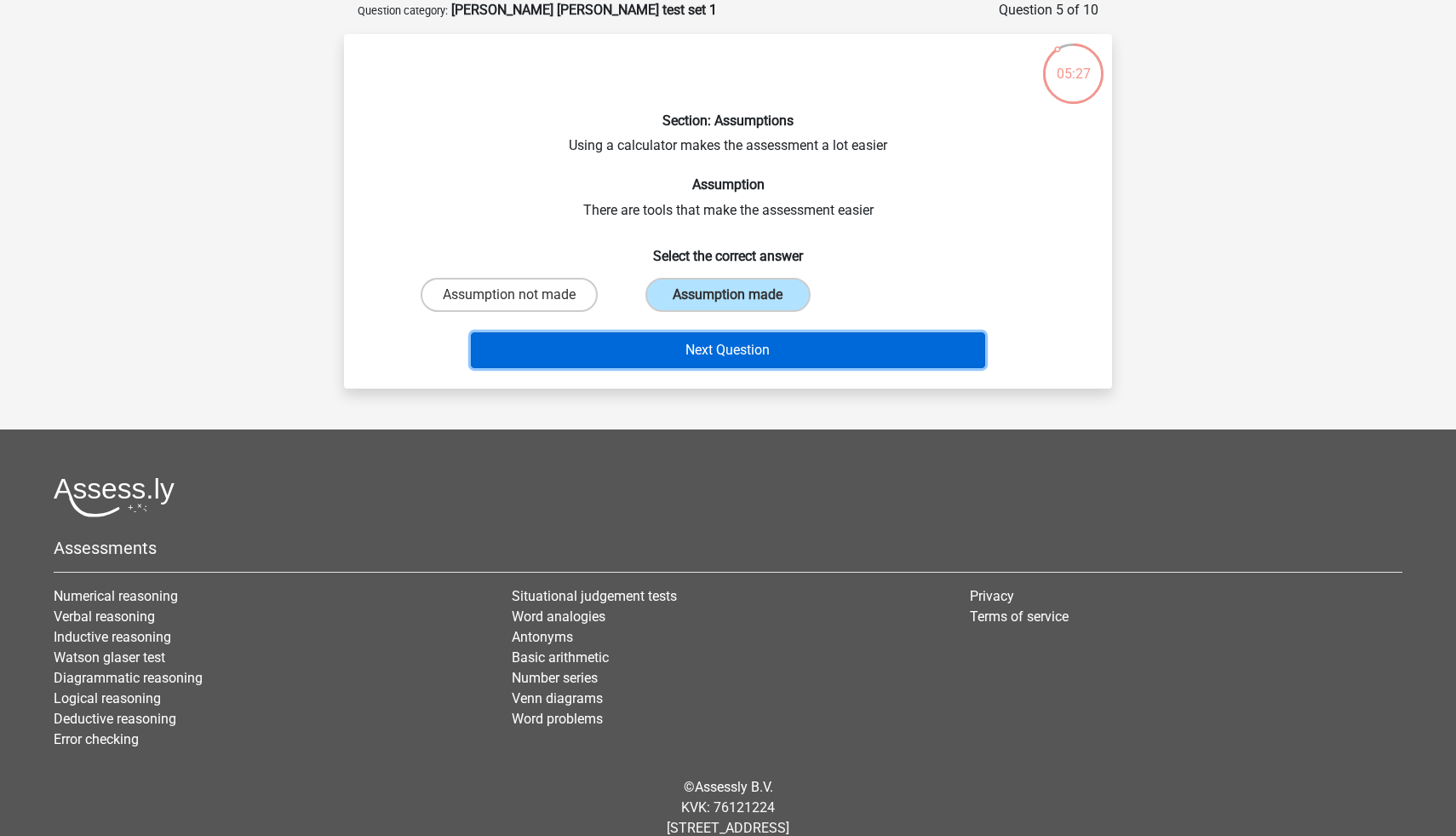
click at [676, 356] on button "Next Question" at bounding box center [728, 350] width 515 height 36
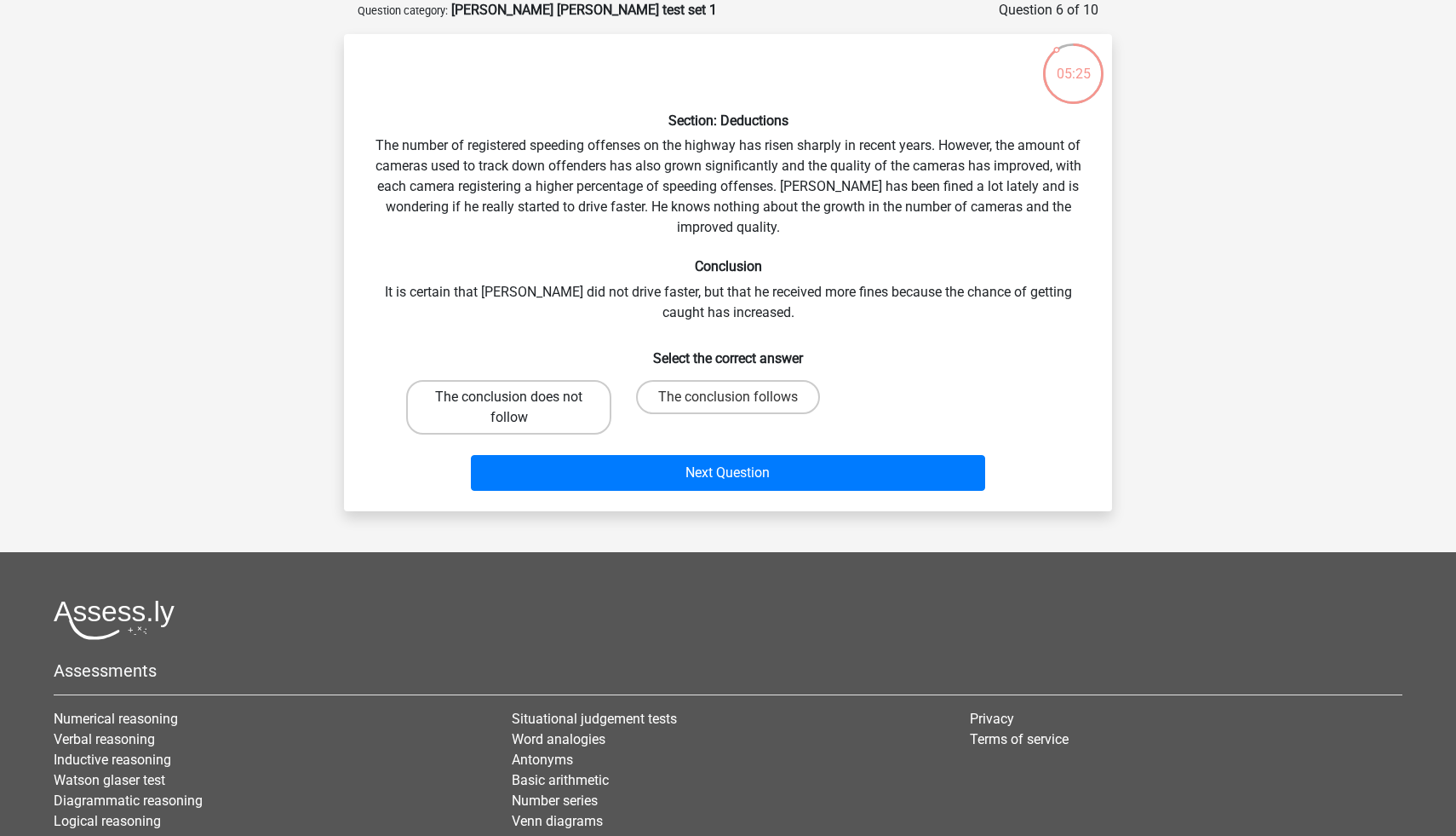
click at [541, 406] on label "The conclusion does not follow" at bounding box center [508, 406] width 205 height 55
click at [520, 406] on input "The conclusion does not follow" at bounding box center [515, 402] width 11 height 11
radio input "true"
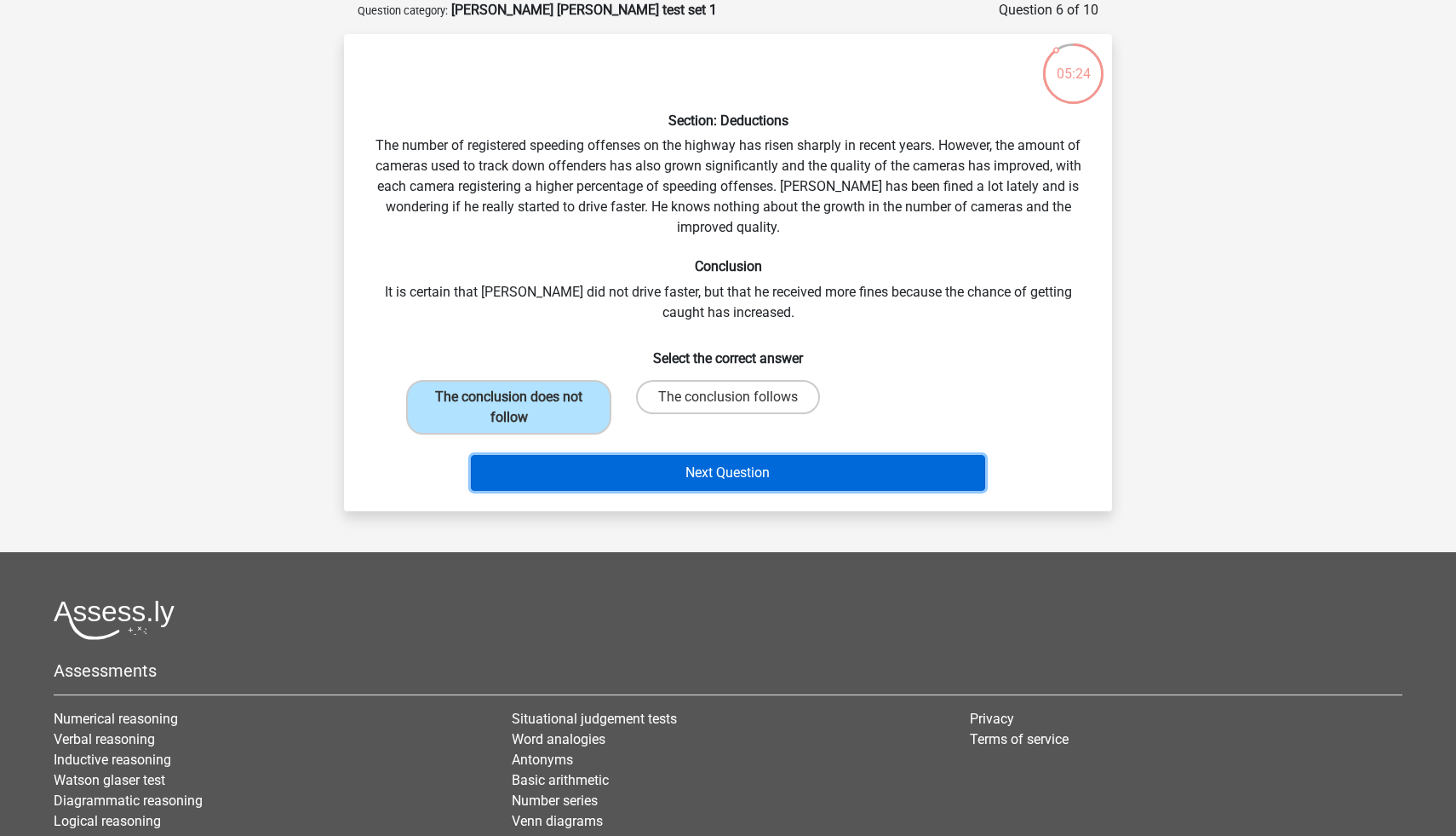
click at [626, 465] on button "Next Question" at bounding box center [728, 473] width 515 height 36
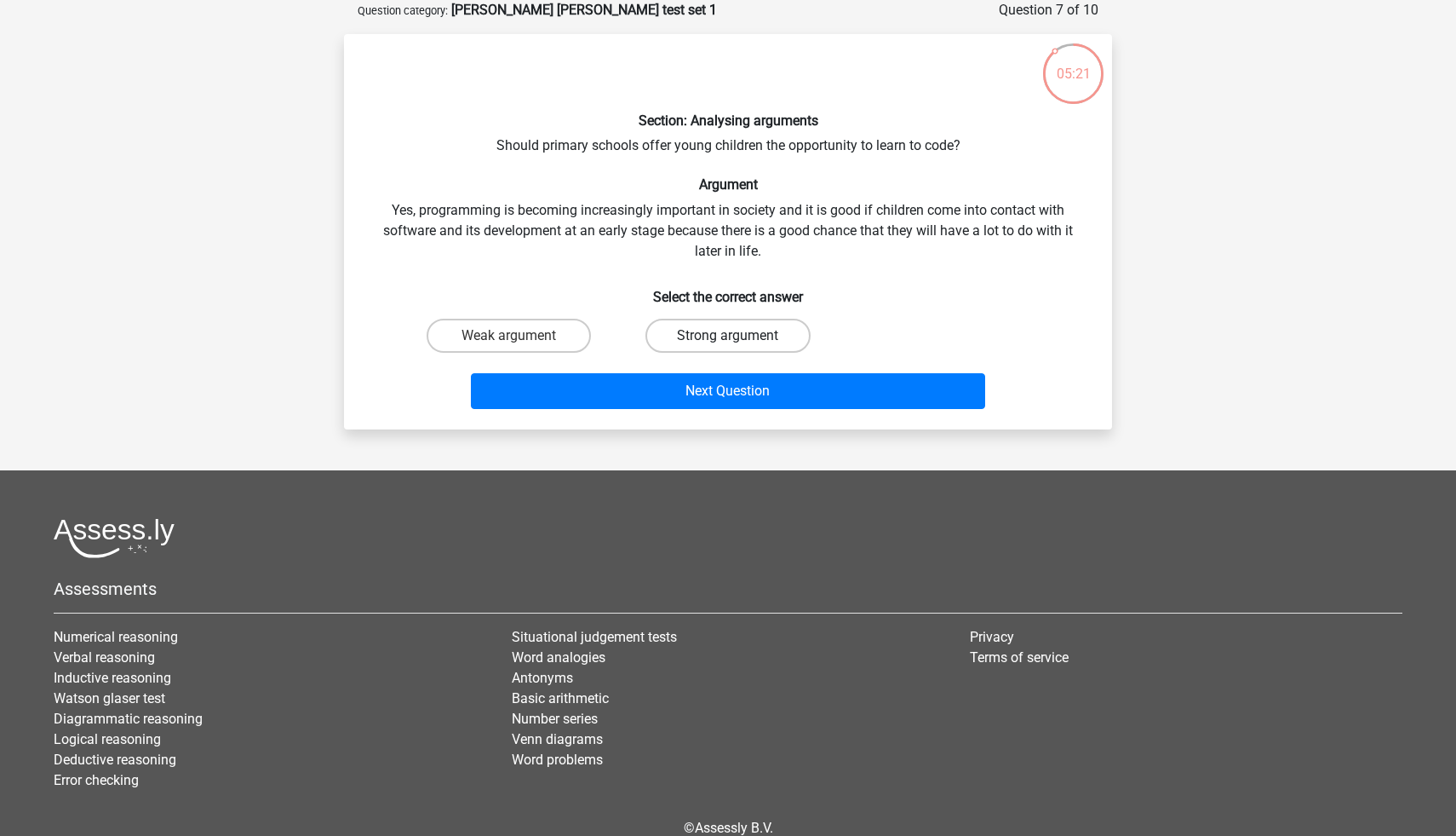
click at [708, 329] on label "Strong argument" at bounding box center [728, 336] width 165 height 34
click at [728, 336] on input "Strong argument" at bounding box center [734, 341] width 11 height 11
radio input "true"
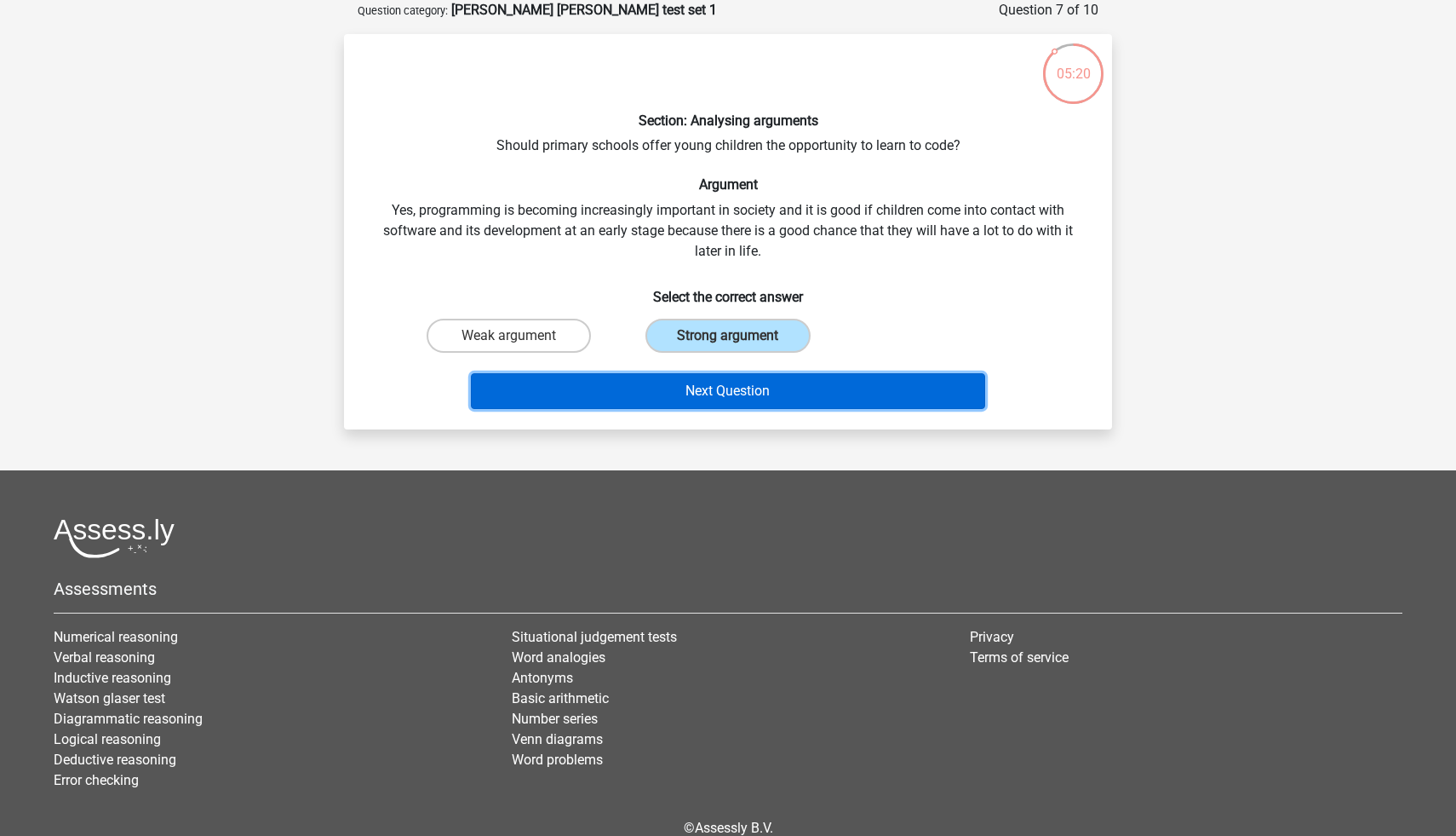
click at [720, 397] on button "Next Question" at bounding box center [728, 391] width 515 height 36
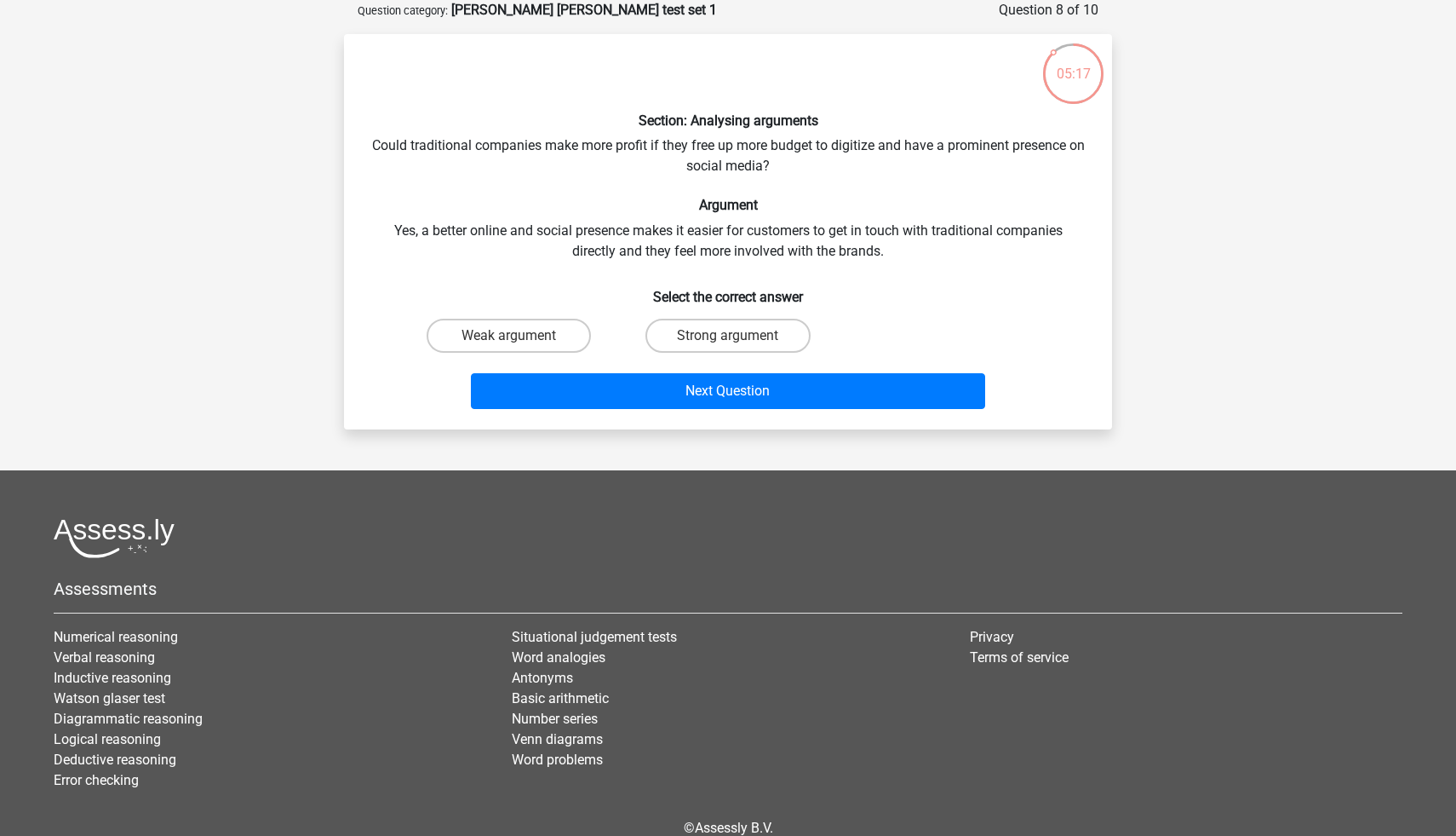
click at [728, 337] on input "Strong argument" at bounding box center [734, 341] width 11 height 11
radio input "true"
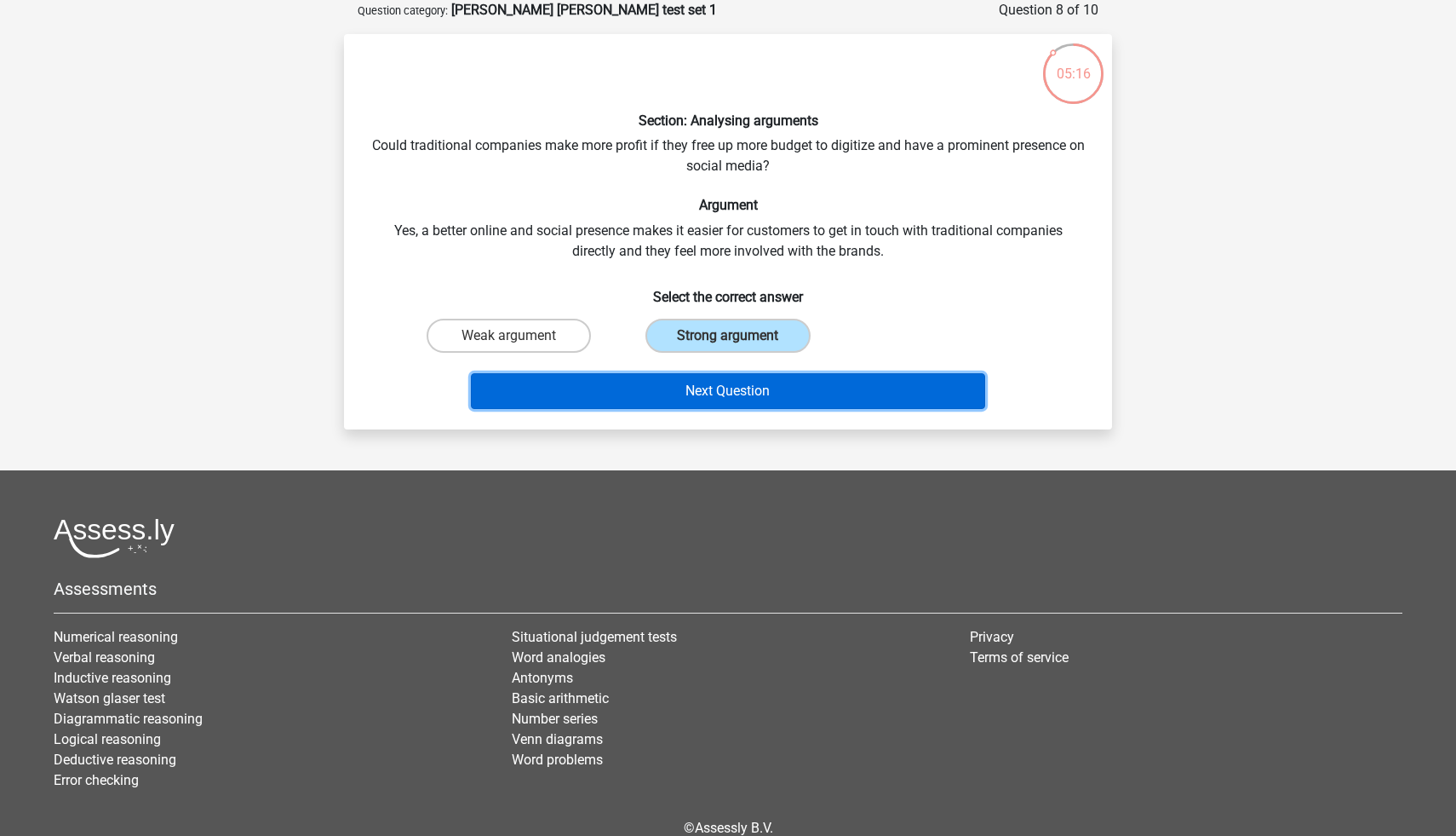
click at [729, 396] on button "Next Question" at bounding box center [728, 391] width 515 height 36
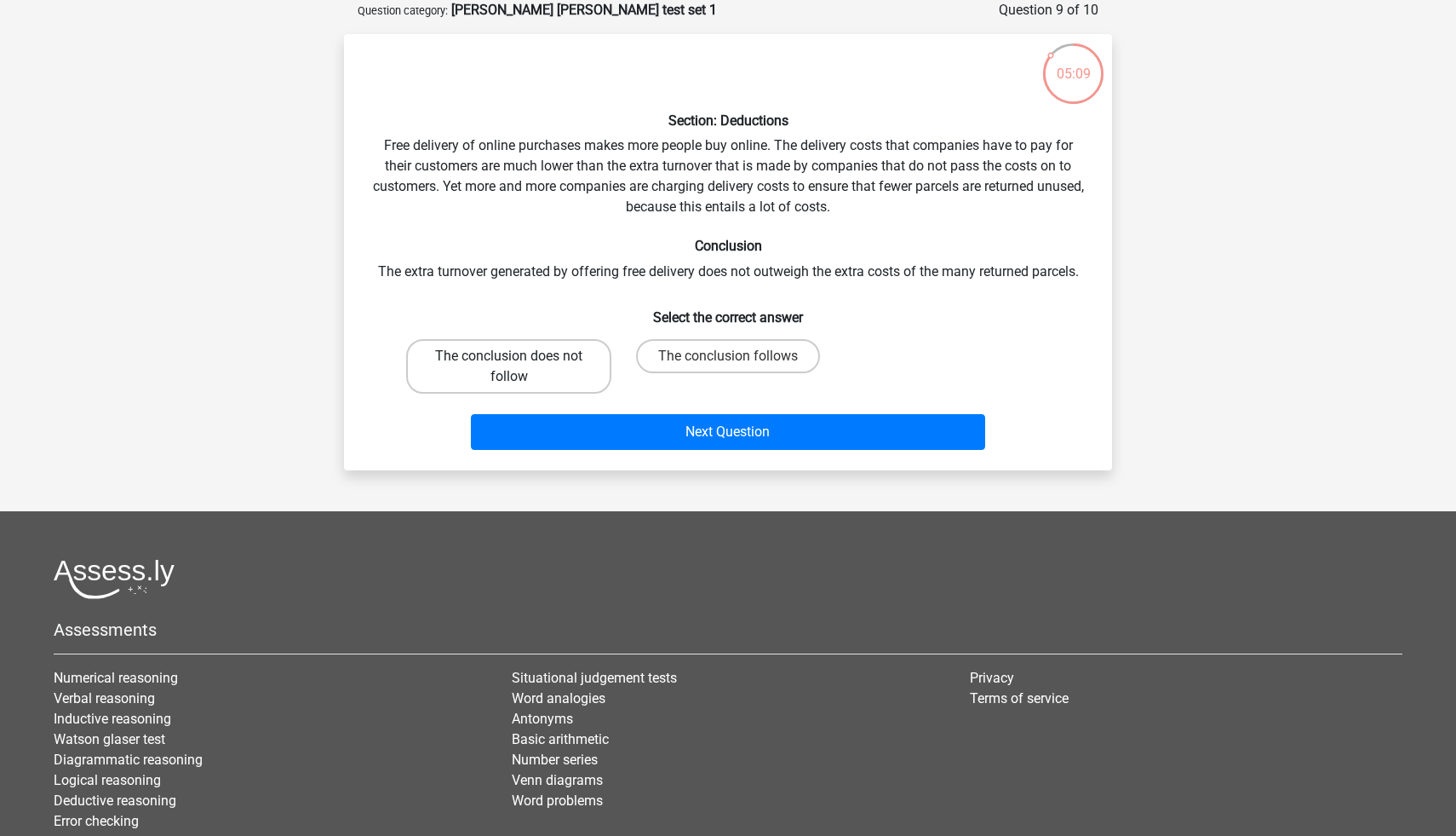
click at [548, 368] on label "The conclusion does not follow" at bounding box center [508, 366] width 205 height 55
click at [520, 367] on input "The conclusion does not follow" at bounding box center [515, 362] width 11 height 11
radio input "true"
click at [601, 454] on div "Next Question" at bounding box center [728, 436] width 658 height 43
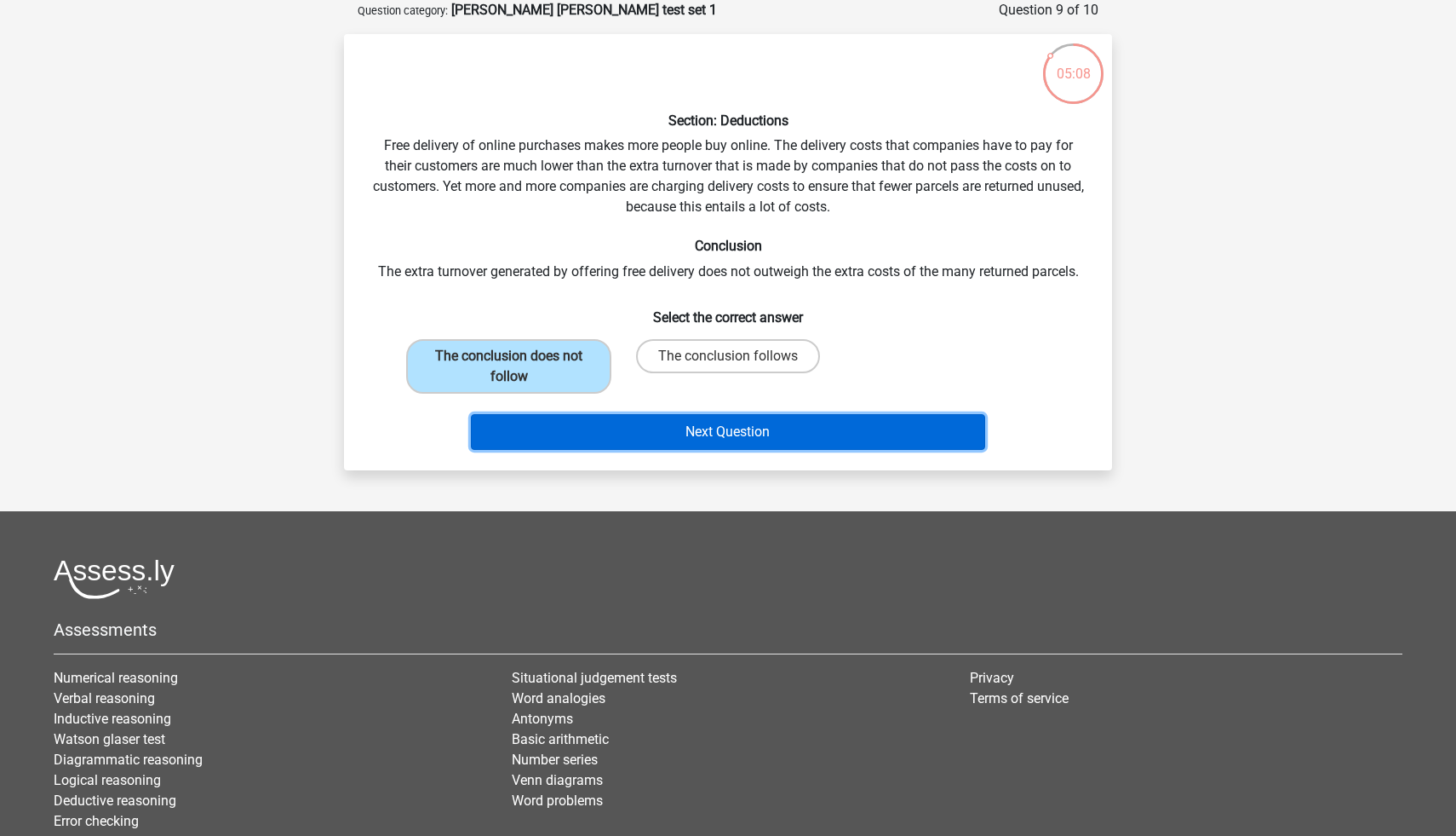
click at [615, 437] on button "Next Question" at bounding box center [728, 432] width 515 height 36
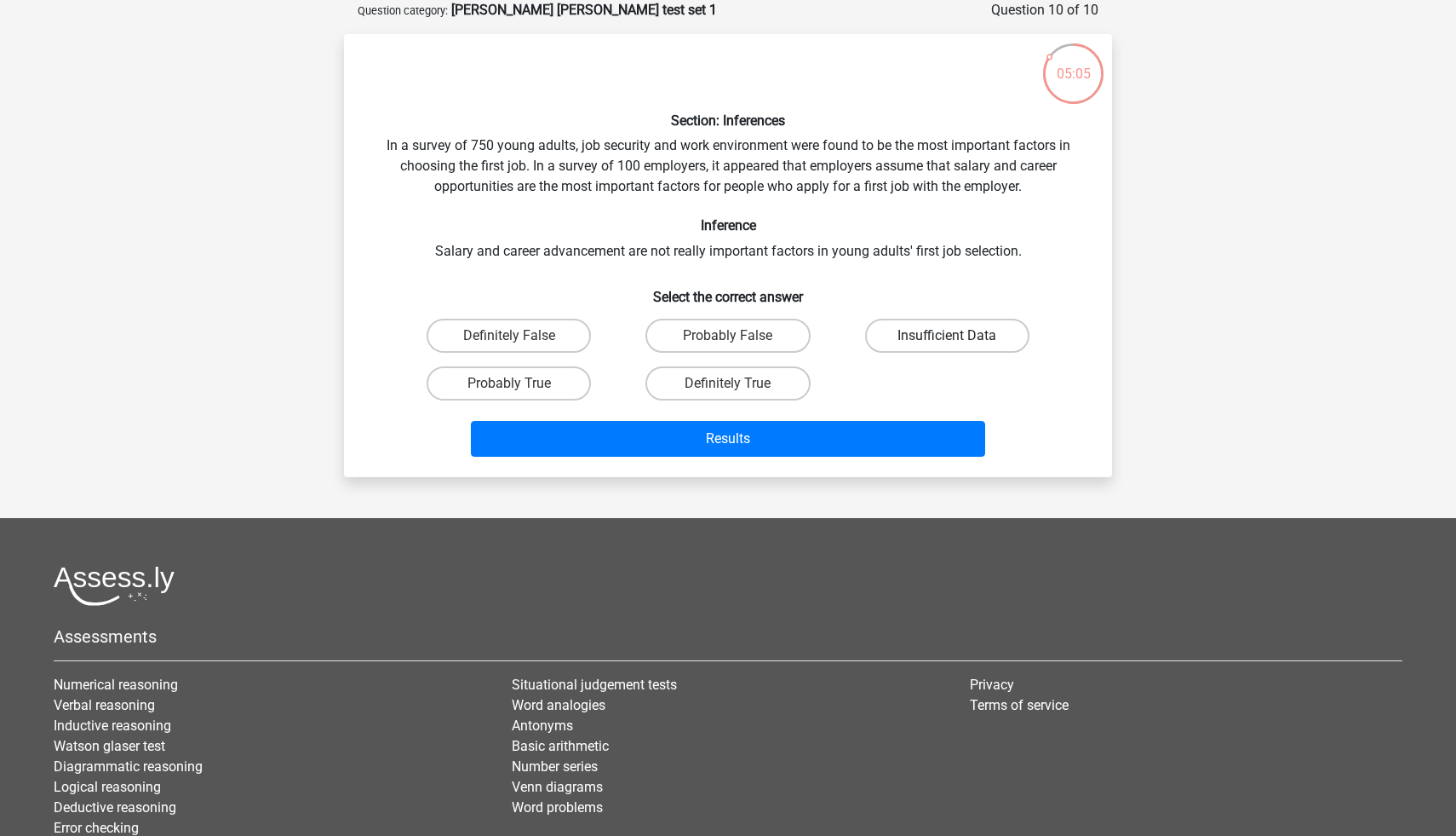
click at [883, 337] on label "Insufficient Data" at bounding box center [948, 336] width 165 height 34
click at [947, 337] on input "Insufficient Data" at bounding box center [952, 341] width 11 height 11
radio input "true"
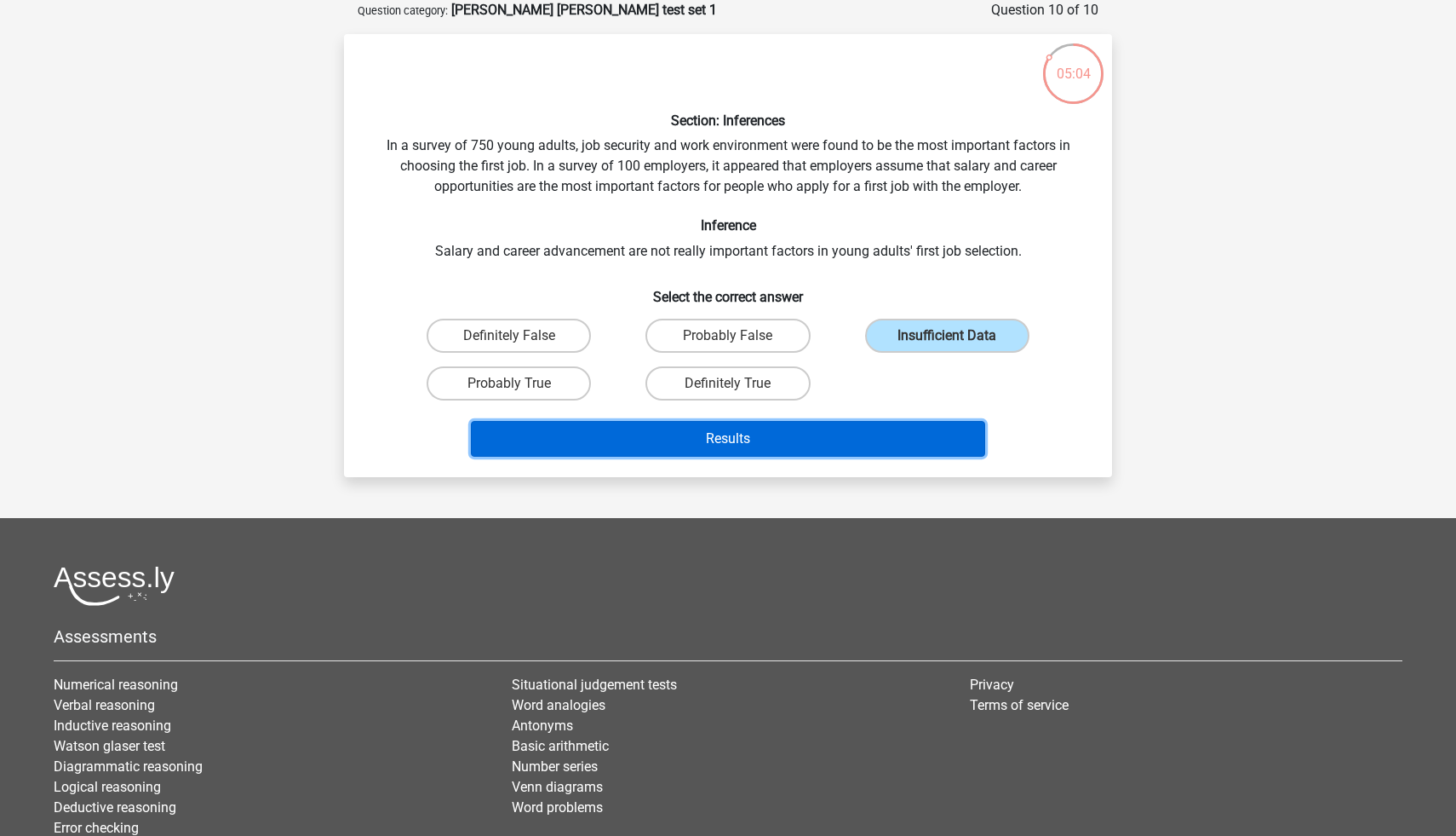
click at [835, 429] on button "Results" at bounding box center [728, 439] width 515 height 36
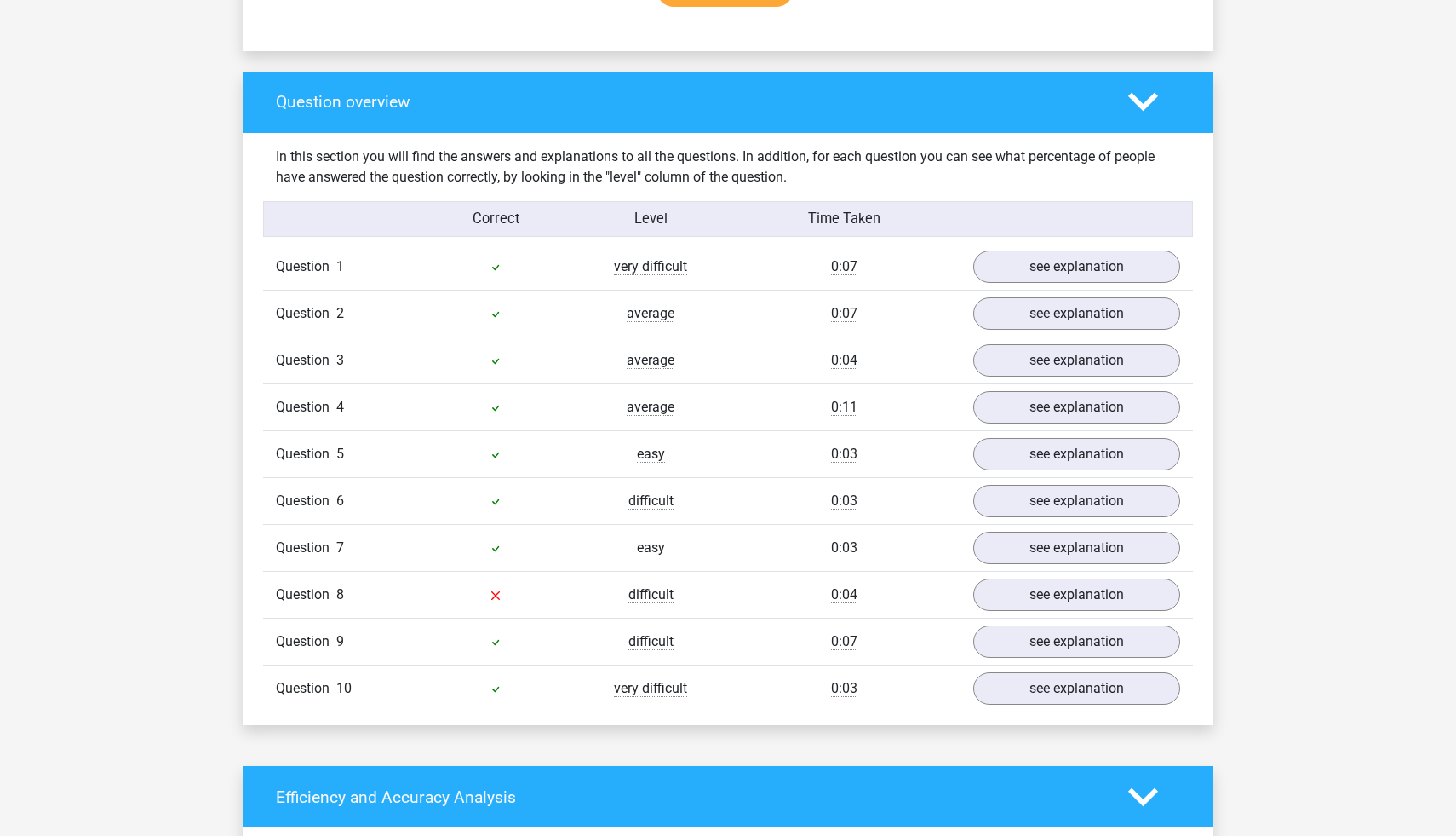
scroll to position [1192, 0]
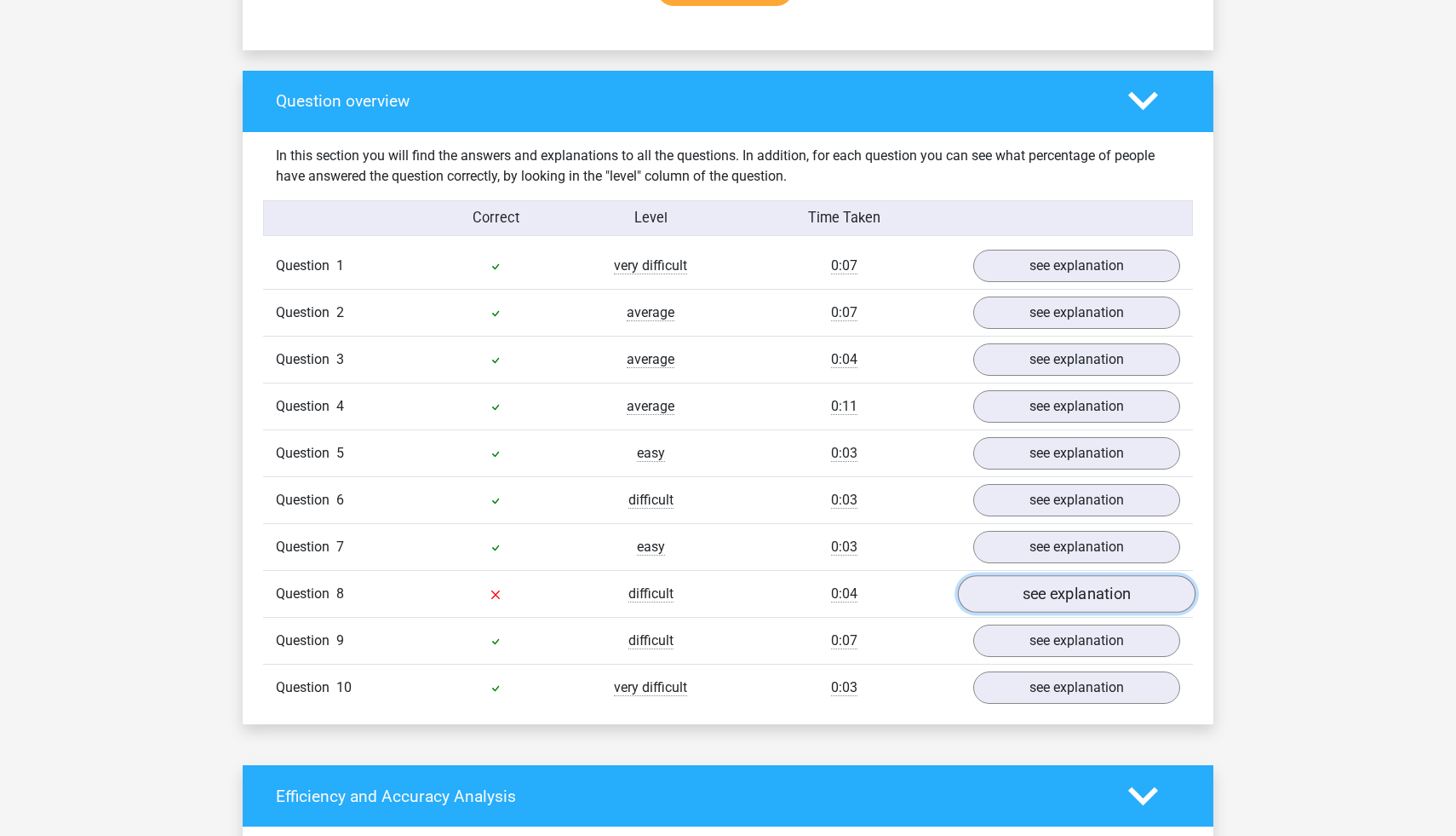
click at [1030, 601] on link "see explanation" at bounding box center [1077, 593] width 238 height 38
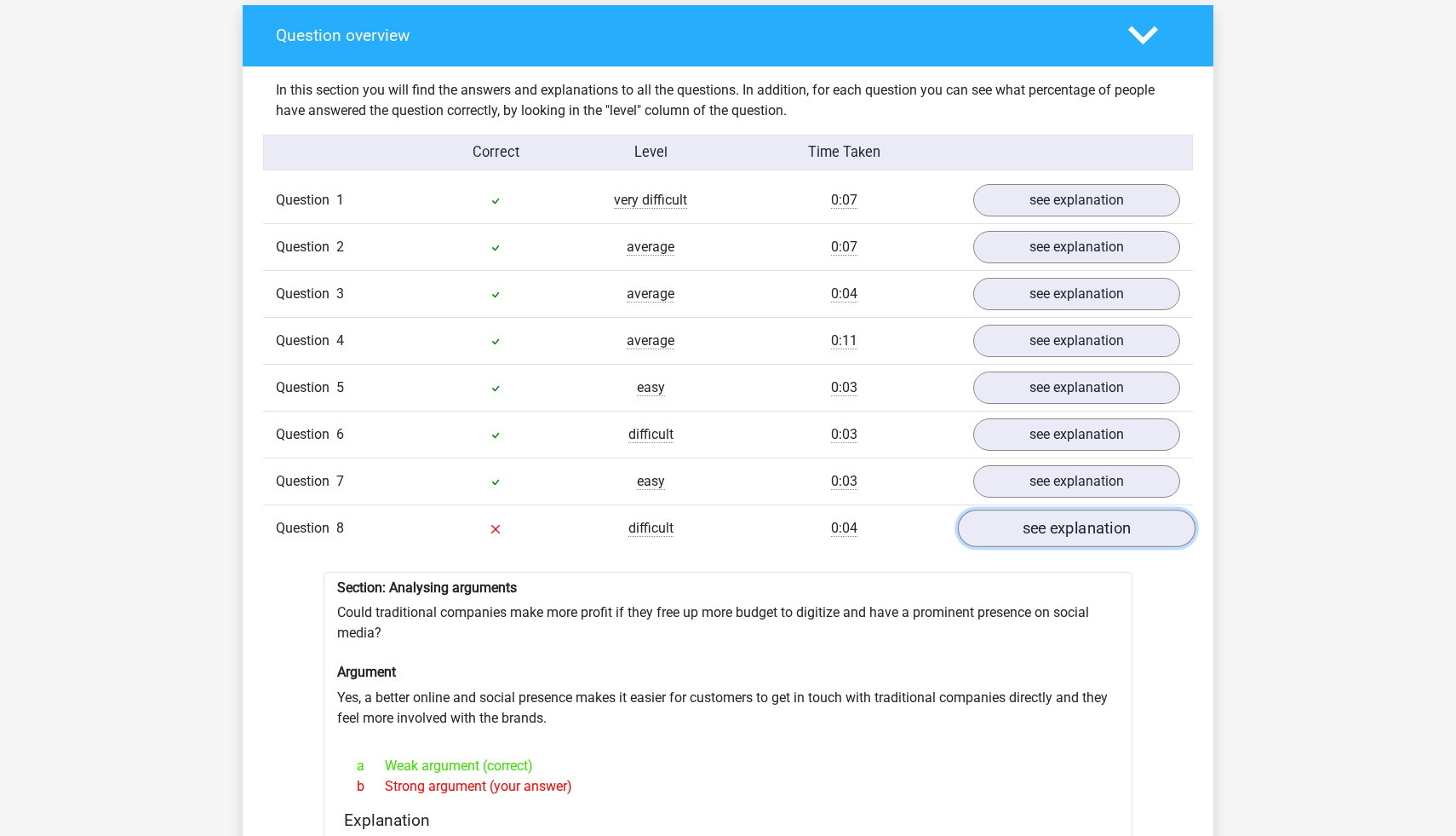
scroll to position [1261, 0]
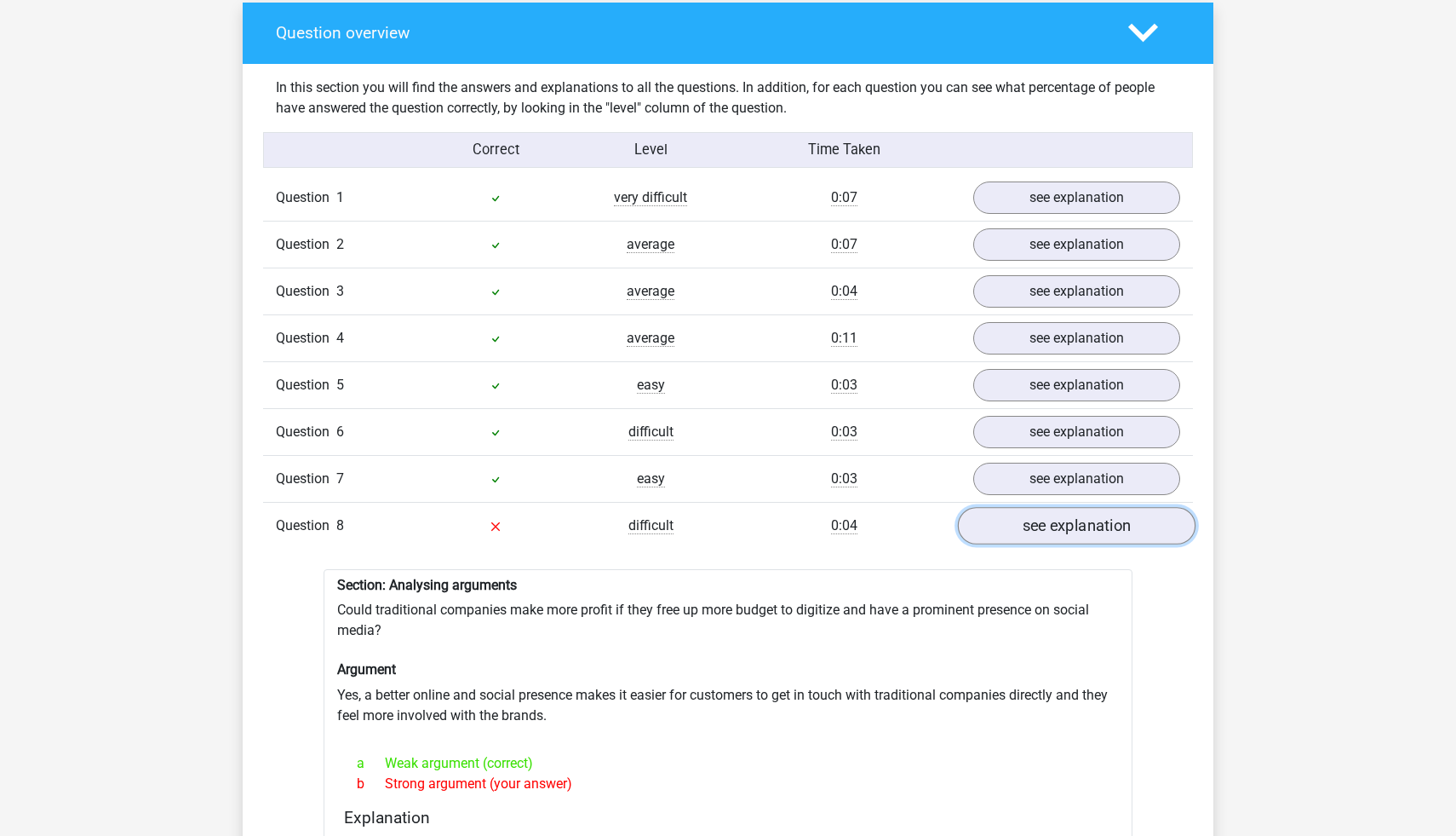
click at [1067, 528] on link "see explanation" at bounding box center [1077, 525] width 238 height 38
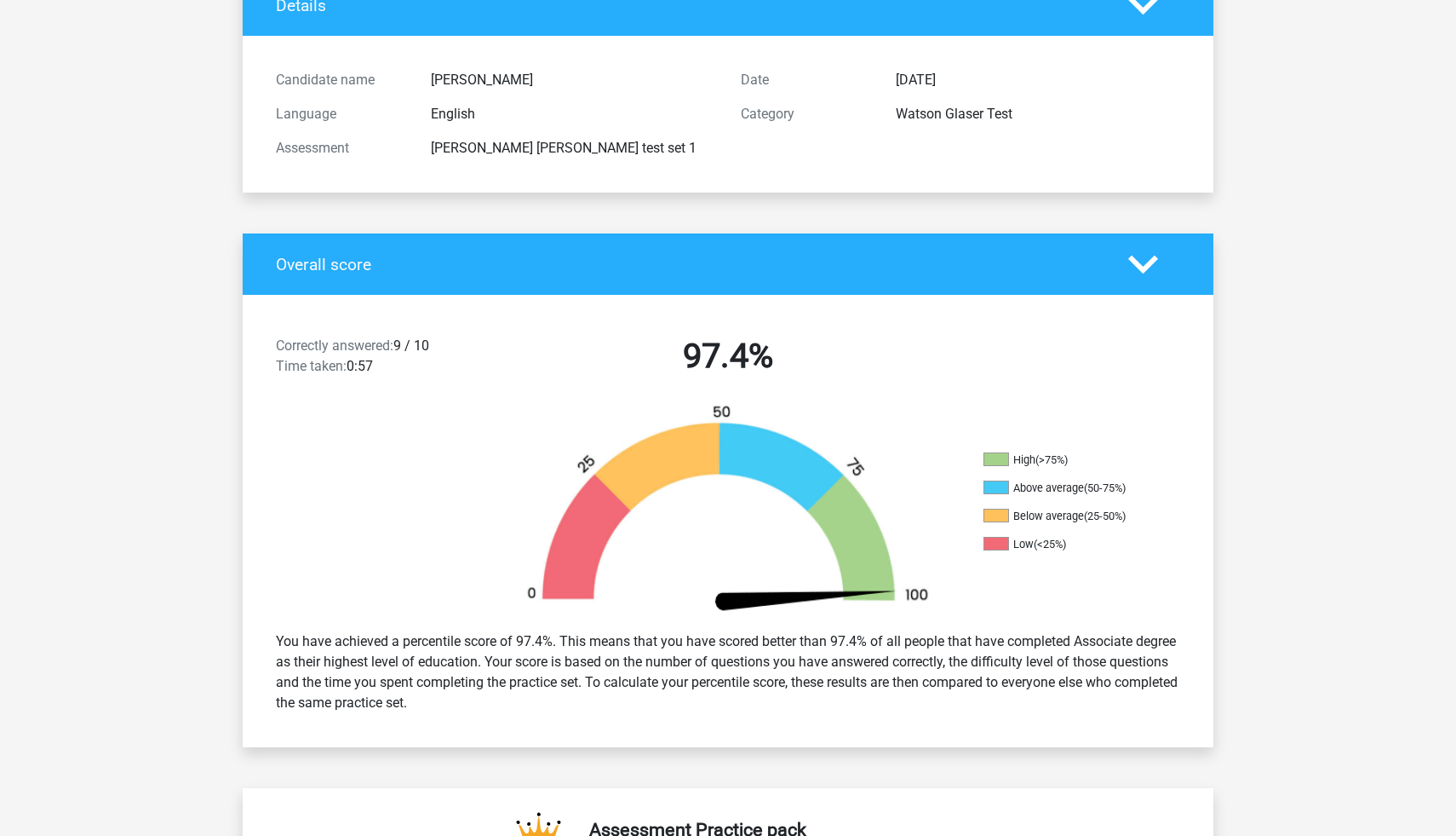
scroll to position [136, 0]
